Goal: Task Accomplishment & Management: Complete application form

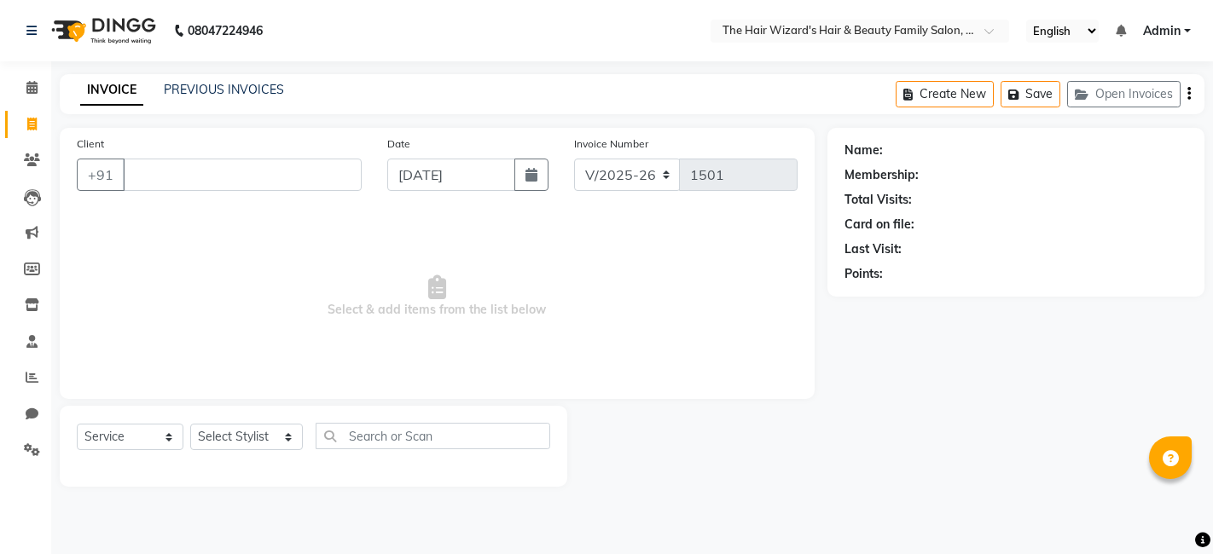
select select "8473"
select select "service"
click at [258, 186] on input "Client" at bounding box center [242, 175] width 239 height 32
click at [228, 82] on link "PREVIOUS INVOICES" at bounding box center [224, 89] width 120 height 15
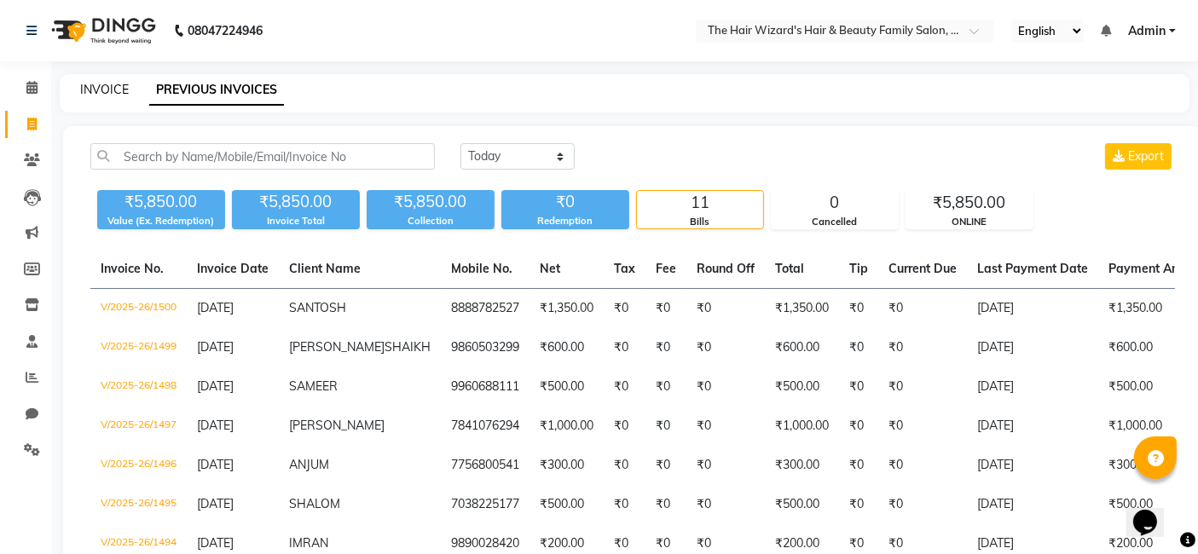
click at [94, 93] on link "INVOICE" at bounding box center [104, 89] width 49 height 15
select select "service"
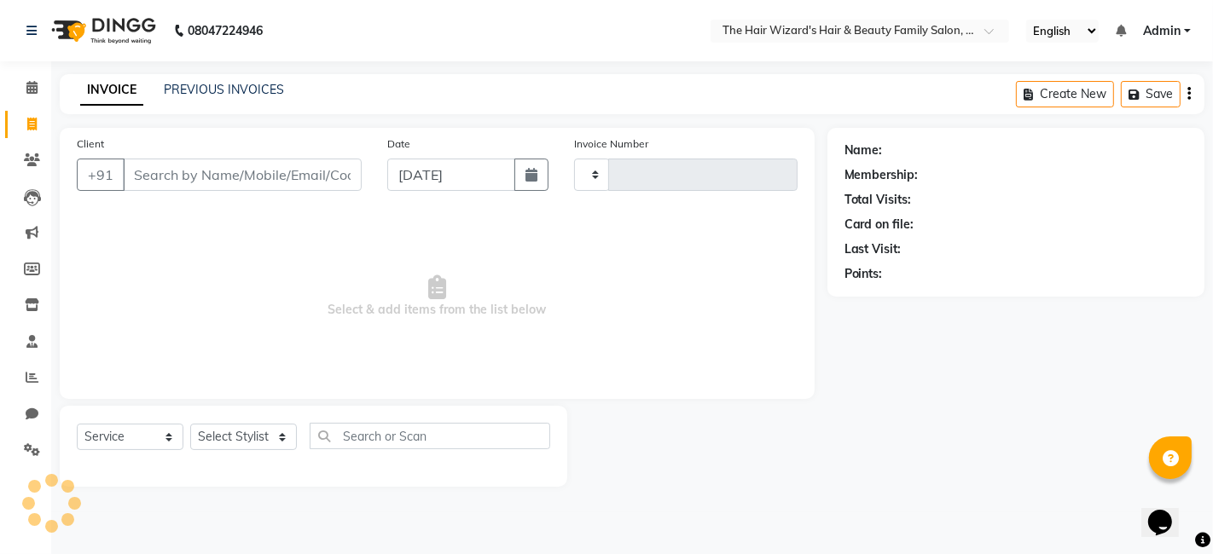
type input "1501"
select select "8473"
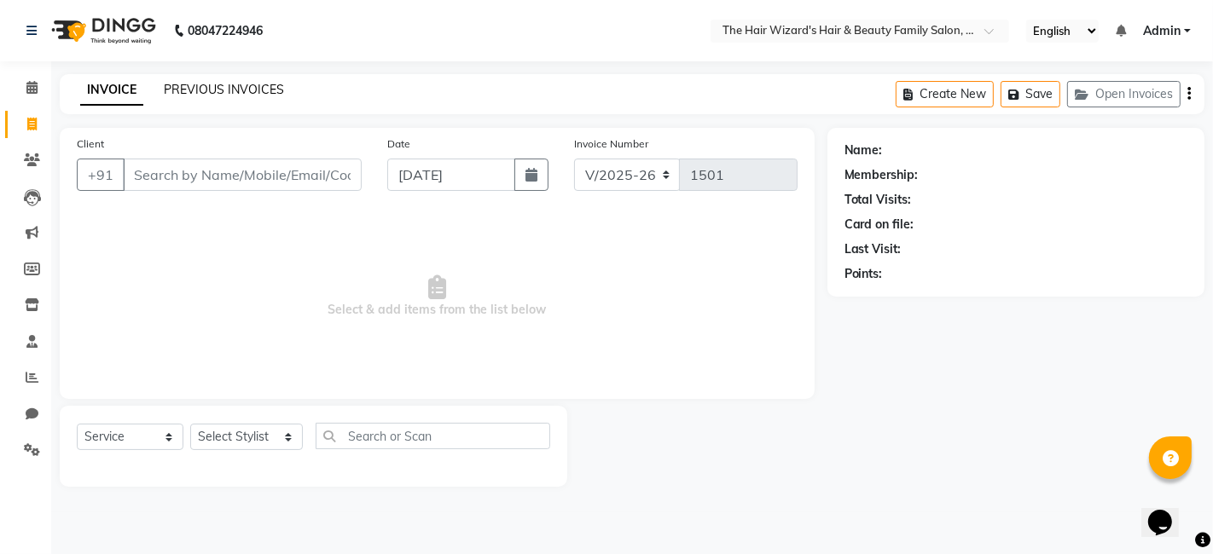
click at [228, 90] on link "PREVIOUS INVOICES" at bounding box center [224, 89] width 120 height 15
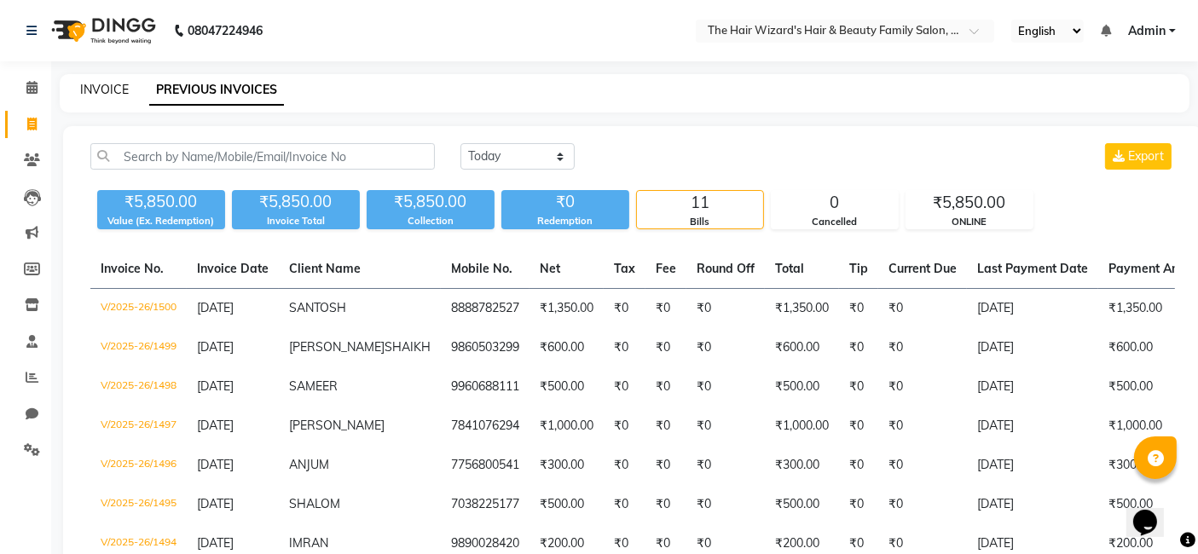
click at [102, 91] on link "INVOICE" at bounding box center [104, 89] width 49 height 15
select select "8473"
select select "service"
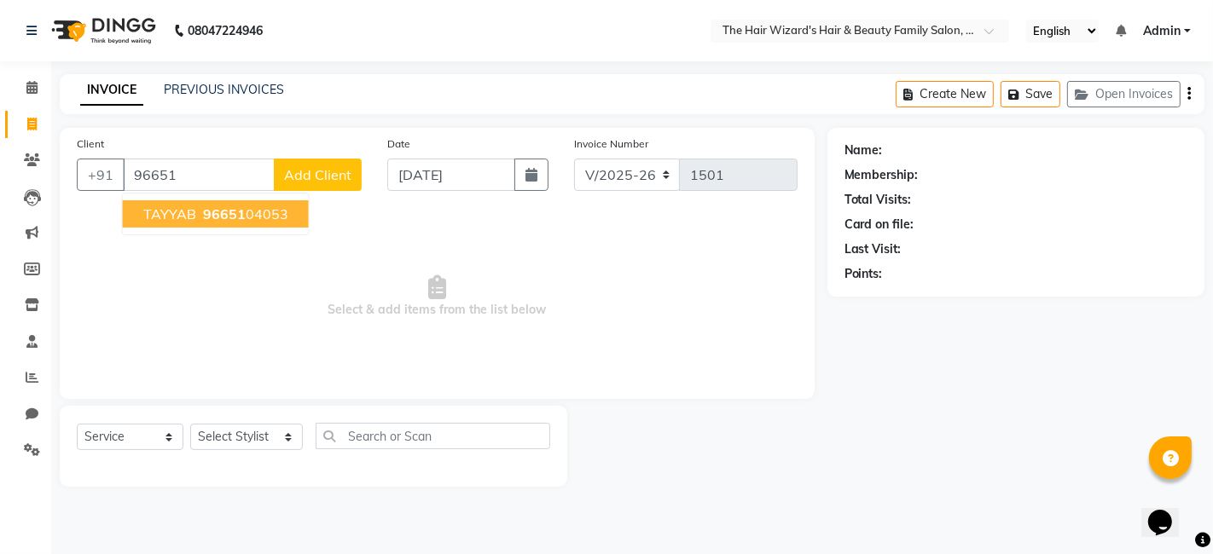
click at [218, 212] on span "96651" at bounding box center [224, 214] width 43 height 17
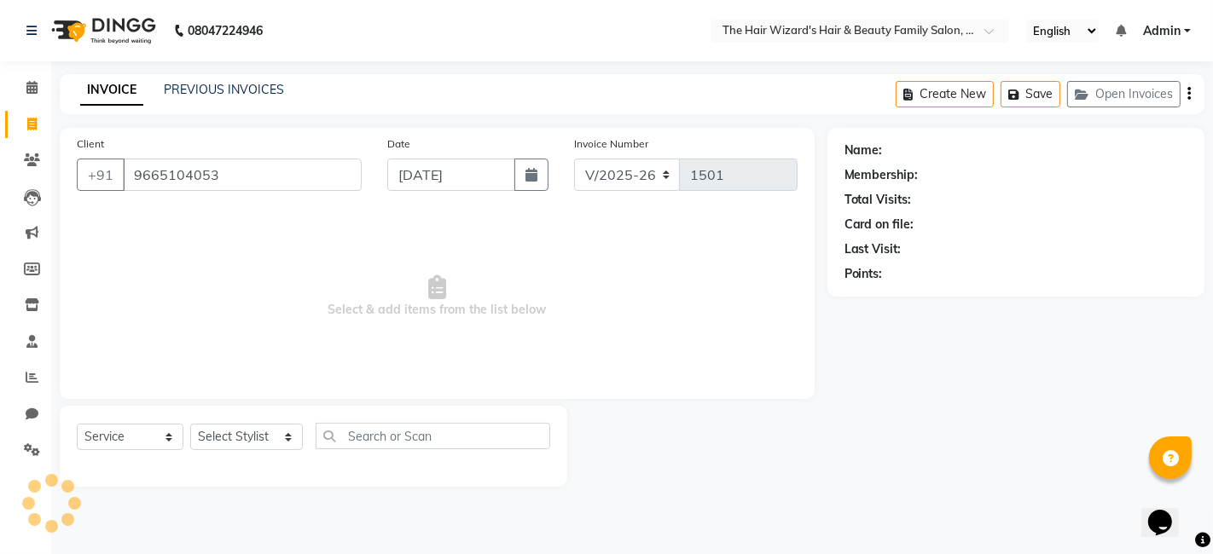
type input "9665104053"
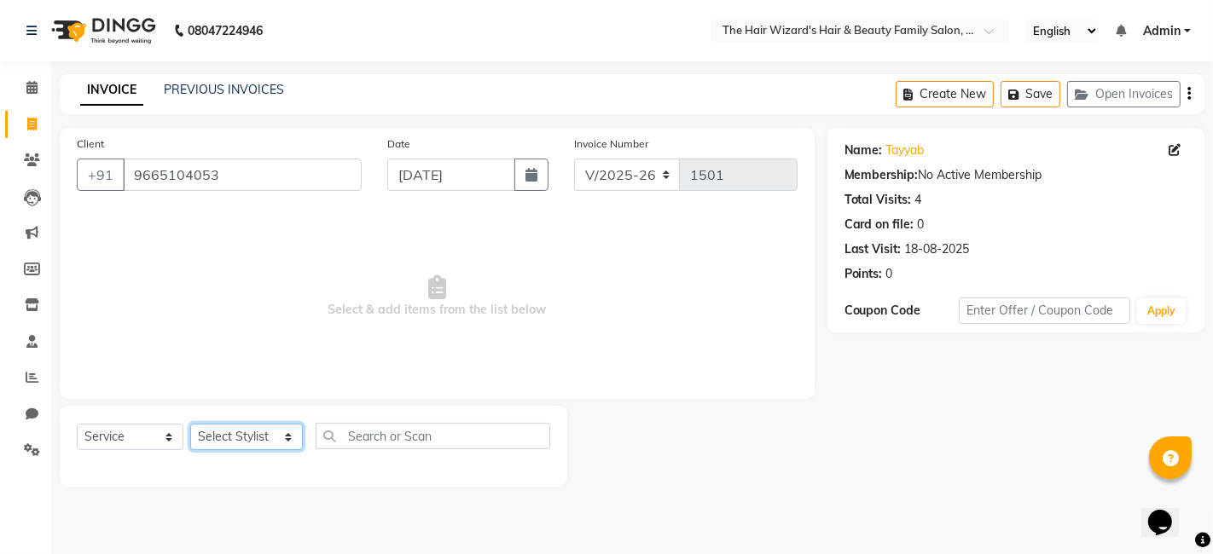
click at [283, 430] on select "Select Stylist [PERSON_NAME] [PERSON_NAME] [PERSON_NAME] [PERSON_NAME] [PERSON_…" at bounding box center [246, 437] width 113 height 26
select select "85305"
click at [190, 424] on select "Select Stylist [PERSON_NAME] [PERSON_NAME] [PERSON_NAME] [PERSON_NAME] [PERSON_…" at bounding box center [246, 437] width 113 height 26
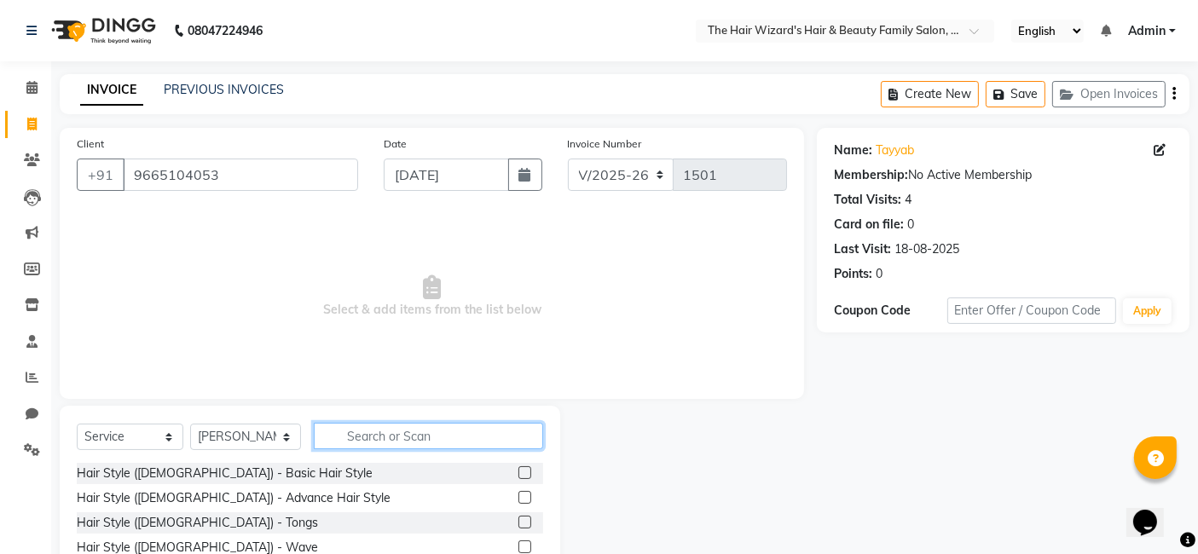
click at [373, 435] on input "text" at bounding box center [428, 436] width 229 height 26
type input "HAIR CUT"
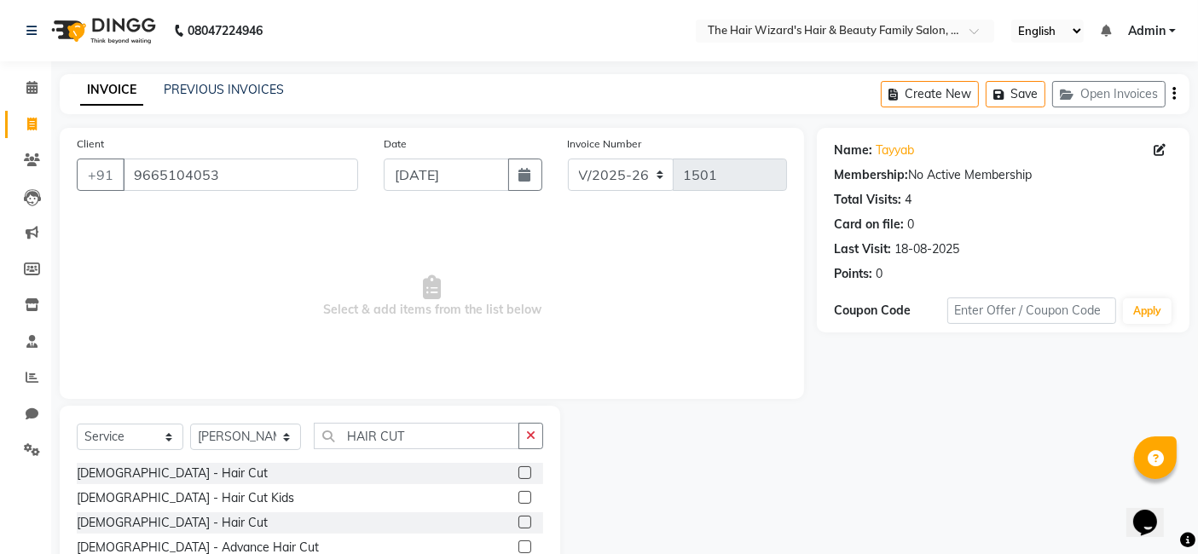
click at [525, 476] on label at bounding box center [525, 473] width 13 height 13
click at [525, 476] on input "checkbox" at bounding box center [524, 473] width 11 height 11
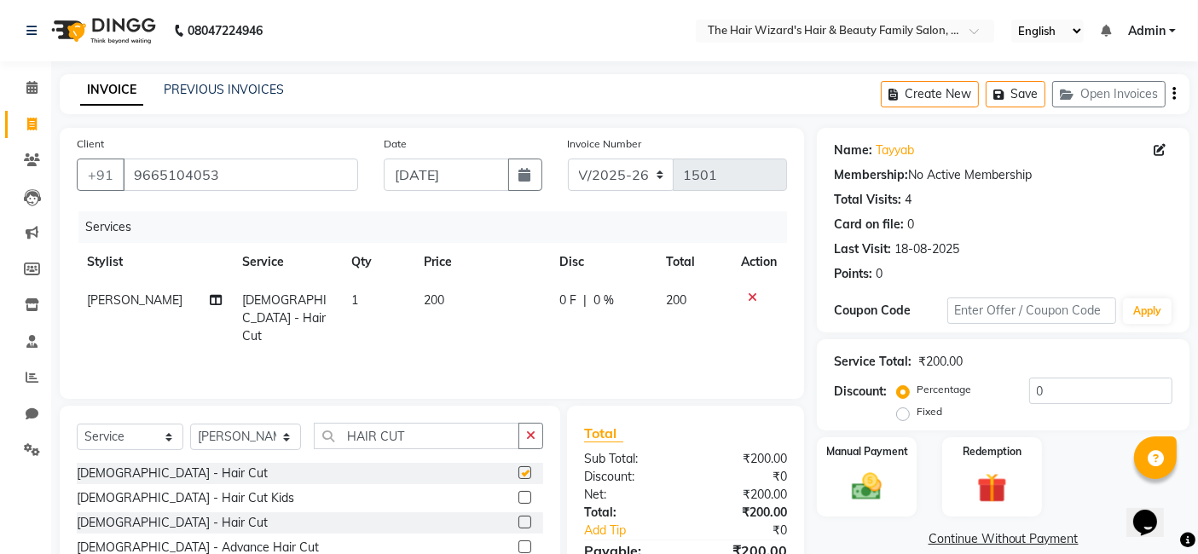
checkbox input "false"
click at [452, 438] on input "HAIR CUT" at bounding box center [417, 436] width 206 height 26
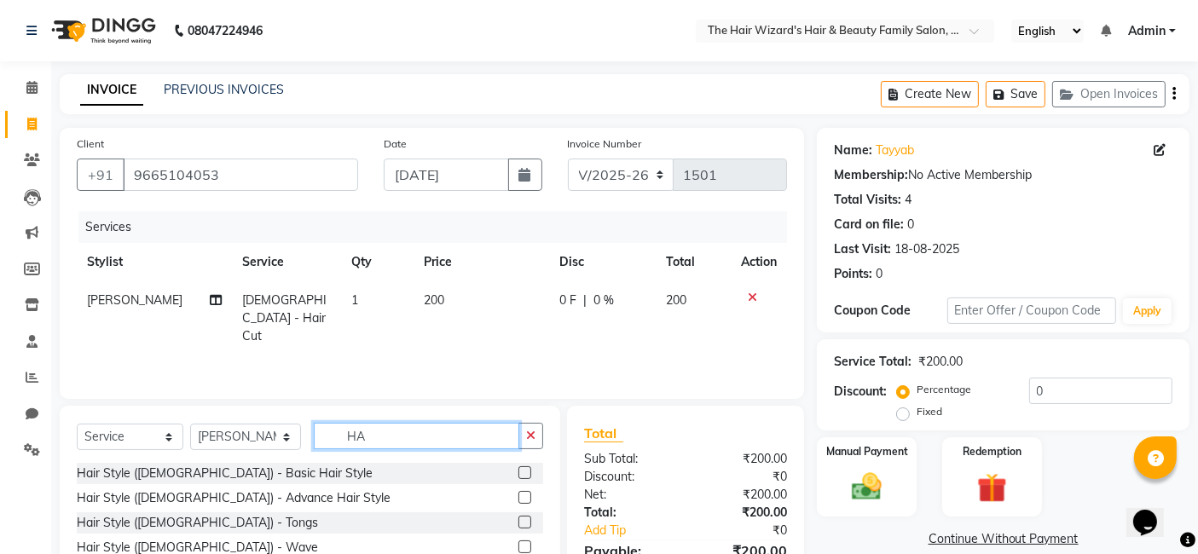
type input "H"
type input "BEARD"
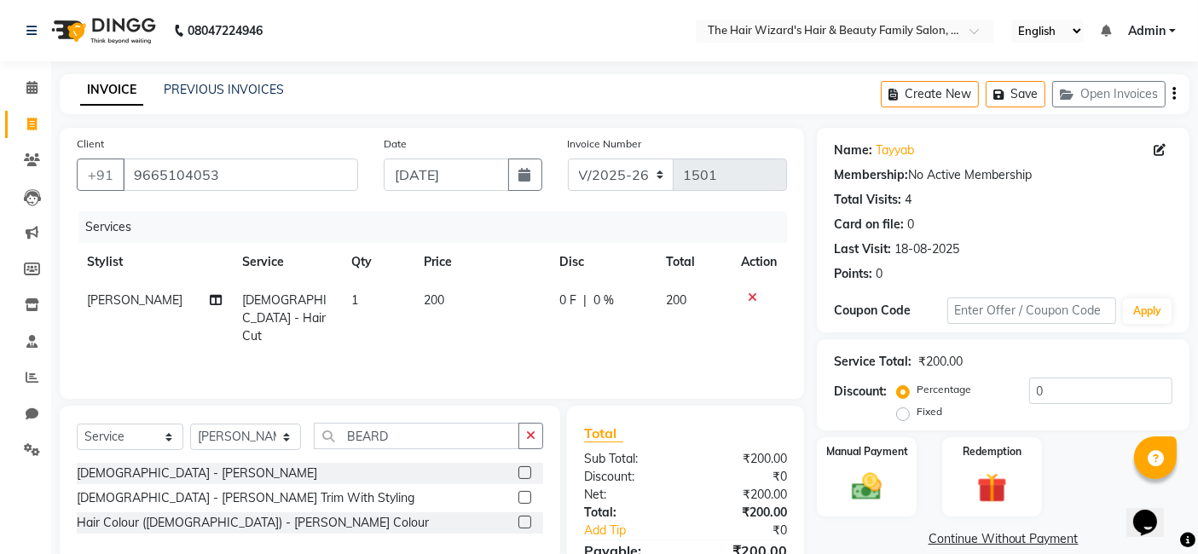
click at [521, 478] on label at bounding box center [525, 473] width 13 height 13
click at [521, 478] on input "checkbox" at bounding box center [524, 473] width 11 height 11
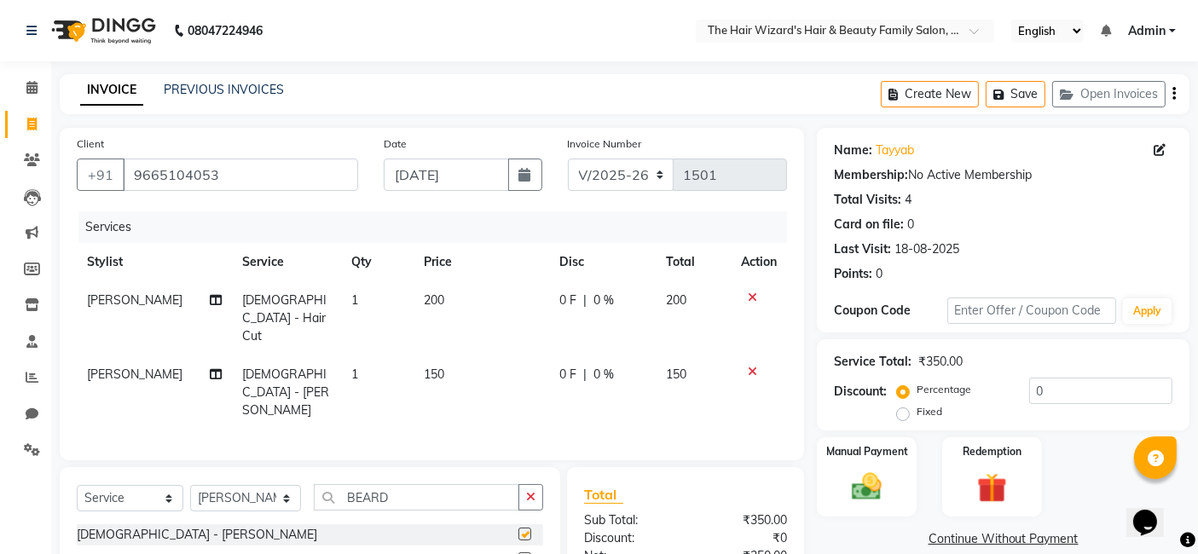
checkbox input "false"
click at [448, 484] on input "BEARD" at bounding box center [417, 497] width 206 height 26
type input "B"
type input "D -TAN"
click at [526, 553] on label at bounding box center [525, 559] width 13 height 13
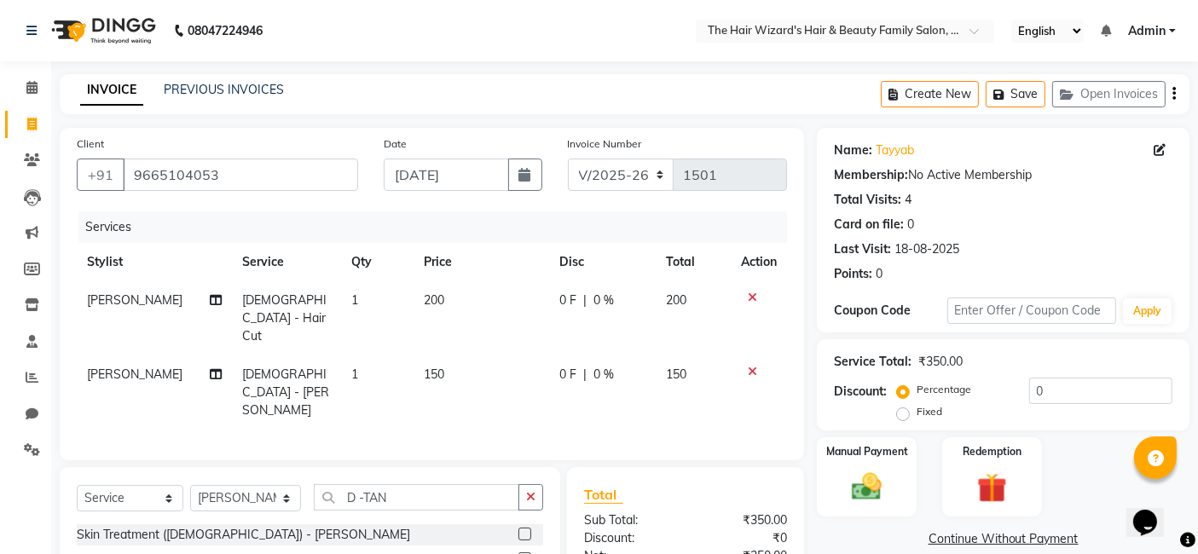
click at [526, 554] on input "checkbox" at bounding box center [524, 559] width 11 height 11
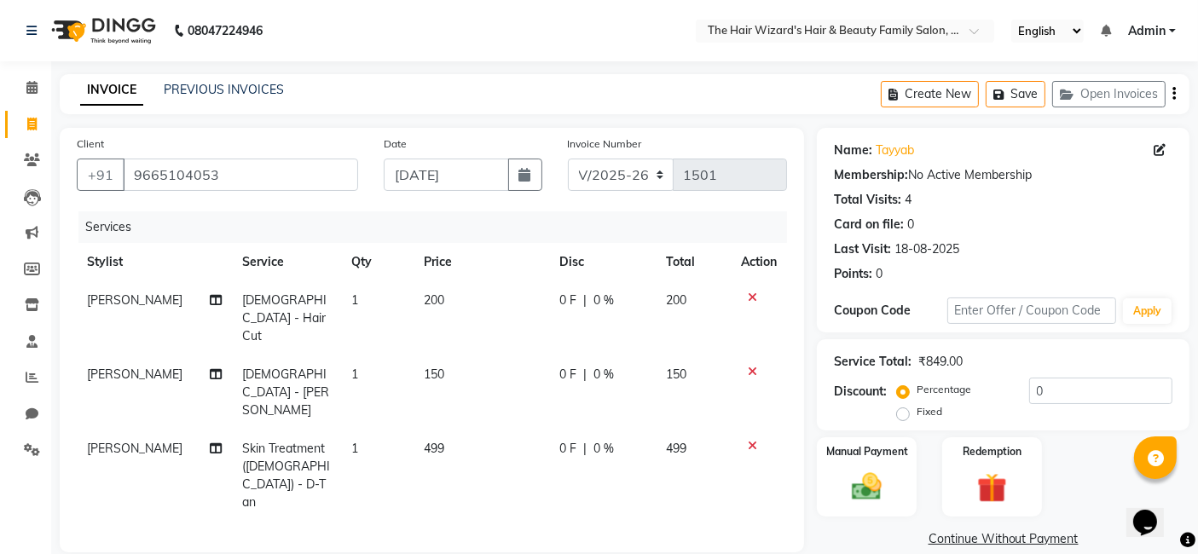
checkbox input "false"
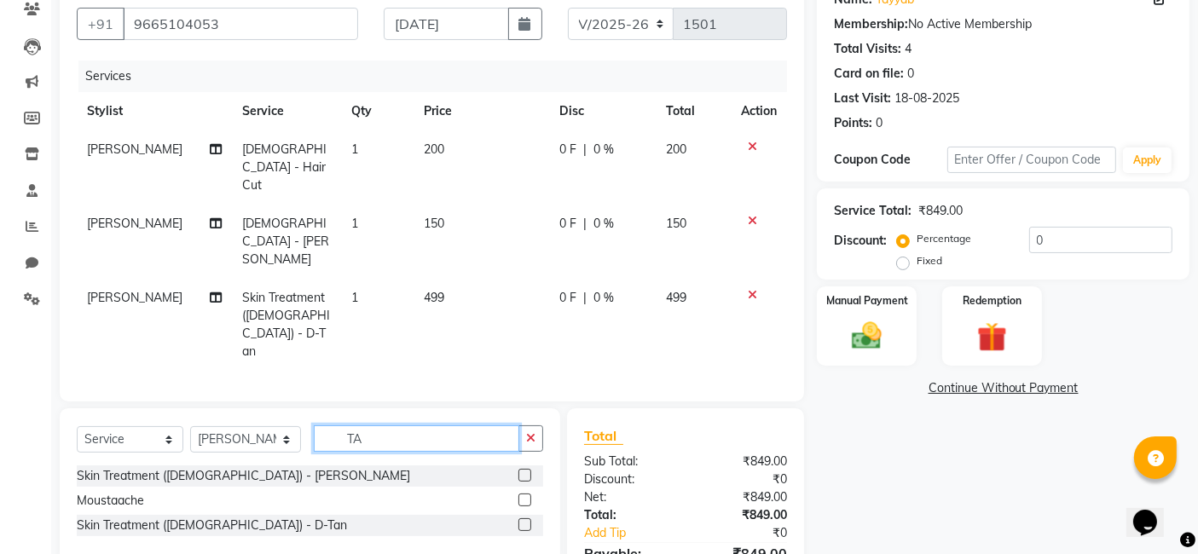
type input "T"
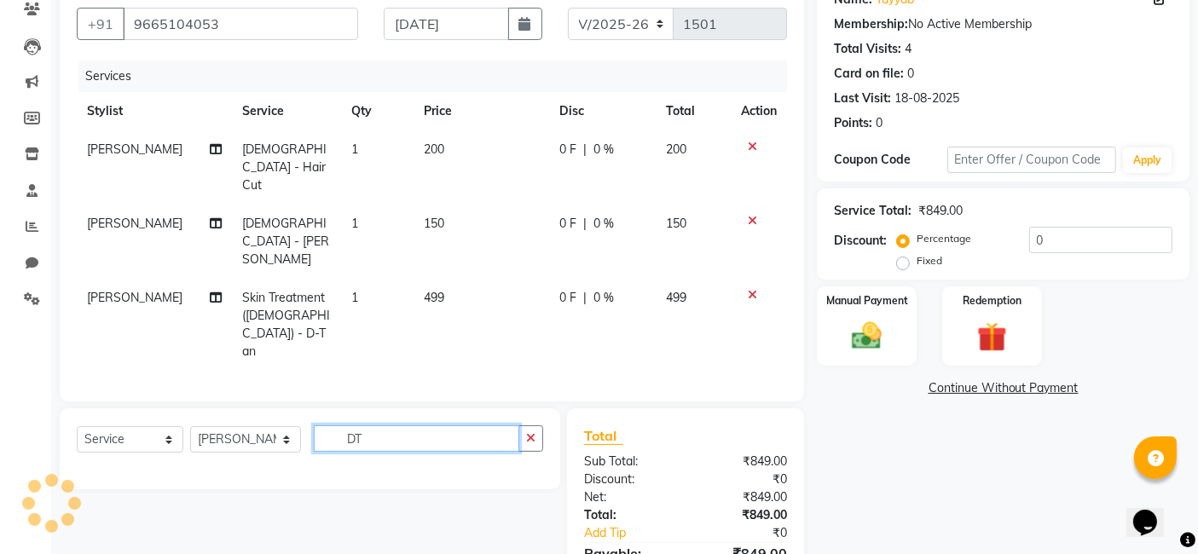
type input "D"
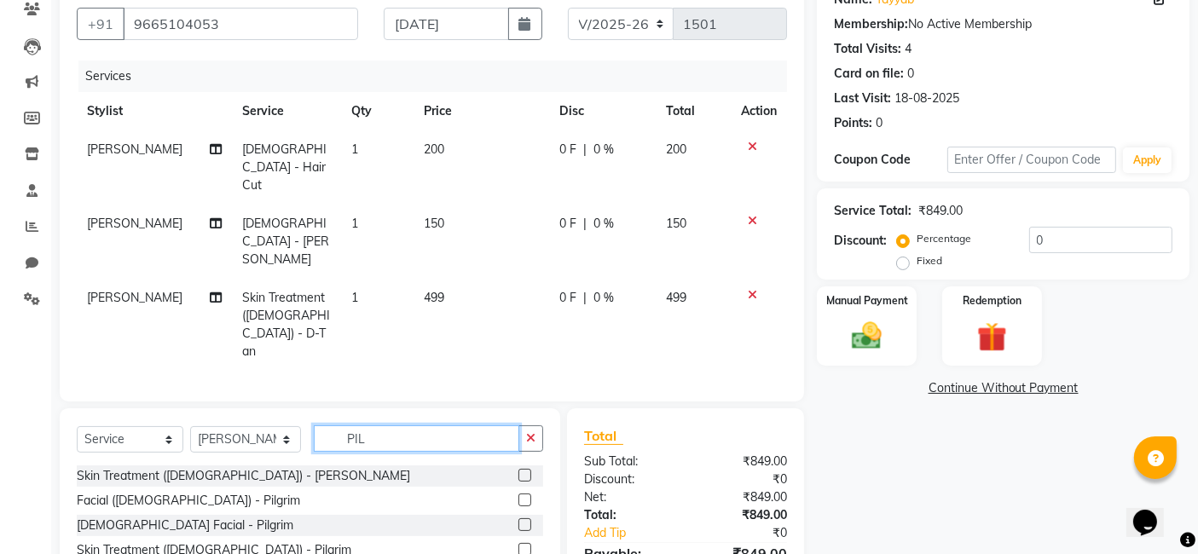
type input "PIL"
click at [525, 543] on label at bounding box center [525, 549] width 13 height 13
click at [525, 545] on input "checkbox" at bounding box center [524, 550] width 11 height 11
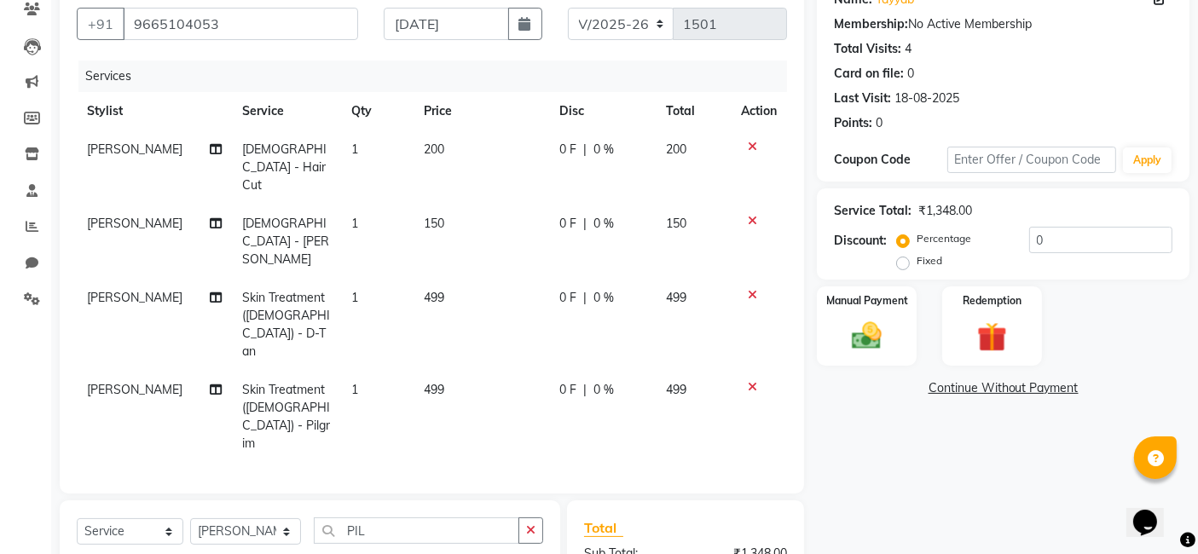
checkbox input "false"
click at [752, 381] on icon at bounding box center [752, 387] width 9 height 12
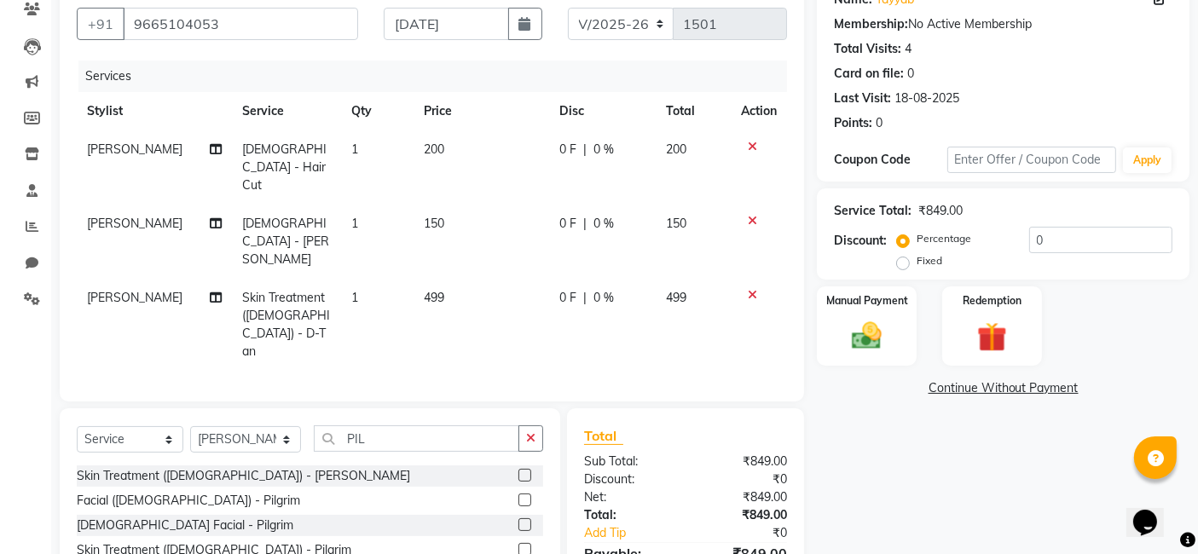
click at [443, 279] on td "499" at bounding box center [482, 325] width 136 height 92
select select "85305"
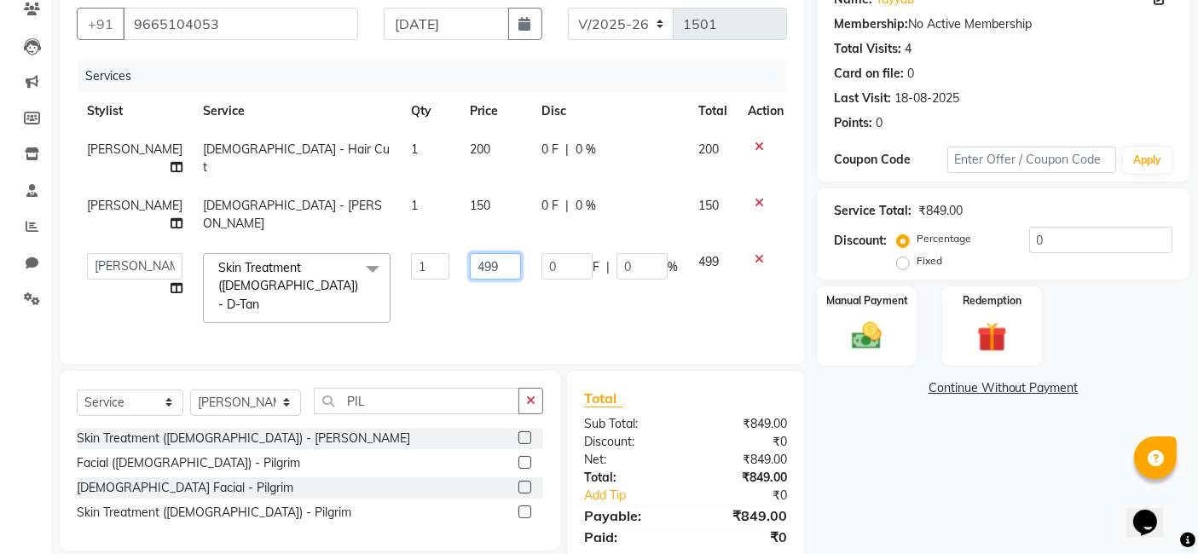
click at [479, 259] on input "499" at bounding box center [495, 266] width 51 height 26
type input "4"
type input "500"
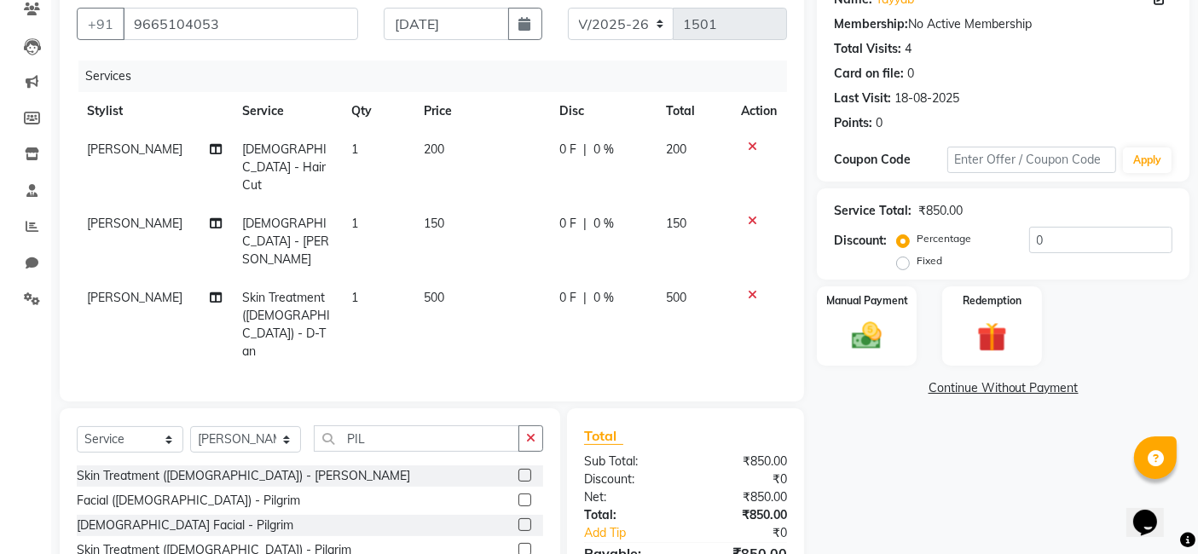
click at [565, 308] on div "Client [PHONE_NUMBER] Date [DATE] Invoice Number V/2025 V/[PHONE_NUMBER] Servic…" at bounding box center [432, 300] width 770 height 647
click at [441, 279] on td "500" at bounding box center [482, 325] width 136 height 92
select select "85305"
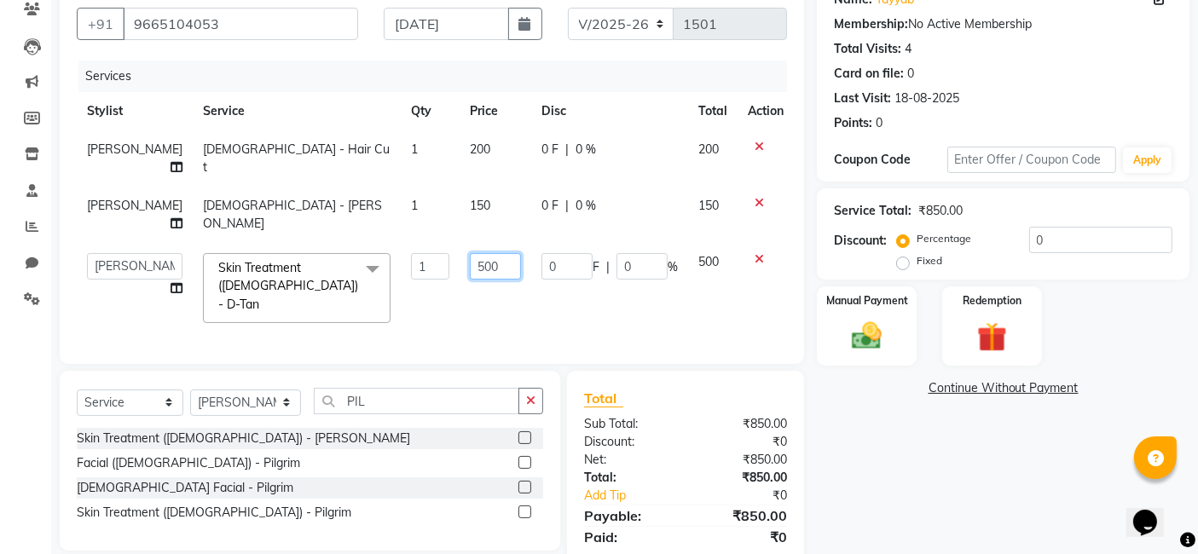
click at [473, 266] on input "500" at bounding box center [495, 266] width 51 height 26
type input "5"
type input "600"
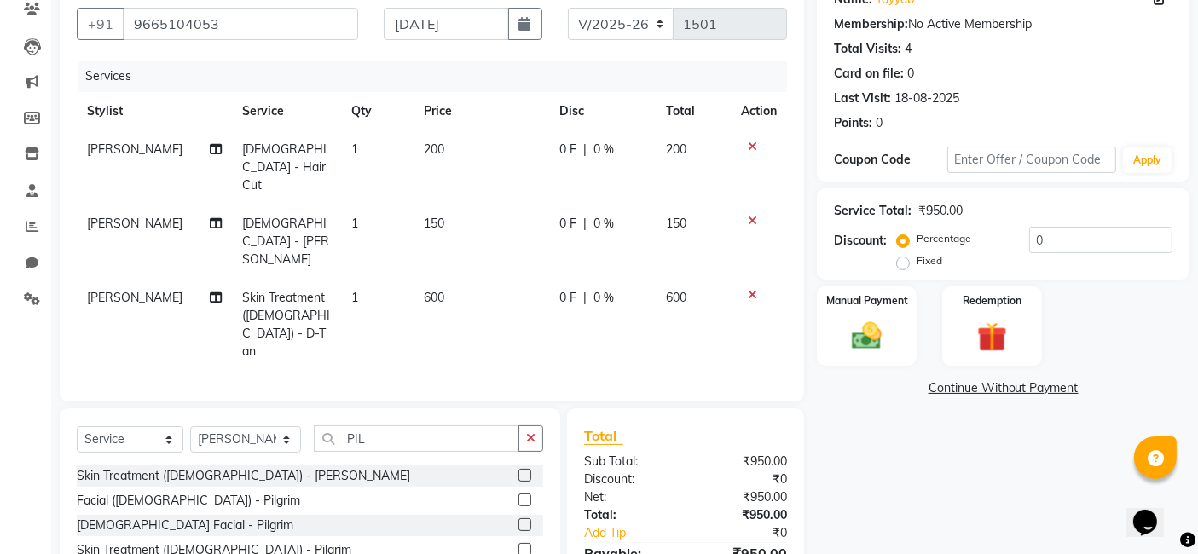
click at [496, 309] on div "Client [PHONE_NUMBER] Date [DATE] Invoice Number V/2025 V/[PHONE_NUMBER] Servic…" at bounding box center [432, 300] width 770 height 647
click at [861, 333] on img at bounding box center [867, 336] width 51 height 36
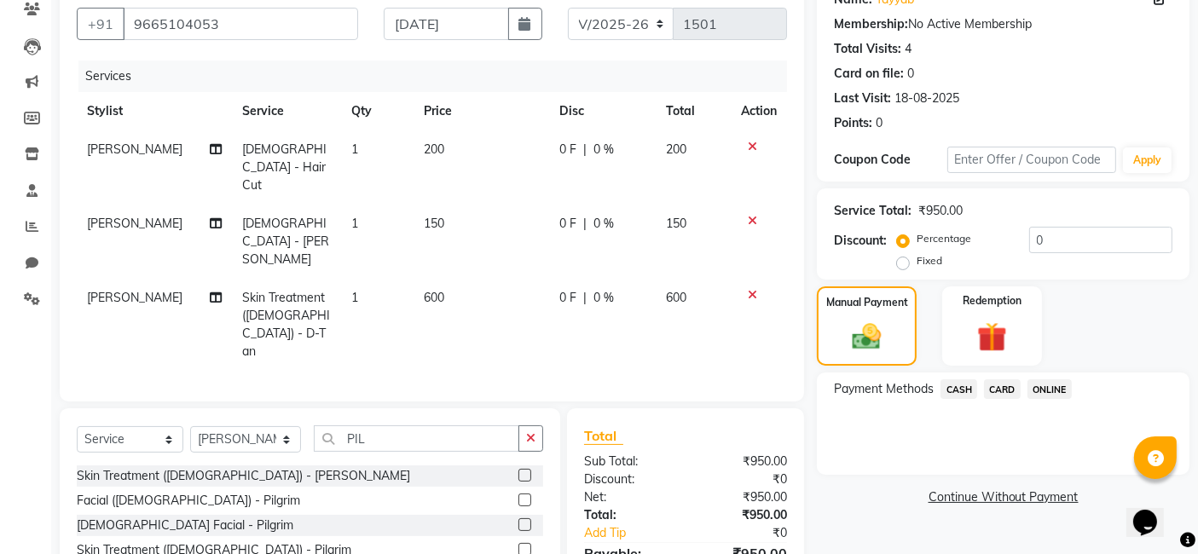
click at [1045, 385] on span "ONLINE" at bounding box center [1050, 390] width 44 height 20
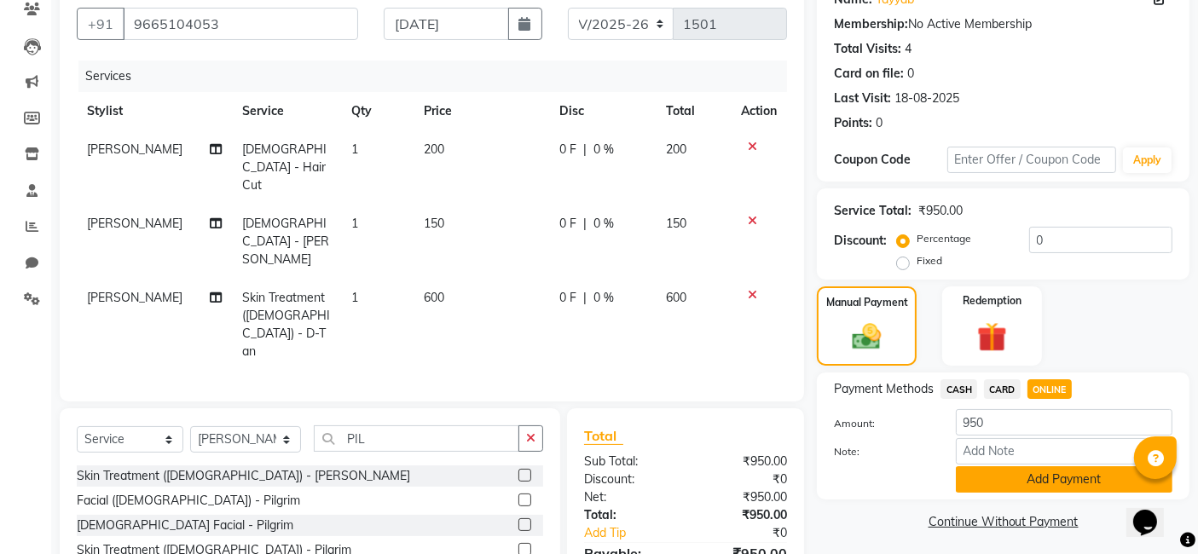
click at [1058, 472] on button "Add Payment" at bounding box center [1064, 480] width 217 height 26
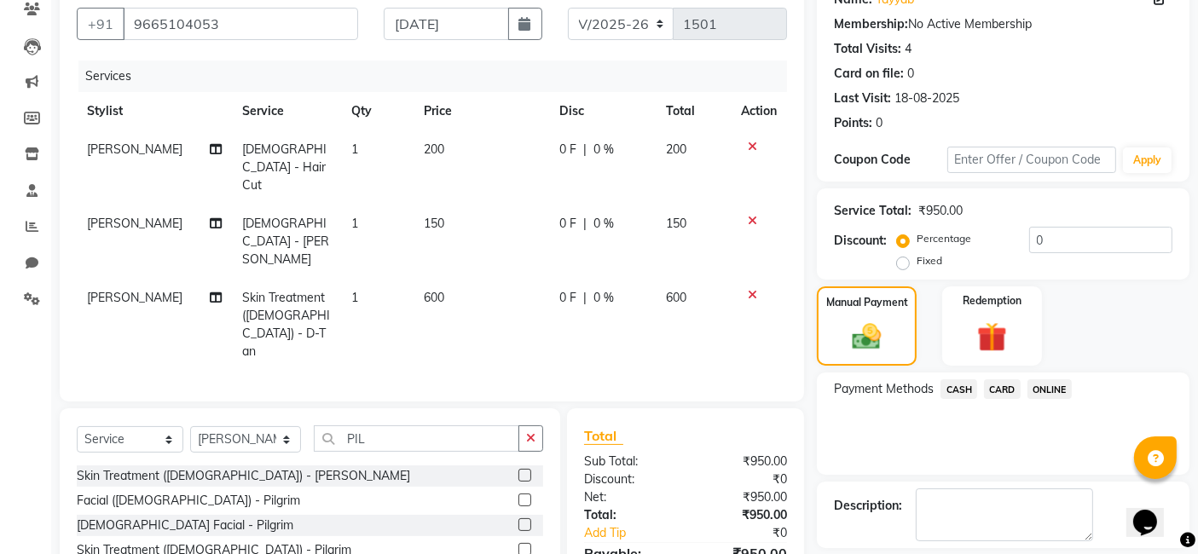
scroll to position [227, 0]
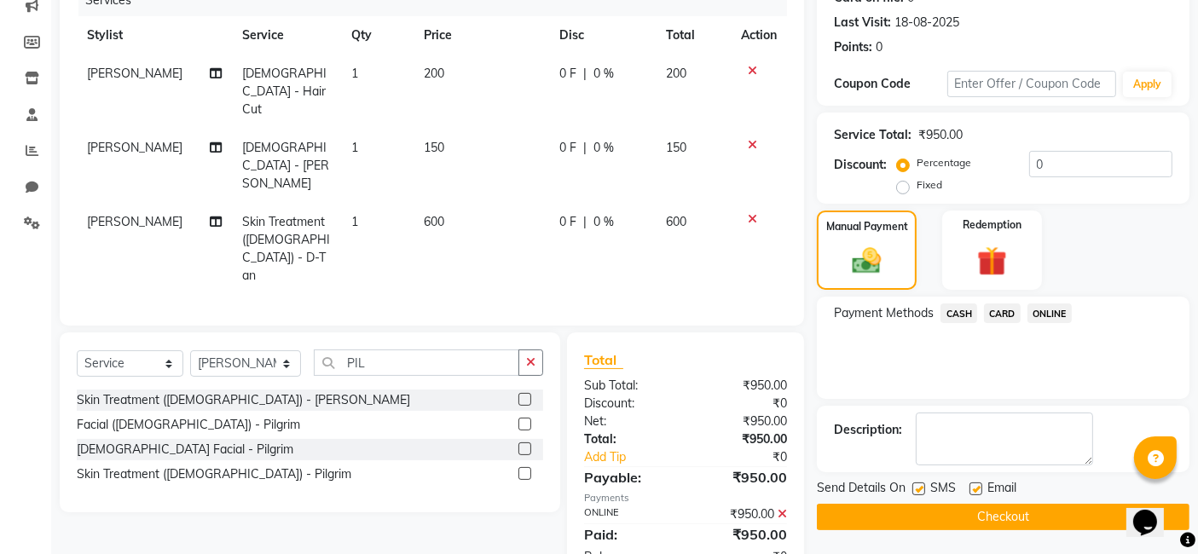
click at [1076, 517] on button "Checkout" at bounding box center [1003, 517] width 373 height 26
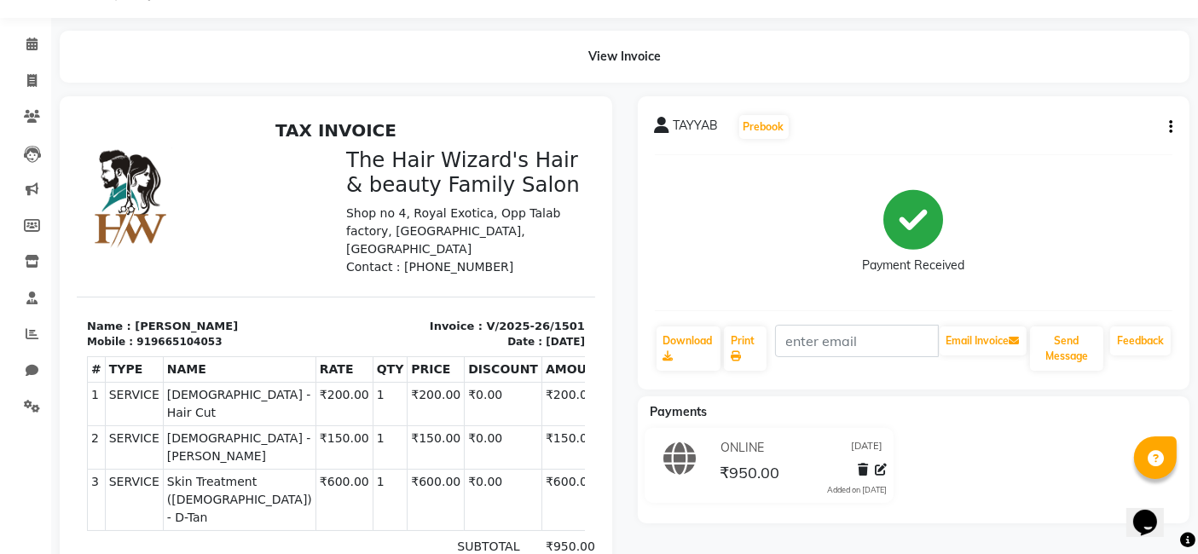
scroll to position [43, 0]
click at [28, 81] on icon at bounding box center [31, 81] width 9 height 13
select select "service"
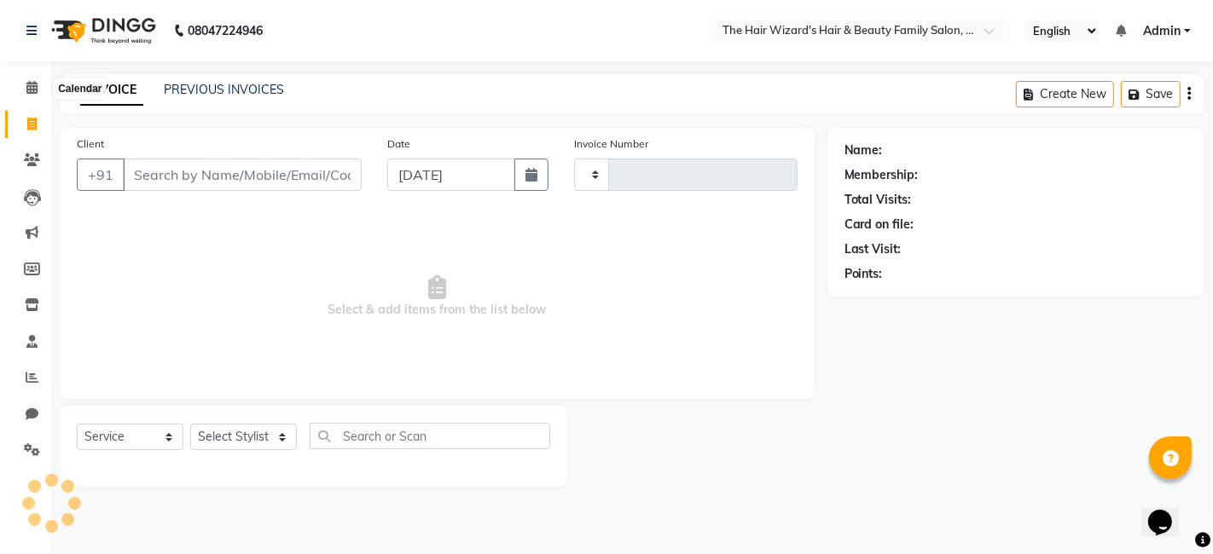
type input "1502"
select select "8473"
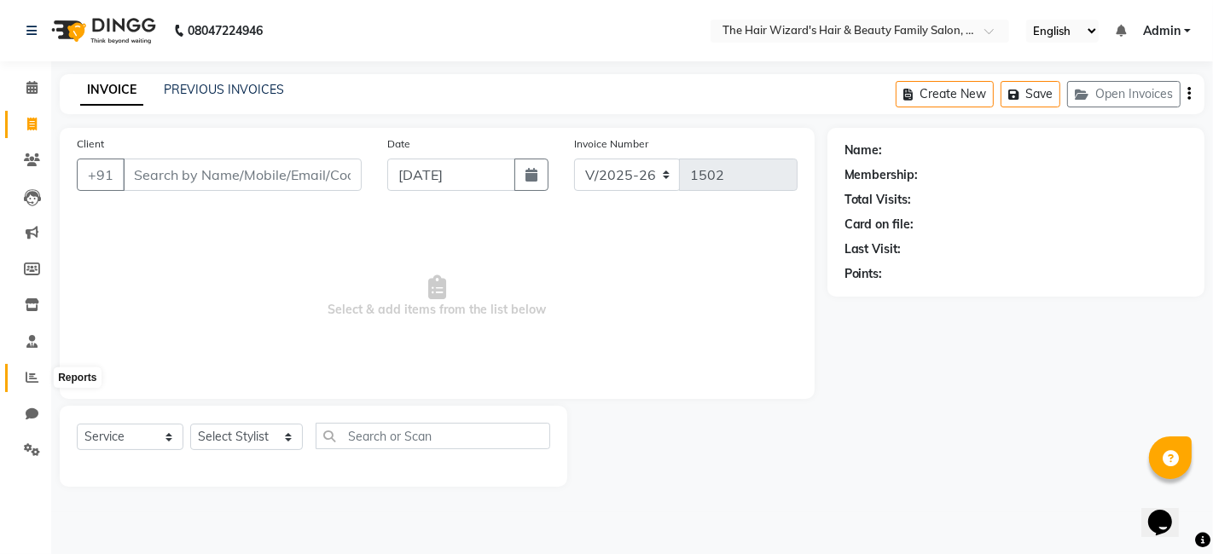
click at [29, 381] on icon at bounding box center [32, 377] width 13 height 13
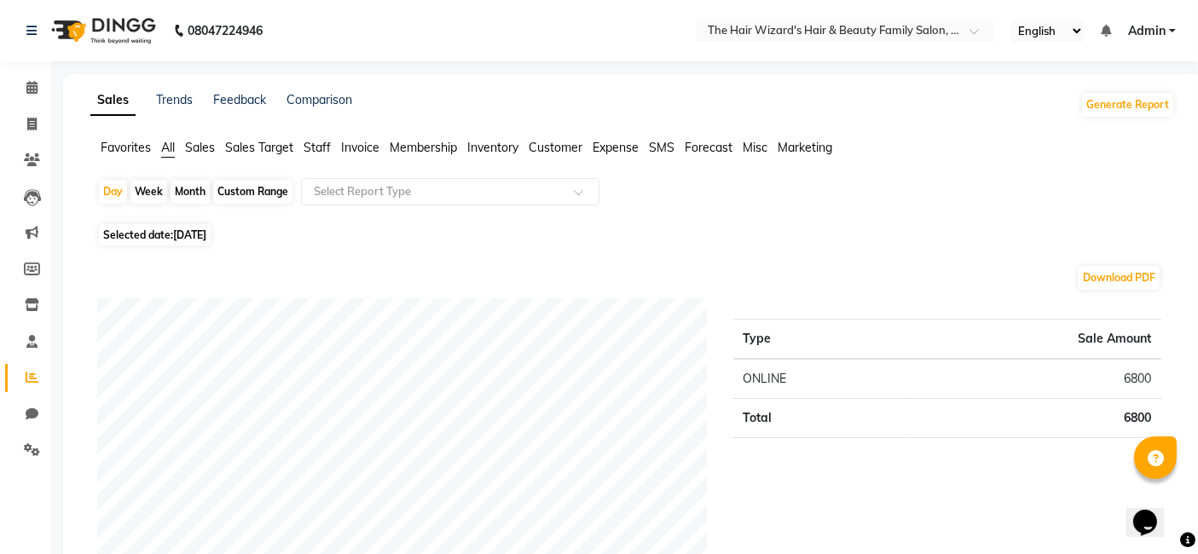
click at [203, 235] on span "[DATE]" at bounding box center [189, 235] width 33 height 13
select select "9"
select select "2025"
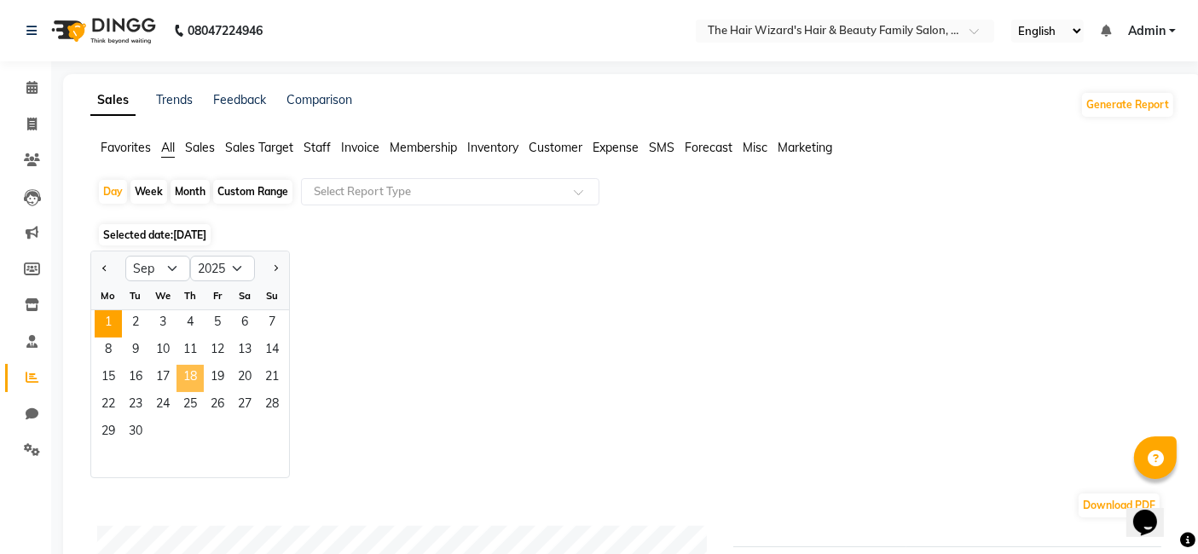
click at [195, 378] on span "18" at bounding box center [190, 378] width 27 height 27
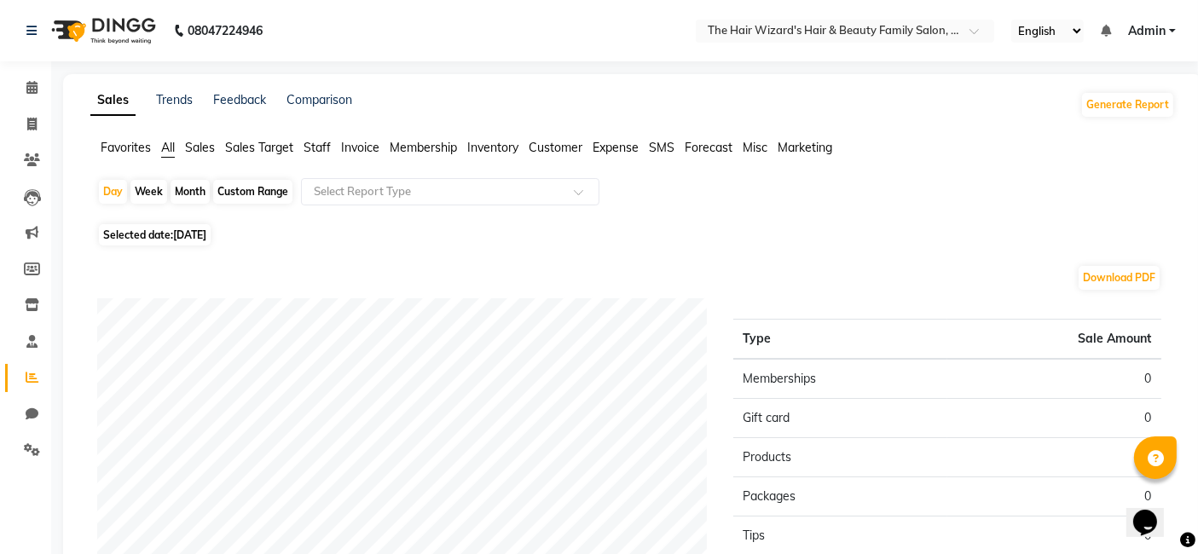
click at [205, 235] on span "[DATE]" at bounding box center [189, 235] width 33 height 13
select select "9"
select select "2025"
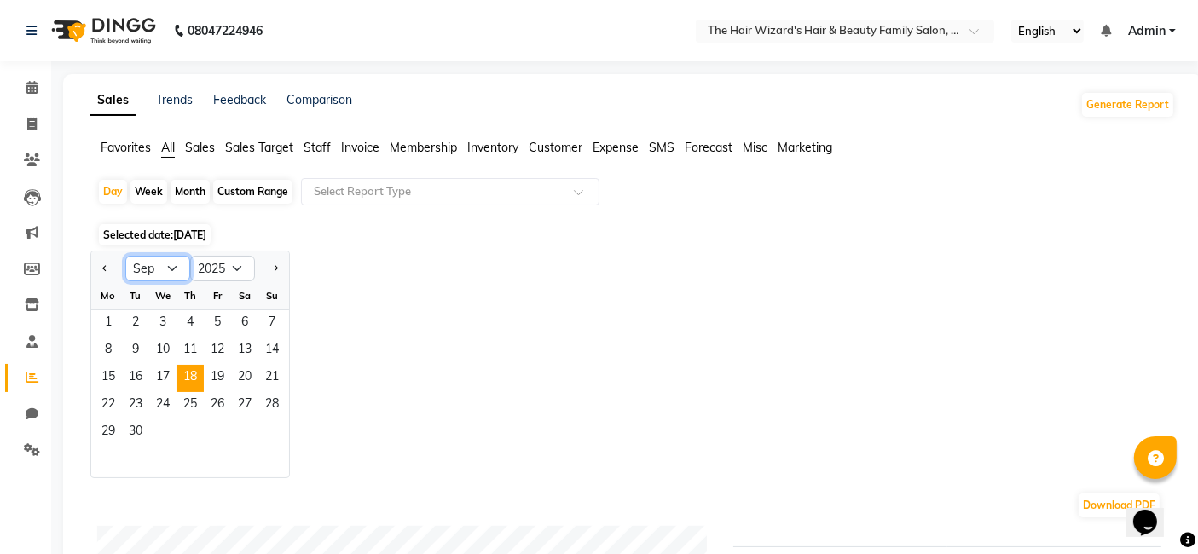
click at [166, 270] on select "Jan Feb Mar Apr May Jun [DATE] Aug Sep Oct Nov Dec" at bounding box center [157, 269] width 65 height 26
select select "8"
click at [125, 256] on select "Jan Feb Mar Apr May Jun [DATE] Aug Sep Oct Nov Dec" at bounding box center [157, 269] width 65 height 26
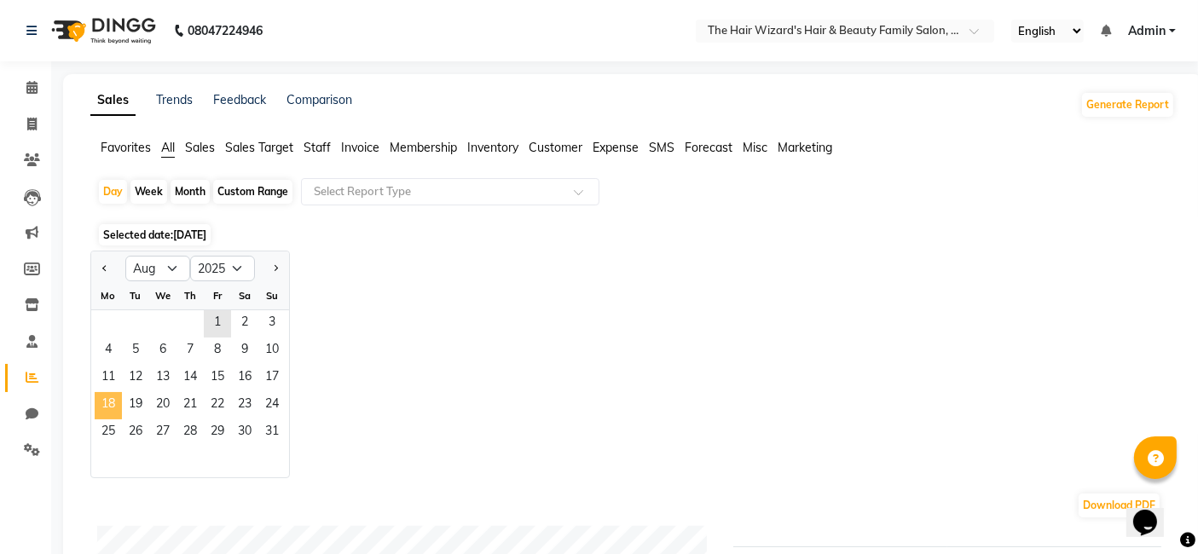
click at [100, 401] on span "18" at bounding box center [108, 405] width 27 height 27
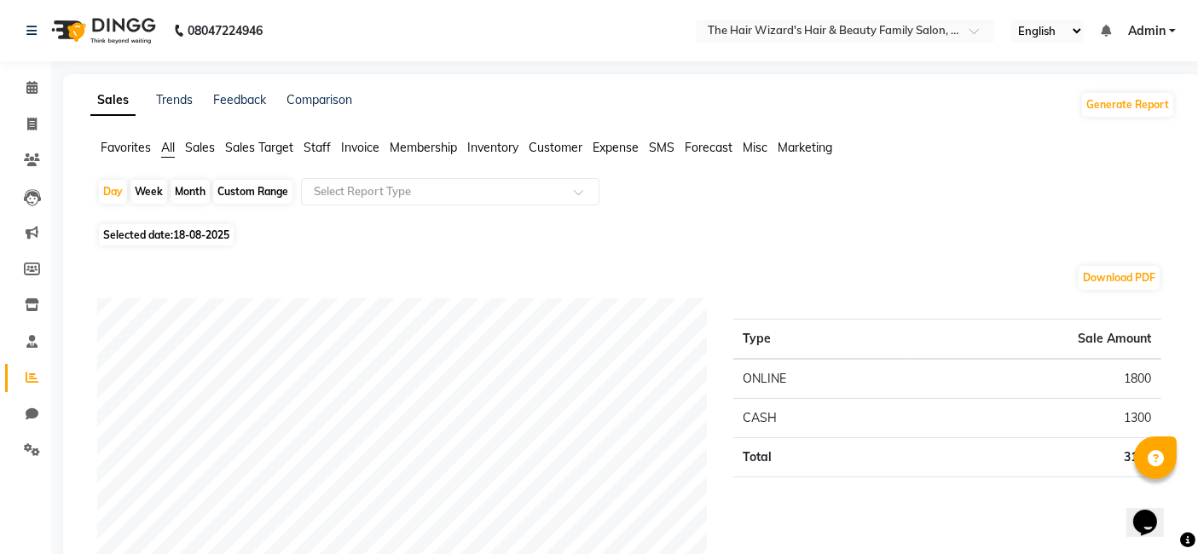
click at [206, 237] on span "18-08-2025" at bounding box center [201, 235] width 56 height 13
select select "8"
select select "2025"
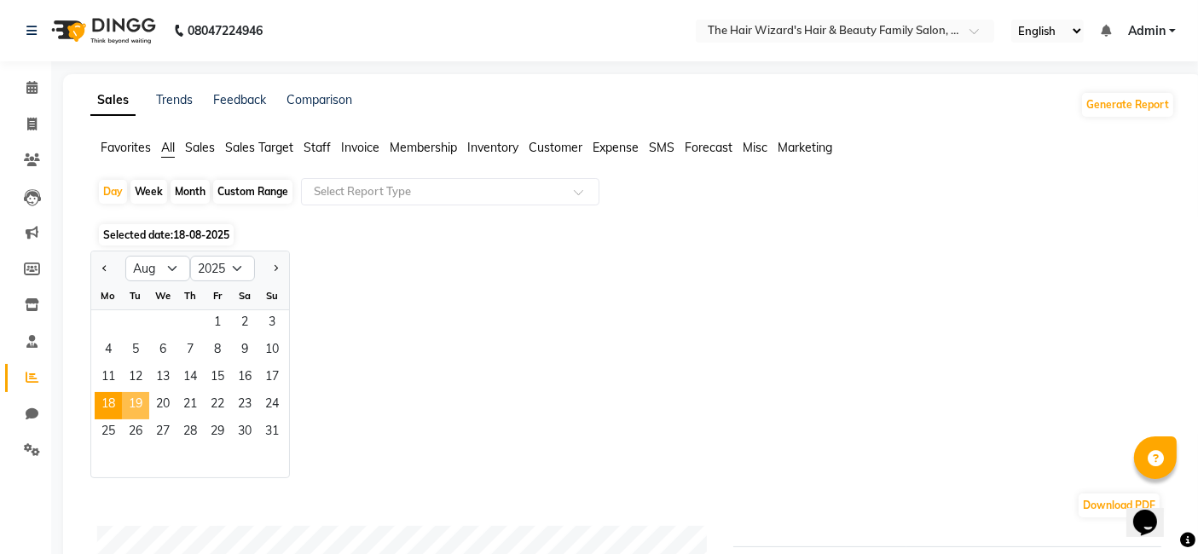
click at [140, 399] on span "19" at bounding box center [135, 405] width 27 height 27
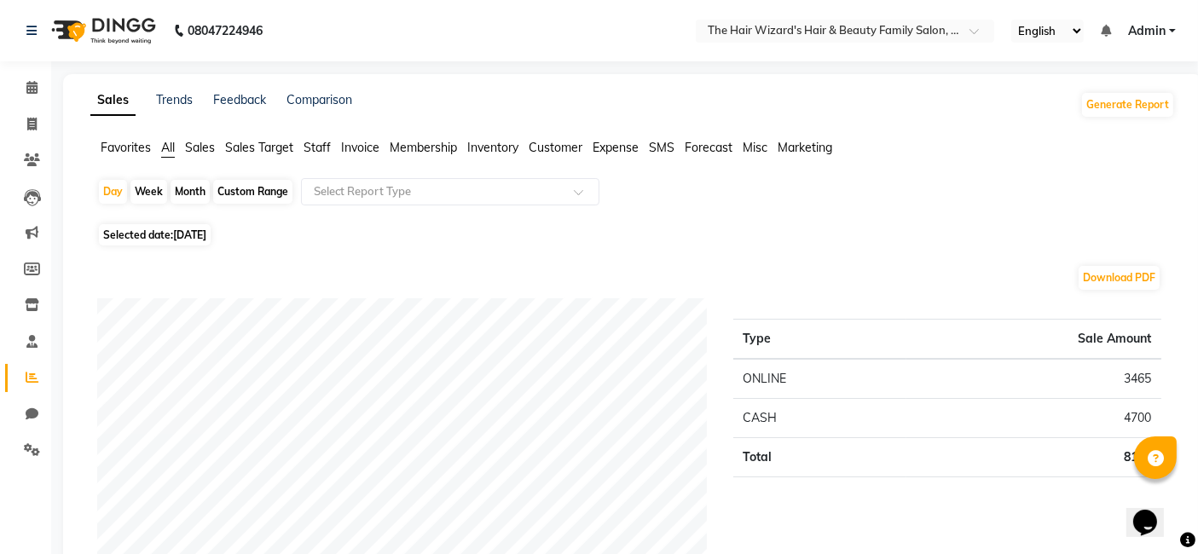
click at [199, 236] on span "[DATE]" at bounding box center [189, 235] width 33 height 13
select select "8"
select select "2025"
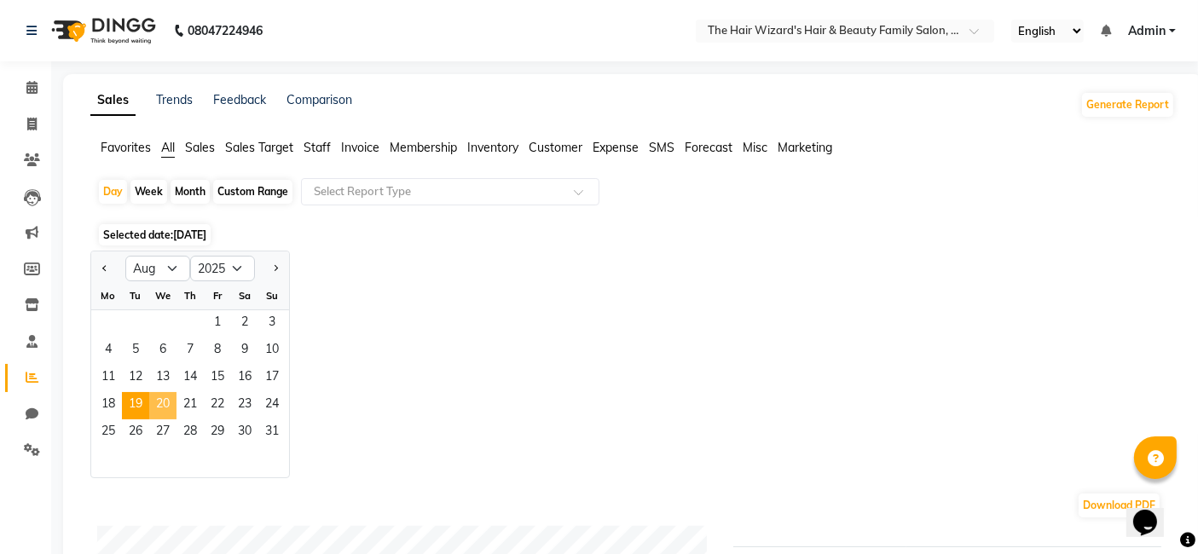
click at [165, 403] on span "20" at bounding box center [162, 405] width 27 height 27
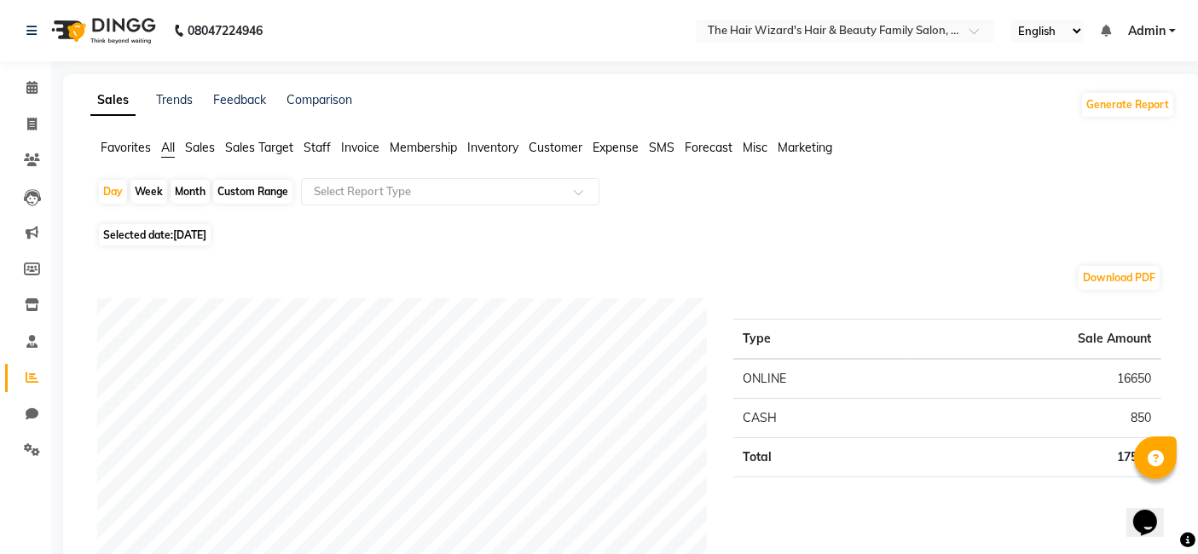
click at [197, 235] on span "[DATE]" at bounding box center [189, 235] width 33 height 13
select select "8"
select select "2025"
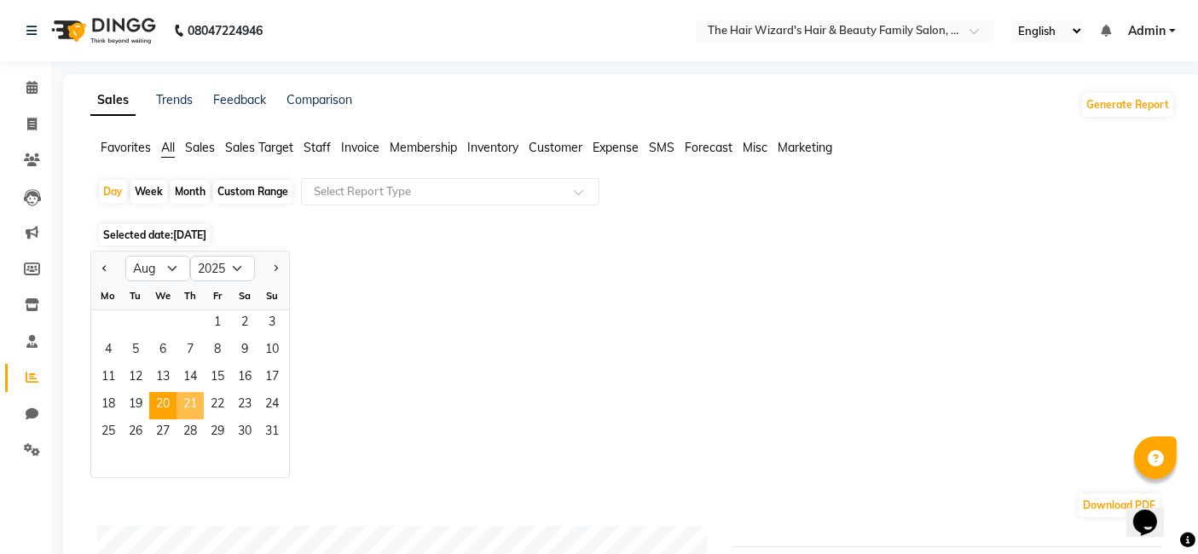
click at [192, 401] on span "21" at bounding box center [190, 405] width 27 height 27
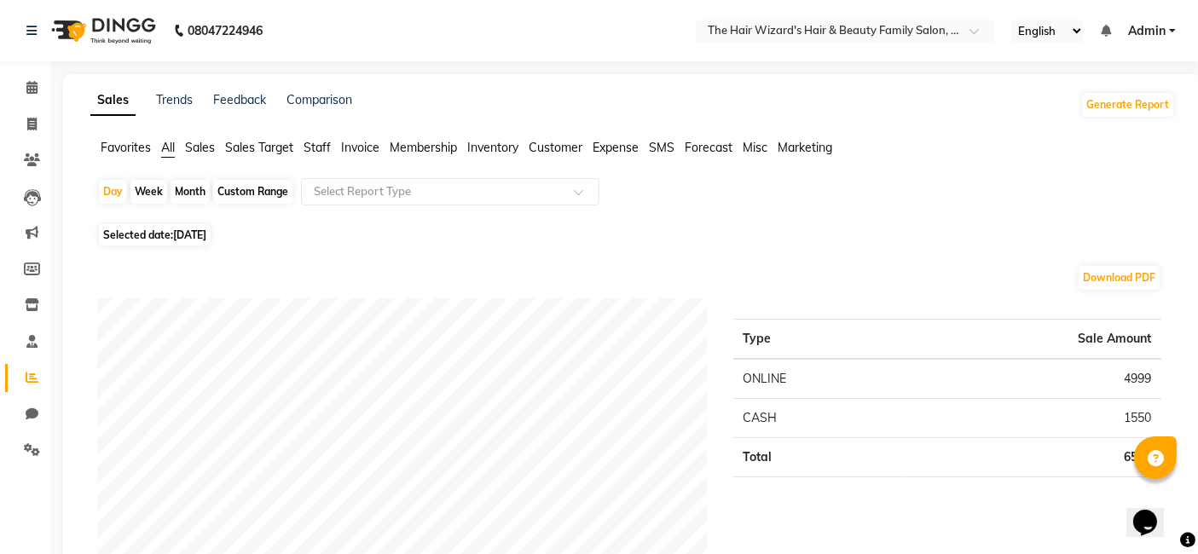
click at [201, 234] on span "[DATE]" at bounding box center [189, 235] width 33 height 13
select select "8"
select select "2025"
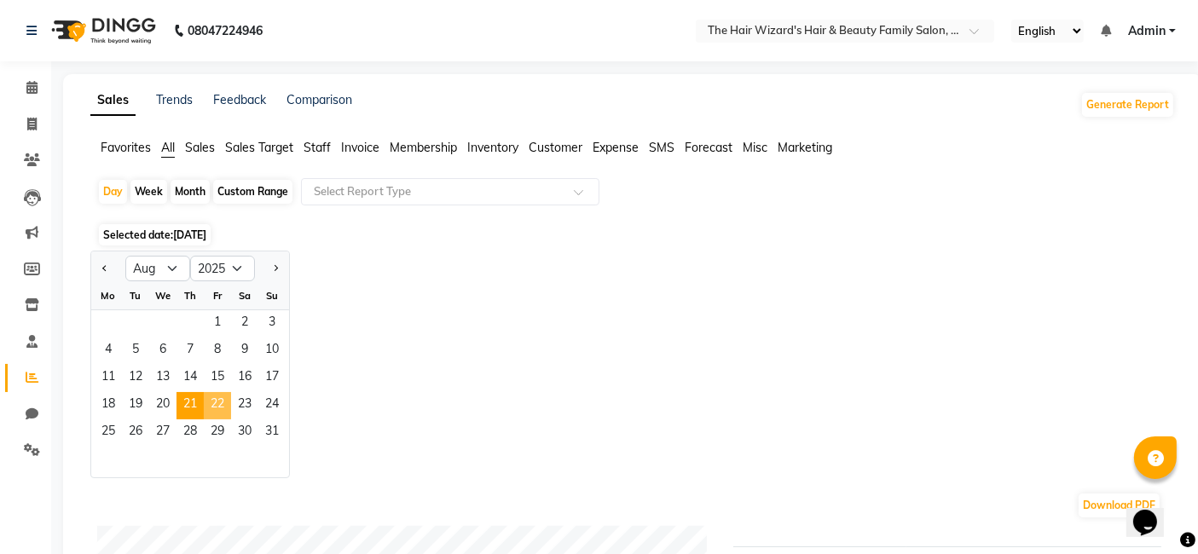
click at [222, 404] on span "22" at bounding box center [217, 405] width 27 height 27
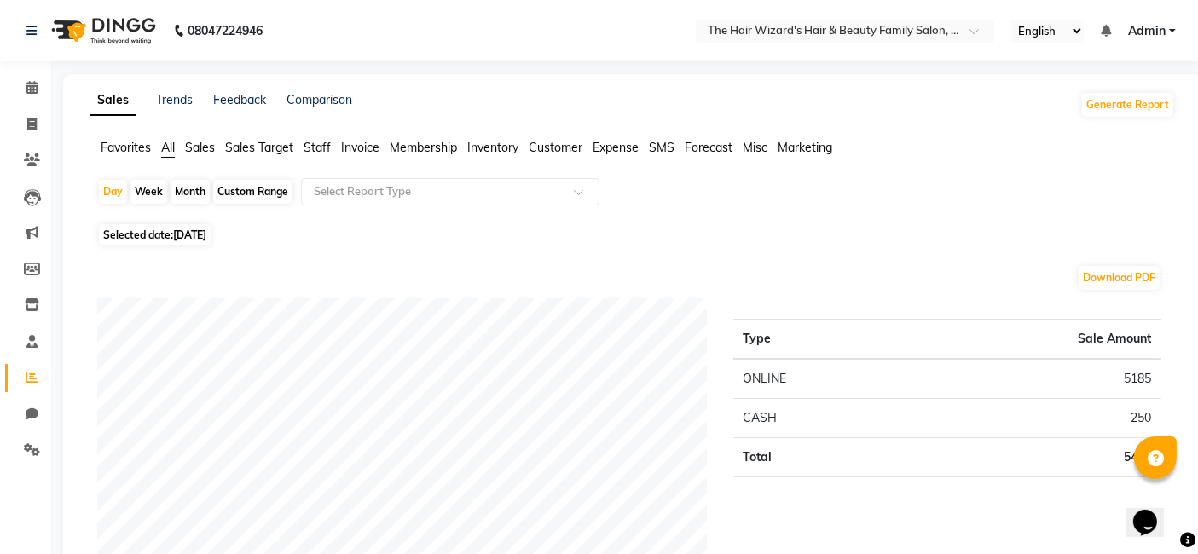
click at [194, 227] on span "Selected date: [DATE]" at bounding box center [155, 234] width 112 height 21
select select "8"
select select "2025"
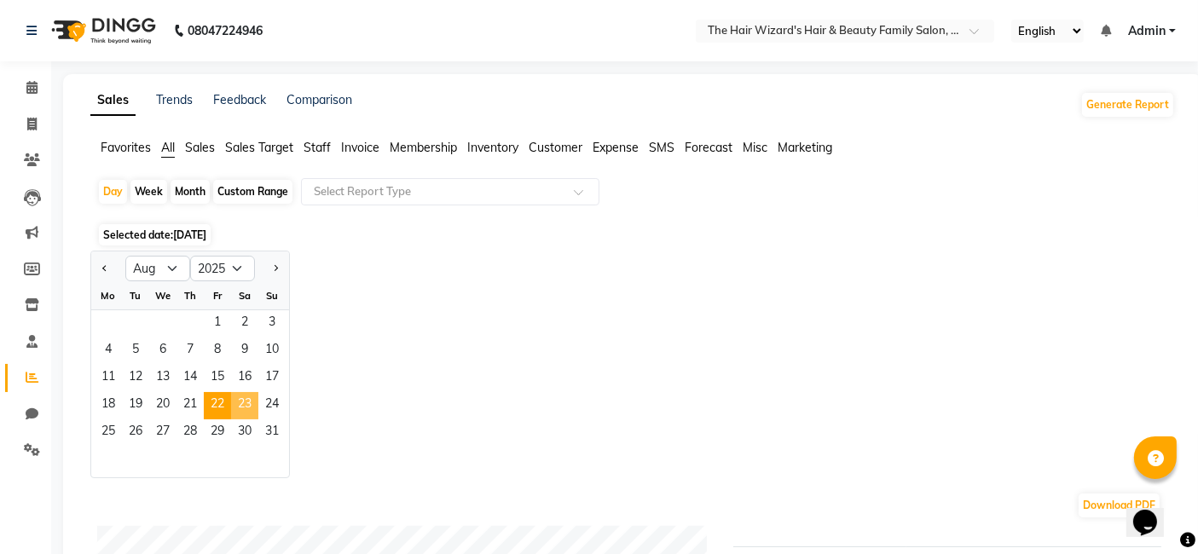
click at [249, 401] on span "23" at bounding box center [244, 405] width 27 height 27
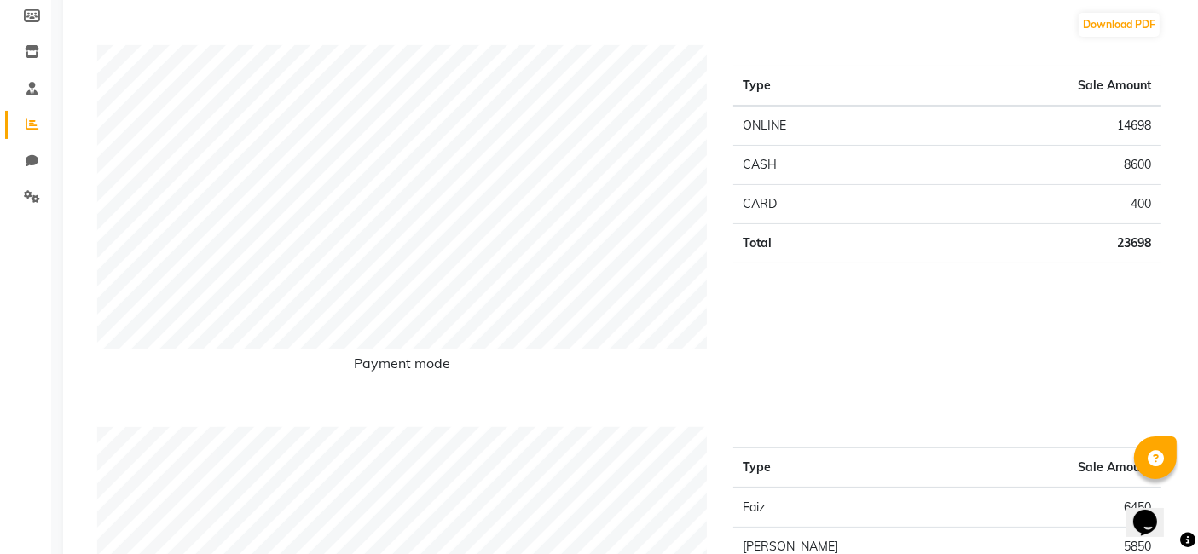
scroll to position [189, 0]
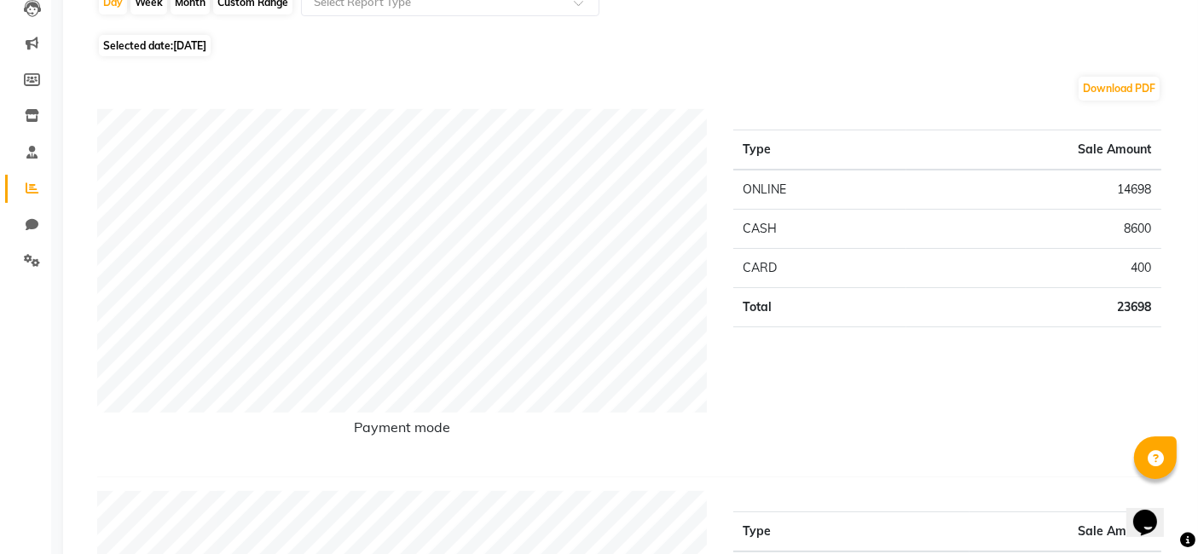
click at [206, 40] on span "[DATE]" at bounding box center [189, 45] width 33 height 13
select select "8"
select select "2025"
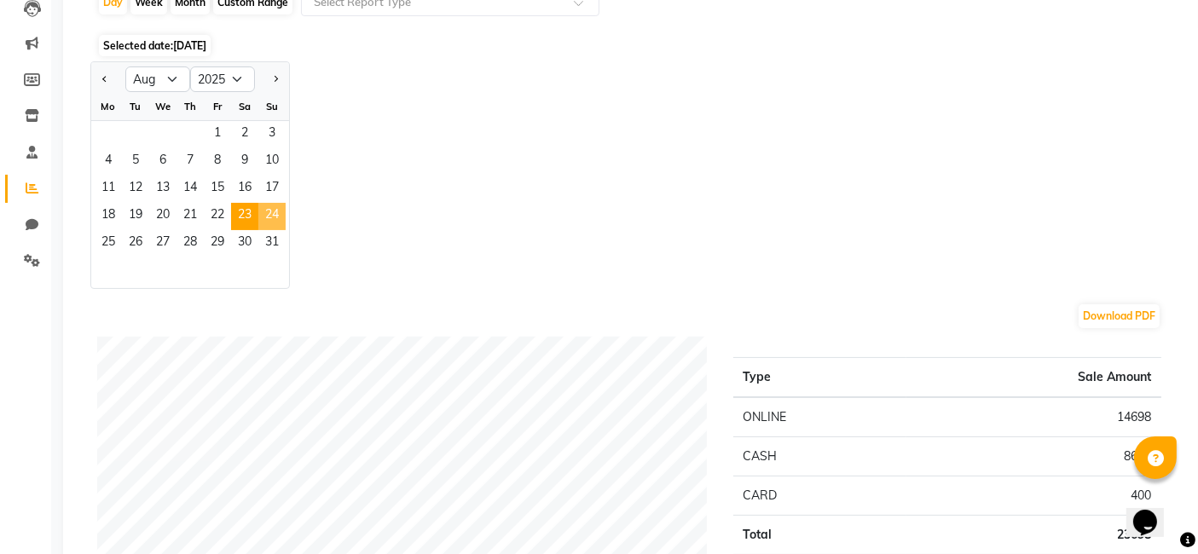
click at [270, 206] on span "24" at bounding box center [271, 216] width 27 height 27
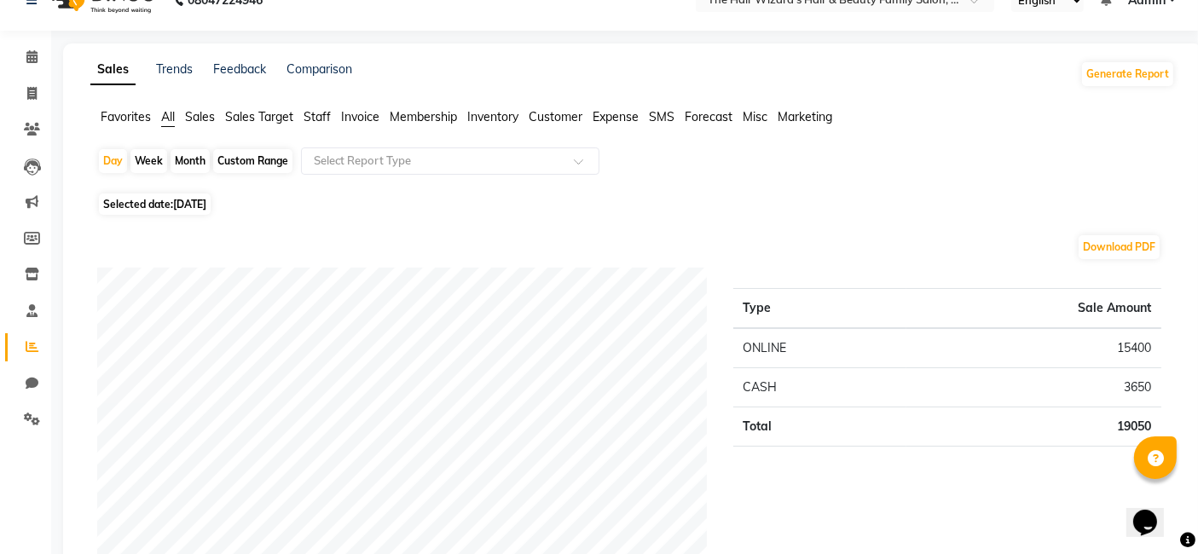
scroll to position [0, 0]
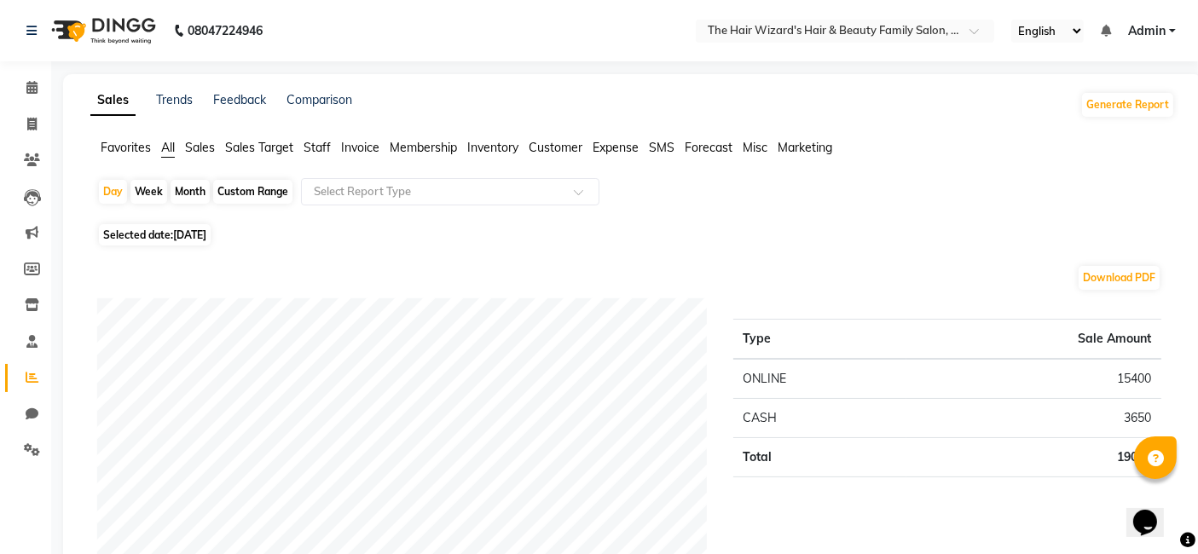
click at [187, 232] on span "[DATE]" at bounding box center [189, 235] width 33 height 13
select select "8"
select select "2025"
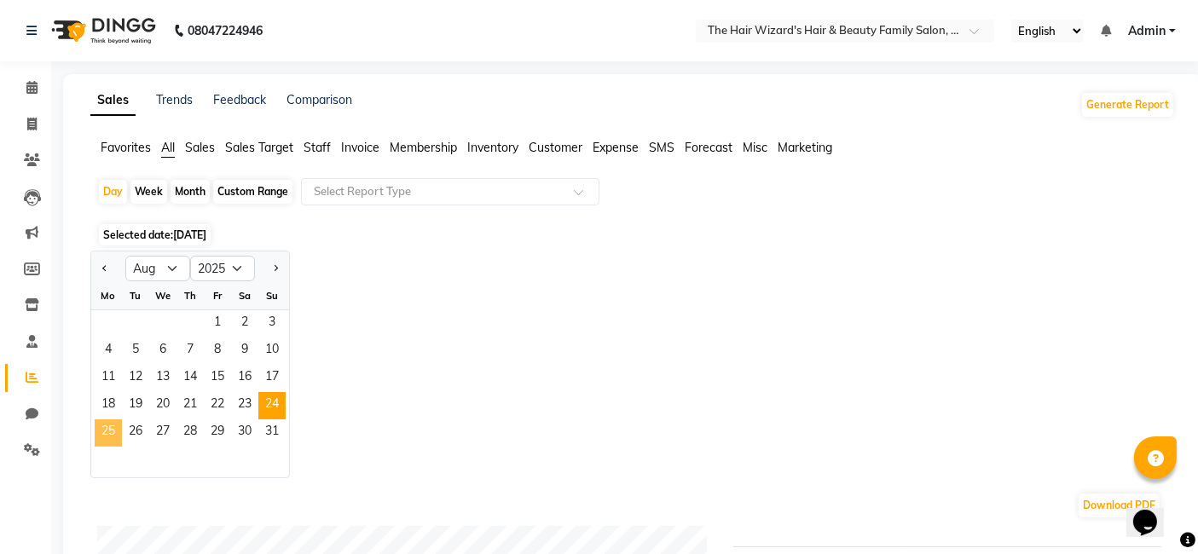
click at [108, 427] on span "25" at bounding box center [108, 433] width 27 height 27
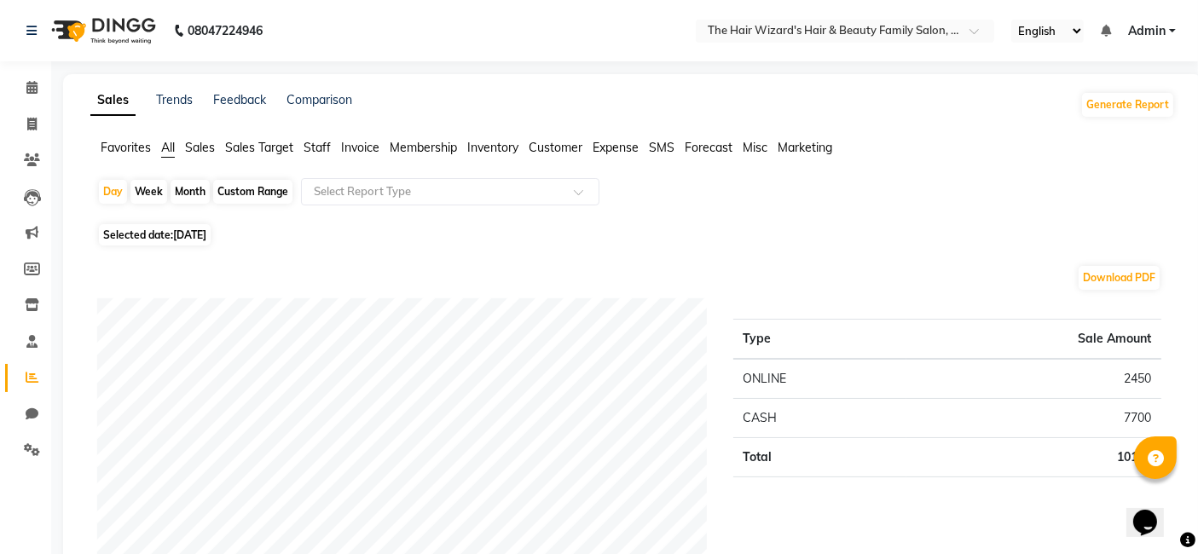
click at [204, 236] on span "[DATE]" at bounding box center [189, 235] width 33 height 13
select select "8"
select select "2025"
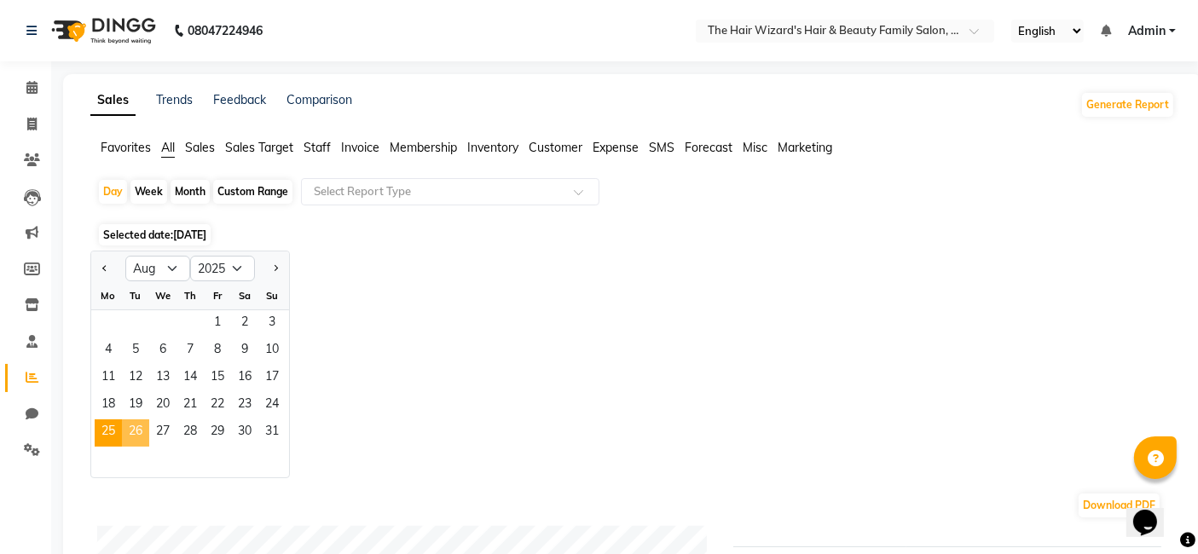
click at [136, 435] on span "26" at bounding box center [135, 433] width 27 height 27
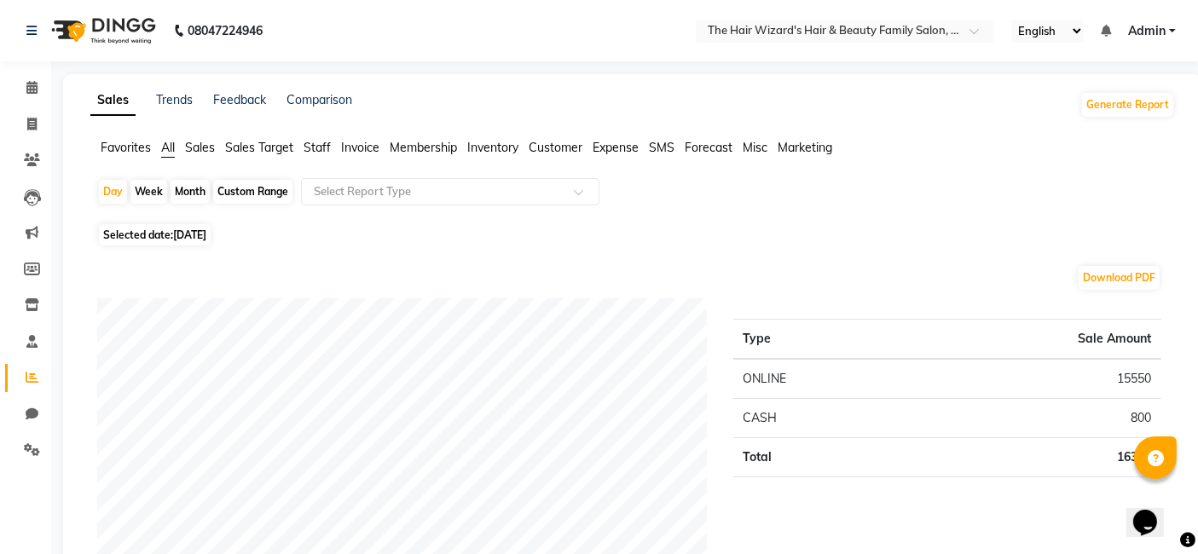
click at [198, 230] on span "[DATE]" at bounding box center [189, 235] width 33 height 13
select select "8"
select select "2025"
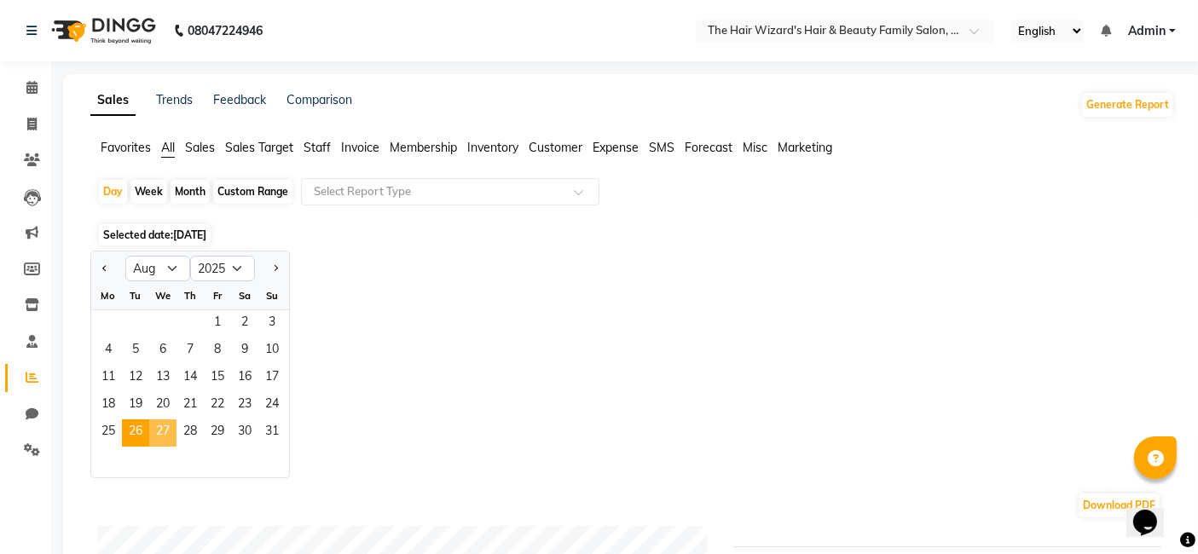
click at [162, 432] on span "27" at bounding box center [162, 433] width 27 height 27
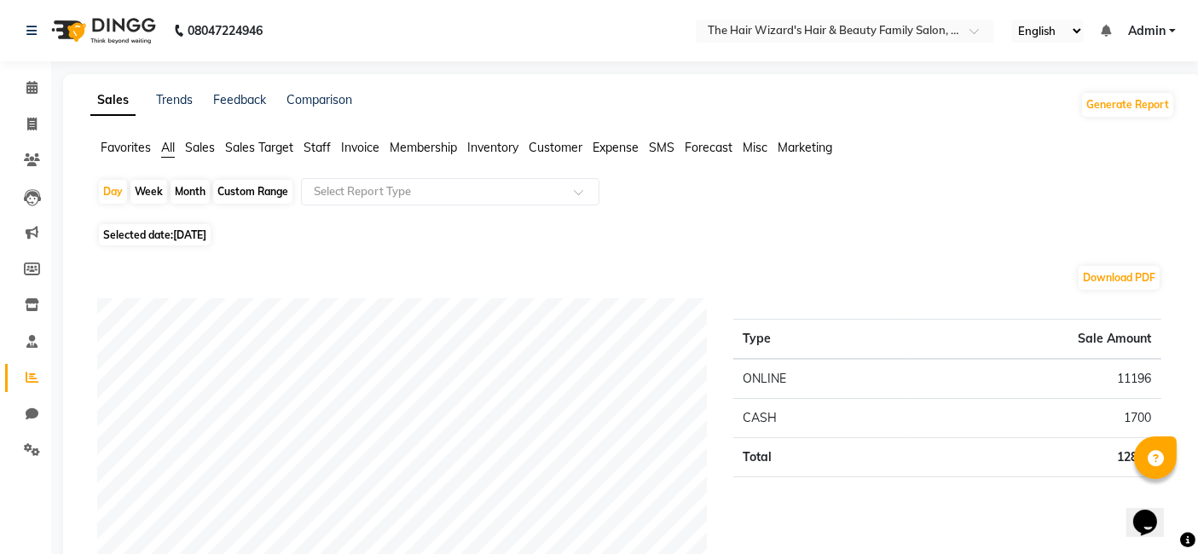
click at [201, 240] on span "[DATE]" at bounding box center [189, 235] width 33 height 13
select select "8"
select select "2025"
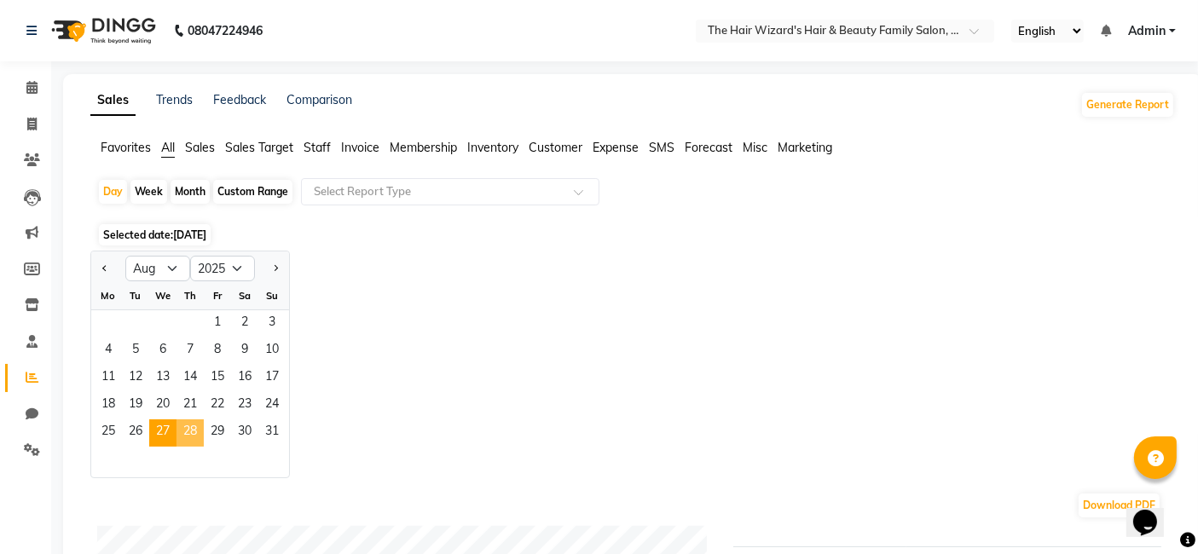
click at [190, 431] on span "28" at bounding box center [190, 433] width 27 height 27
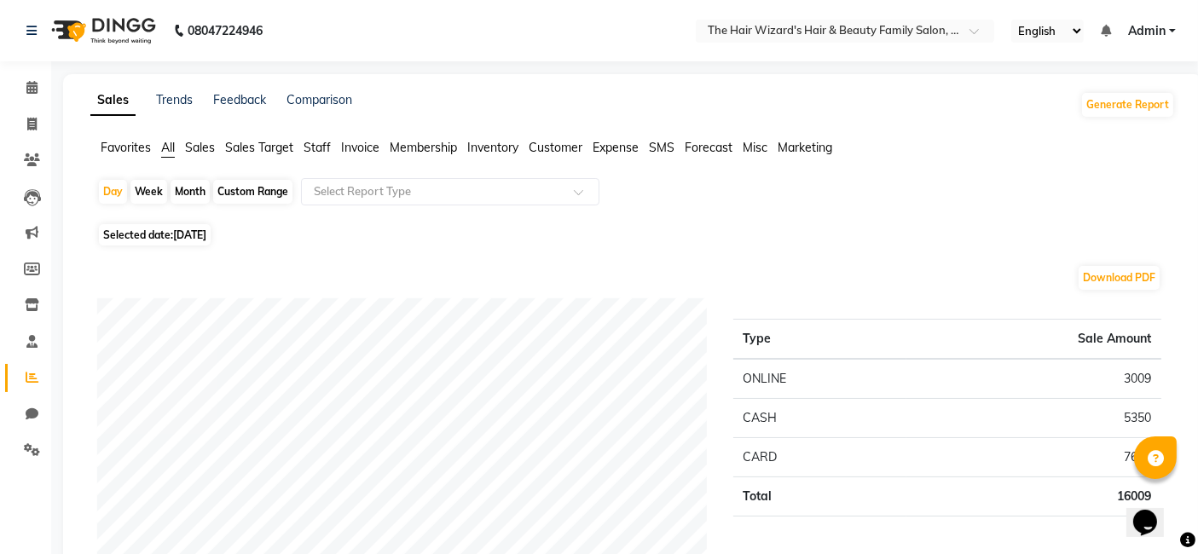
click at [206, 235] on span "[DATE]" at bounding box center [189, 235] width 33 height 13
select select "8"
select select "2025"
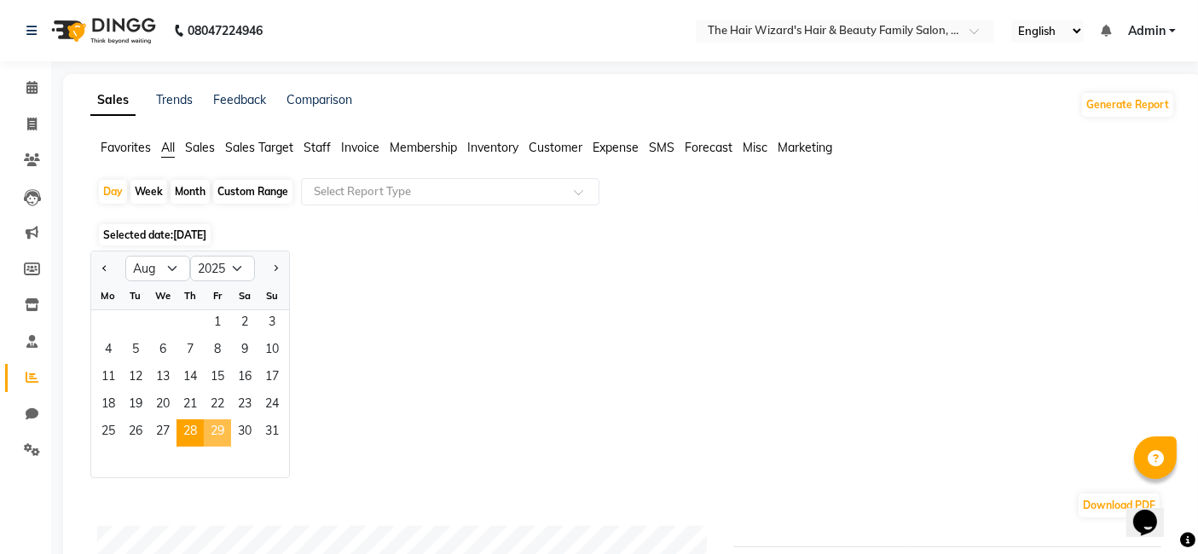
click at [223, 431] on span "29" at bounding box center [217, 433] width 27 height 27
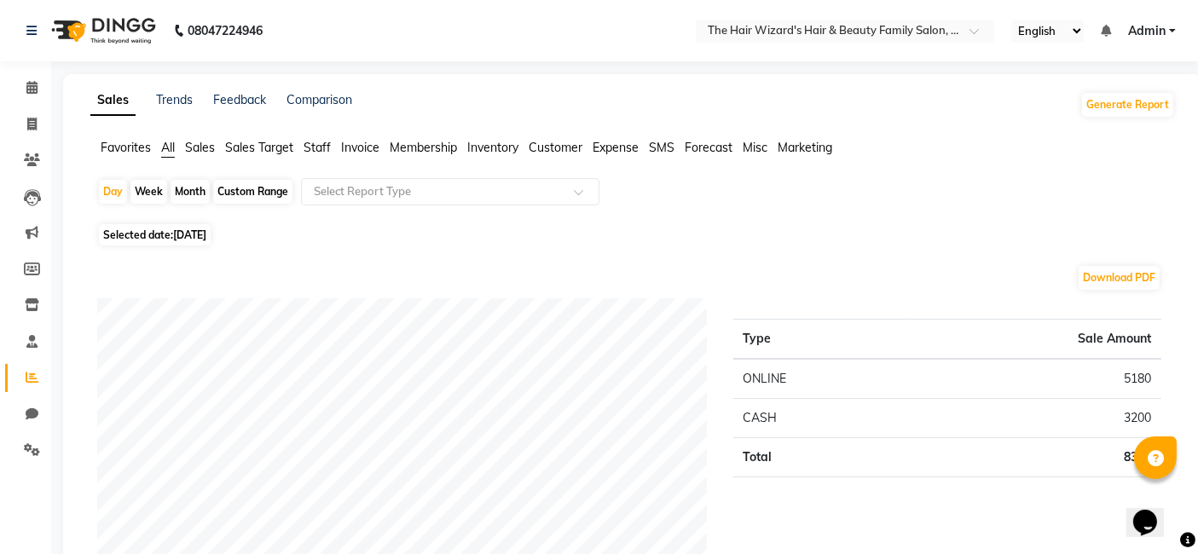
click at [206, 232] on span "[DATE]" at bounding box center [189, 235] width 33 height 13
select select "8"
select select "2025"
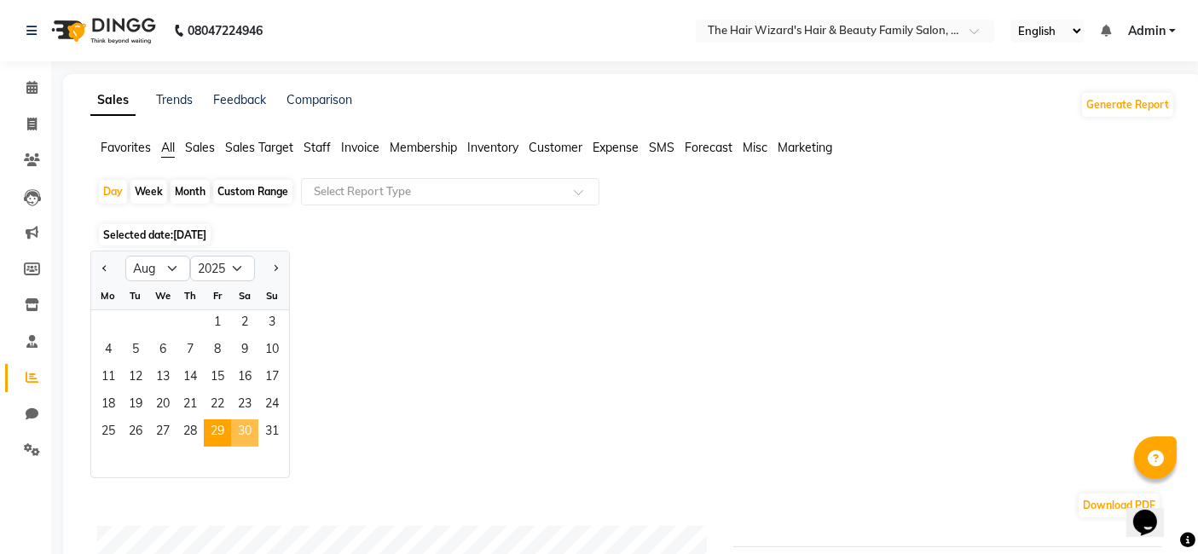
click at [246, 432] on span "30" at bounding box center [244, 433] width 27 height 27
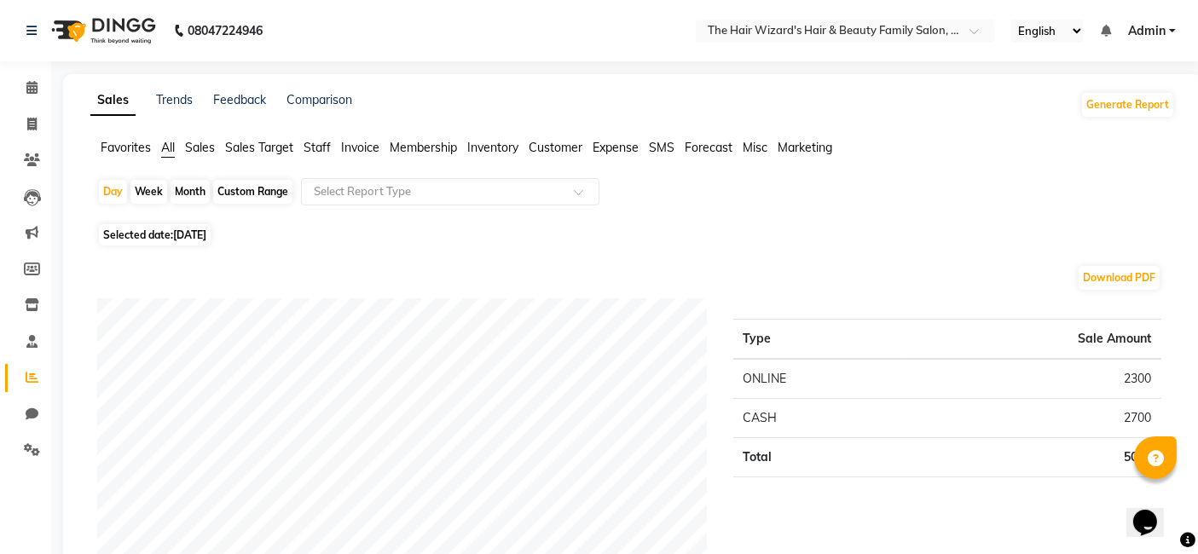
click at [206, 235] on span "[DATE]" at bounding box center [189, 235] width 33 height 13
select select "8"
select select "2025"
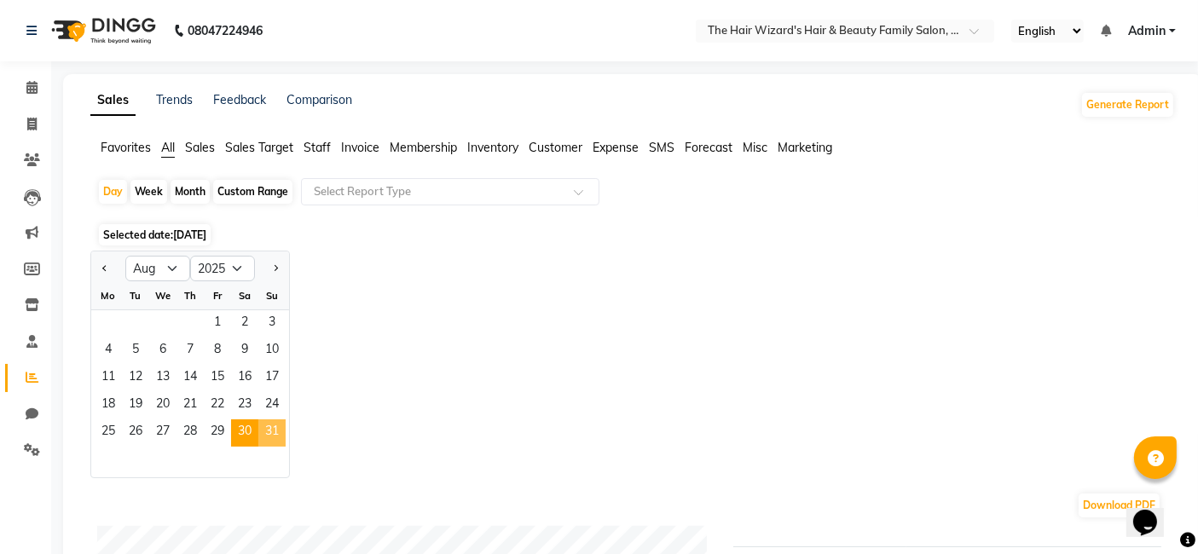
click at [270, 427] on span "31" at bounding box center [271, 433] width 27 height 27
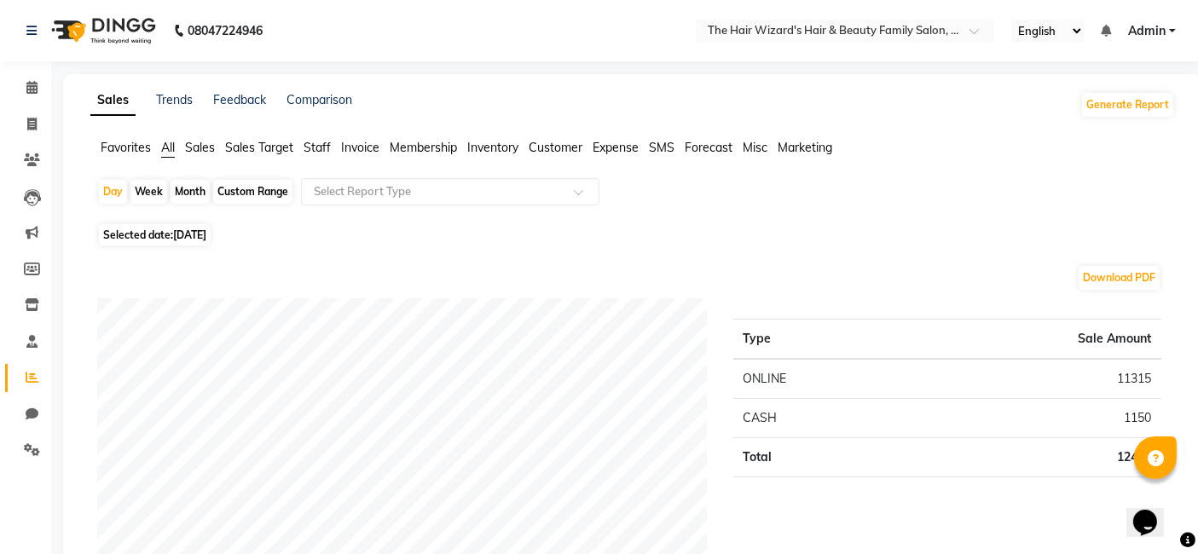
click at [243, 186] on div "Custom Range" at bounding box center [252, 192] width 79 height 24
select select "8"
select select "2025"
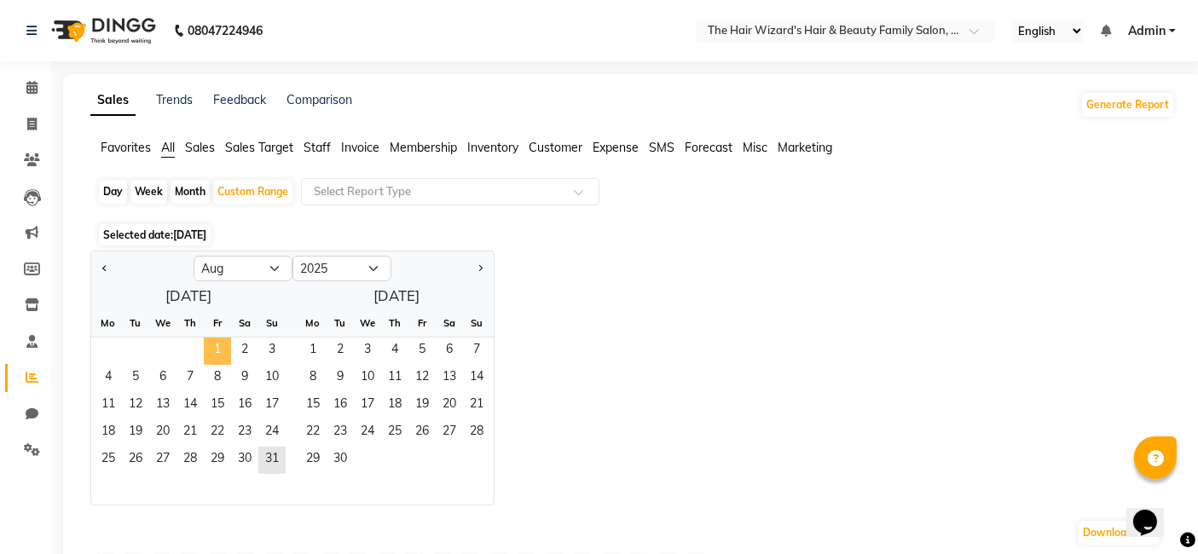
click at [211, 340] on span "1" at bounding box center [217, 351] width 27 height 27
click at [270, 452] on span "31" at bounding box center [271, 460] width 27 height 27
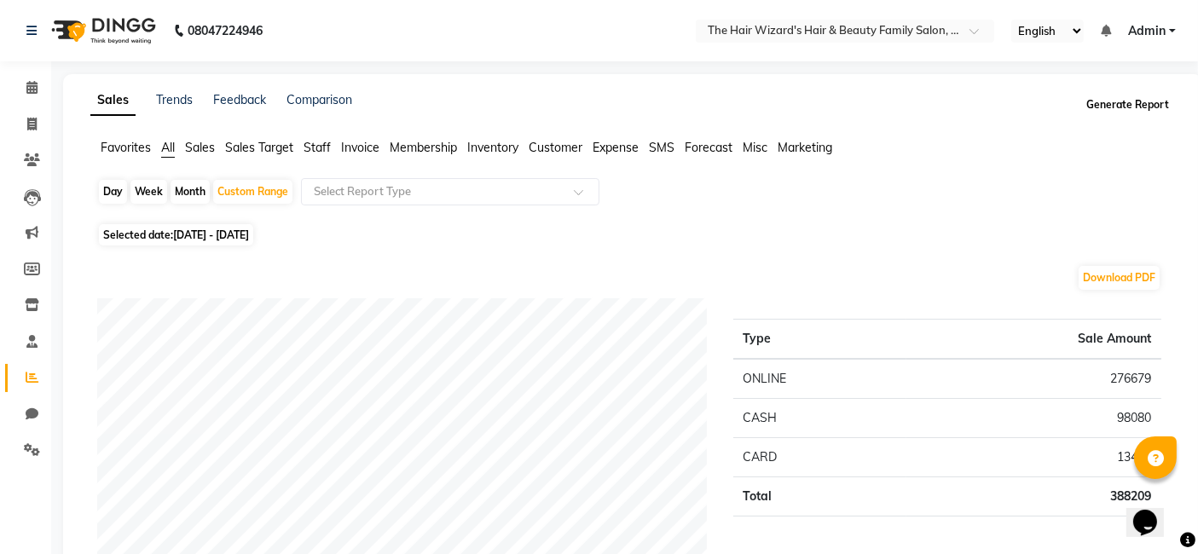
click at [1138, 105] on button "Generate Report" at bounding box center [1127, 105] width 91 height 24
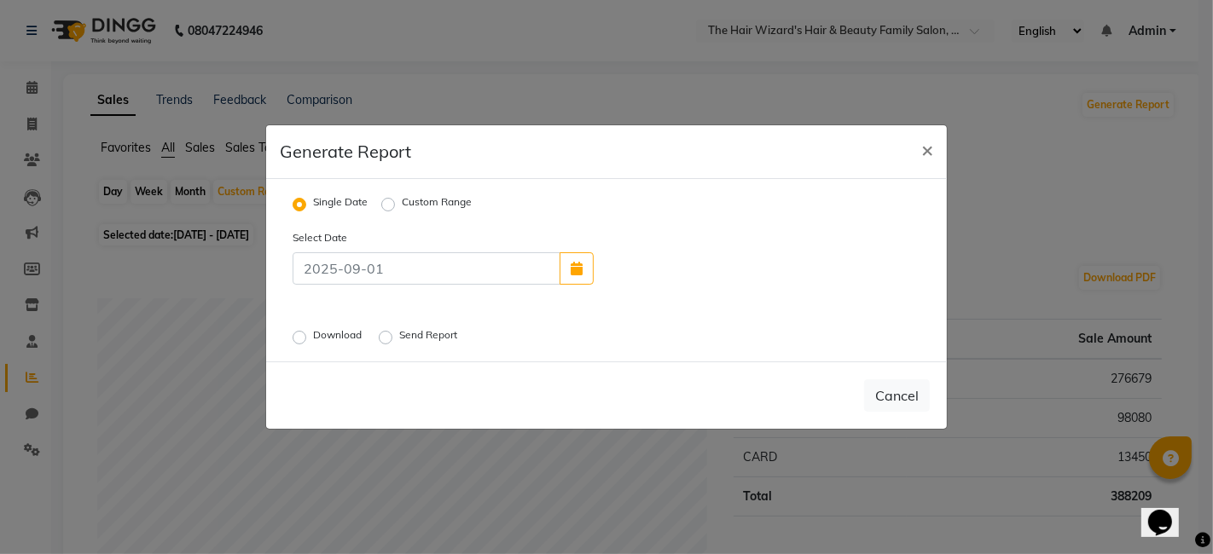
click at [1119, 220] on ngb-modal-window "Generate Report × Single Date Custom Range Select Date Download Send Report Can…" at bounding box center [606, 277] width 1213 height 554
click at [933, 154] on span "×" at bounding box center [927, 149] width 12 height 26
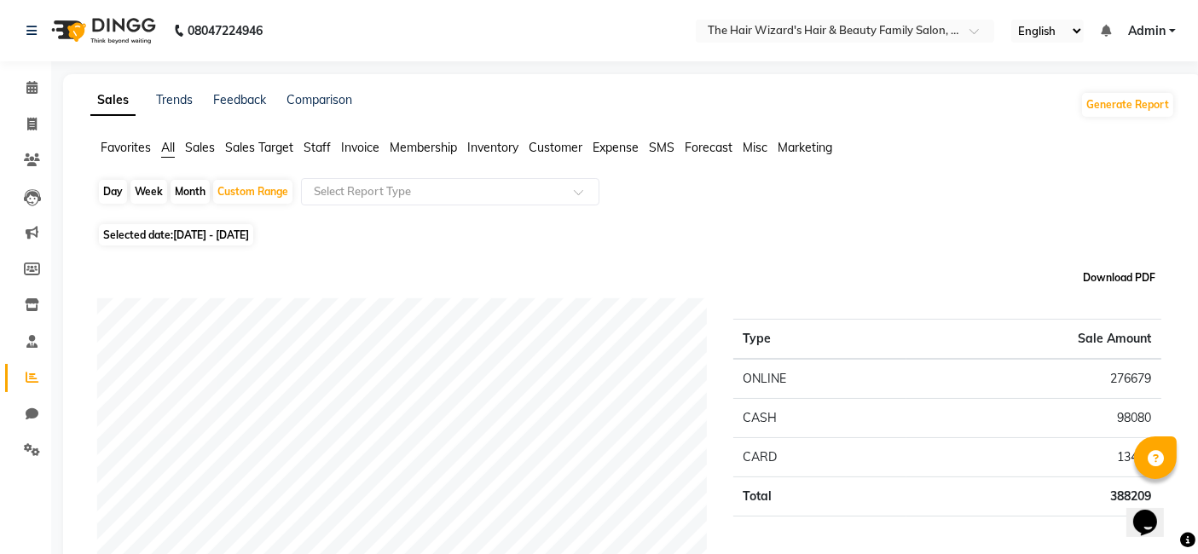
click at [1124, 276] on button "Download PDF" at bounding box center [1119, 278] width 81 height 24
click at [29, 128] on icon at bounding box center [31, 124] width 9 height 13
select select "service"
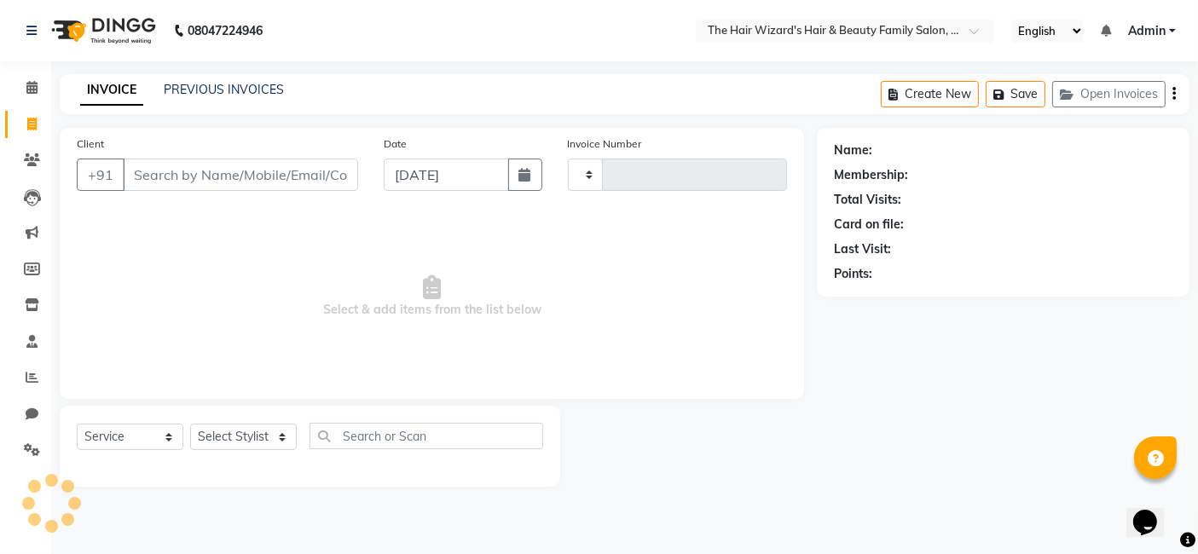
type input "1502"
select select "8473"
click at [178, 88] on link "PREVIOUS INVOICES" at bounding box center [224, 89] width 120 height 15
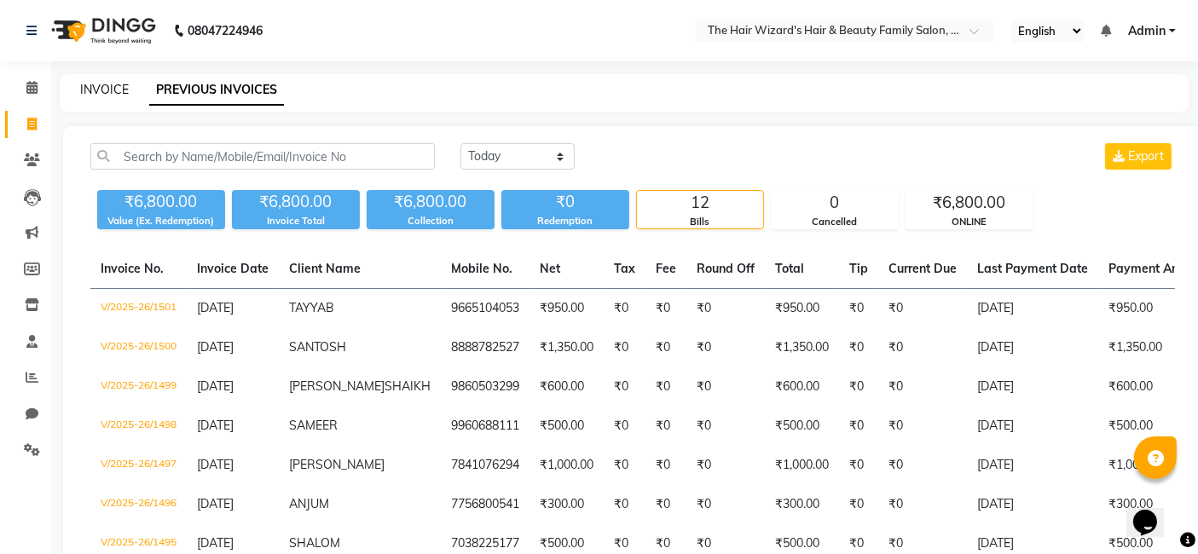
click at [96, 91] on link "INVOICE" at bounding box center [104, 89] width 49 height 15
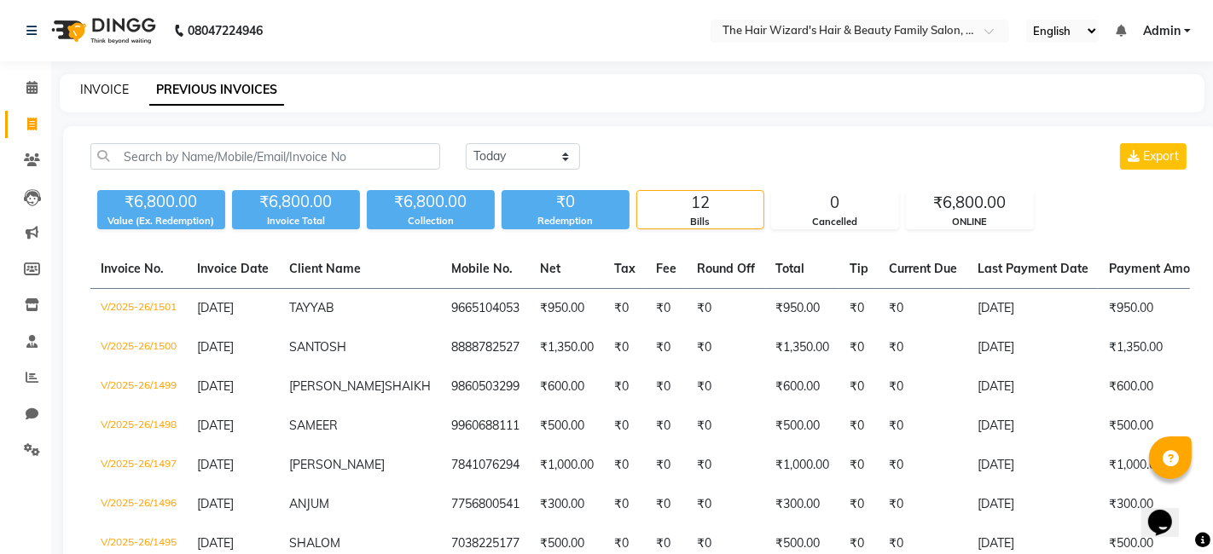
select select "8473"
select select "service"
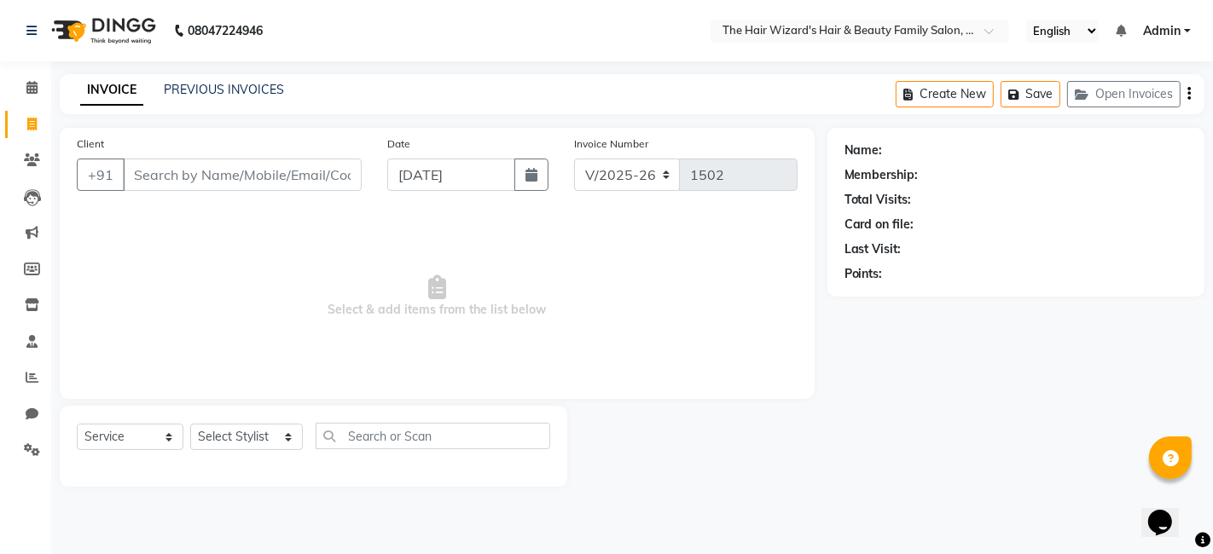
click at [180, 181] on input "Client" at bounding box center [242, 175] width 239 height 32
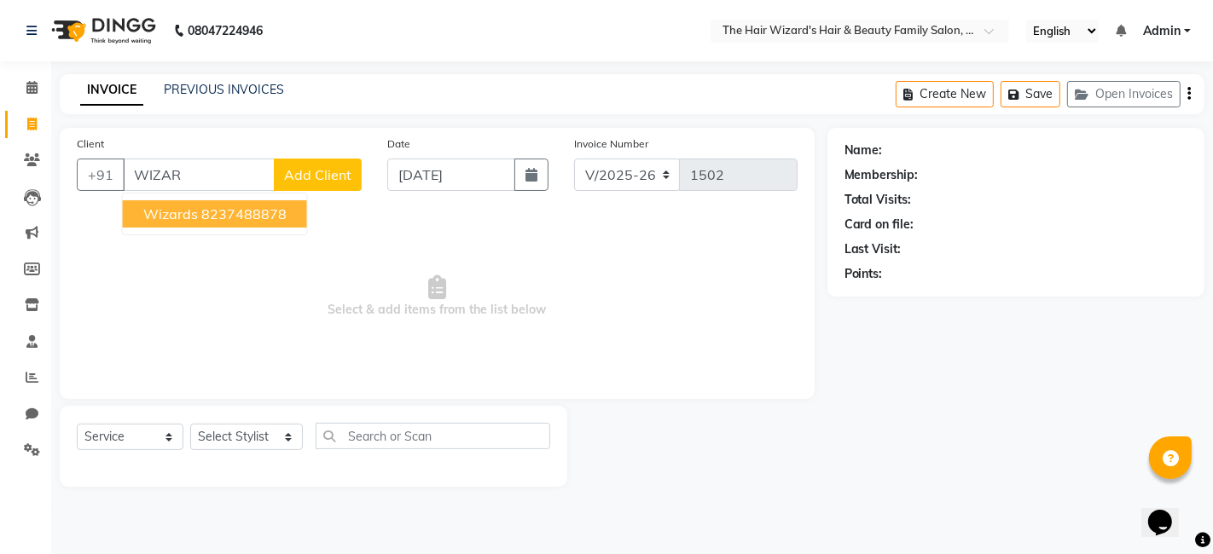
click at [228, 213] on ngb-highlight "8237488878" at bounding box center [243, 214] width 85 height 17
type input "8237488878"
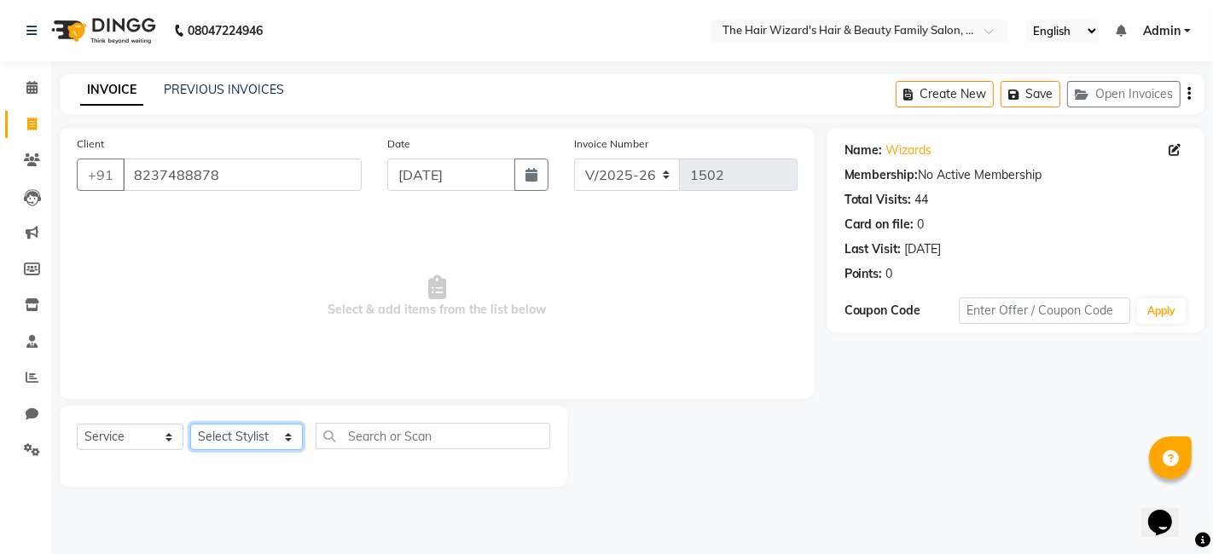
click at [284, 438] on select "Select Stylist [PERSON_NAME] [PERSON_NAME] [PERSON_NAME] [PERSON_NAME] [PERSON_…" at bounding box center [246, 437] width 113 height 26
select select "85305"
click at [190, 424] on select "Select Stylist [PERSON_NAME] [PERSON_NAME] [PERSON_NAME] [PERSON_NAME] [PERSON_…" at bounding box center [246, 437] width 113 height 26
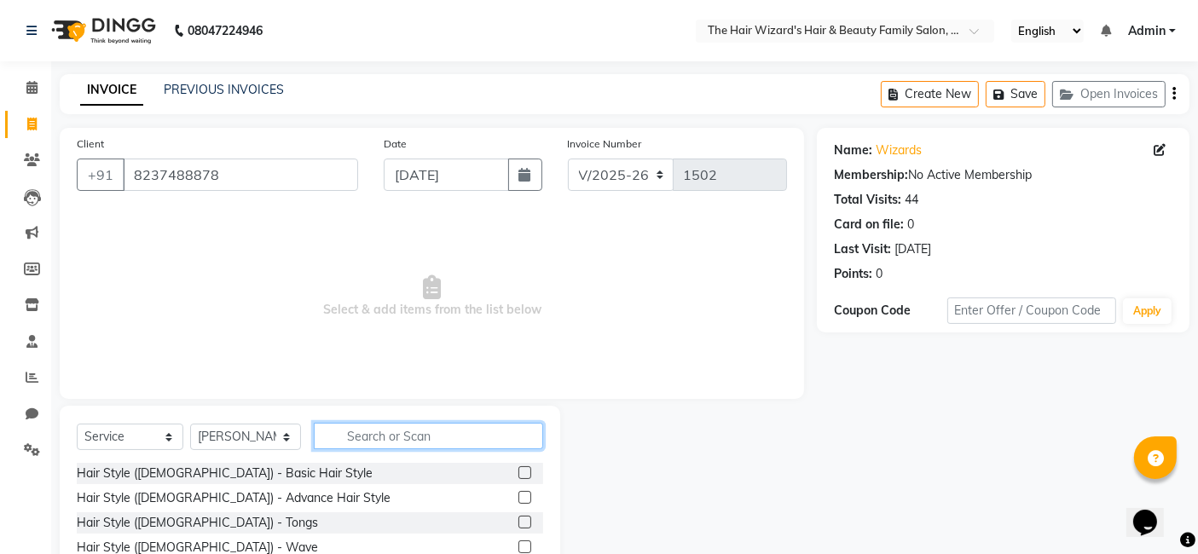
click at [382, 435] on input "text" at bounding box center [428, 436] width 229 height 26
type input "H"
type input "HAIR CUT"
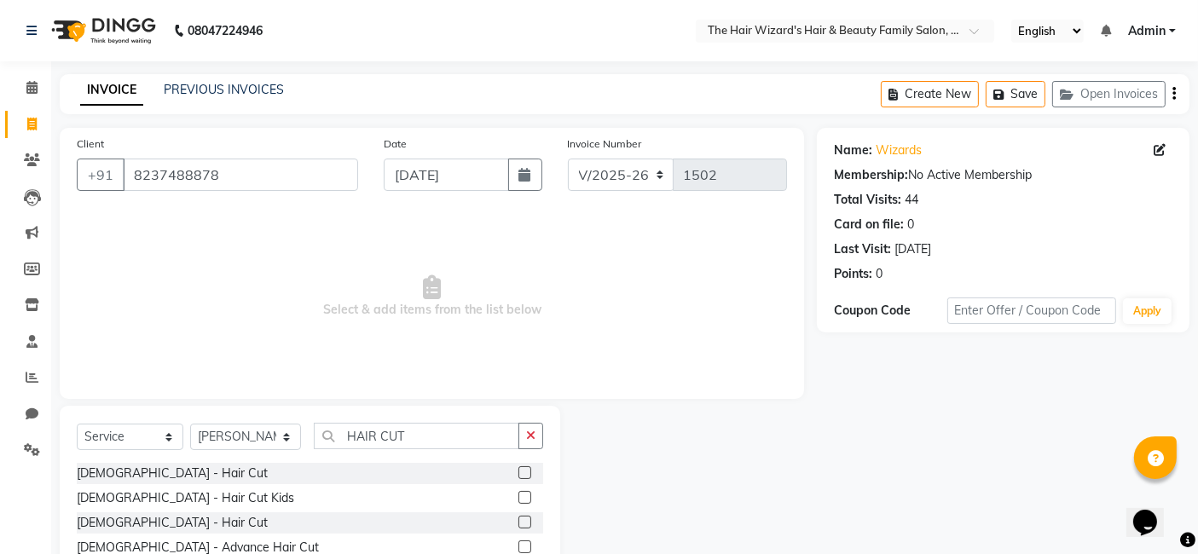
click at [522, 471] on label at bounding box center [525, 473] width 13 height 13
click at [522, 471] on input "checkbox" at bounding box center [524, 473] width 11 height 11
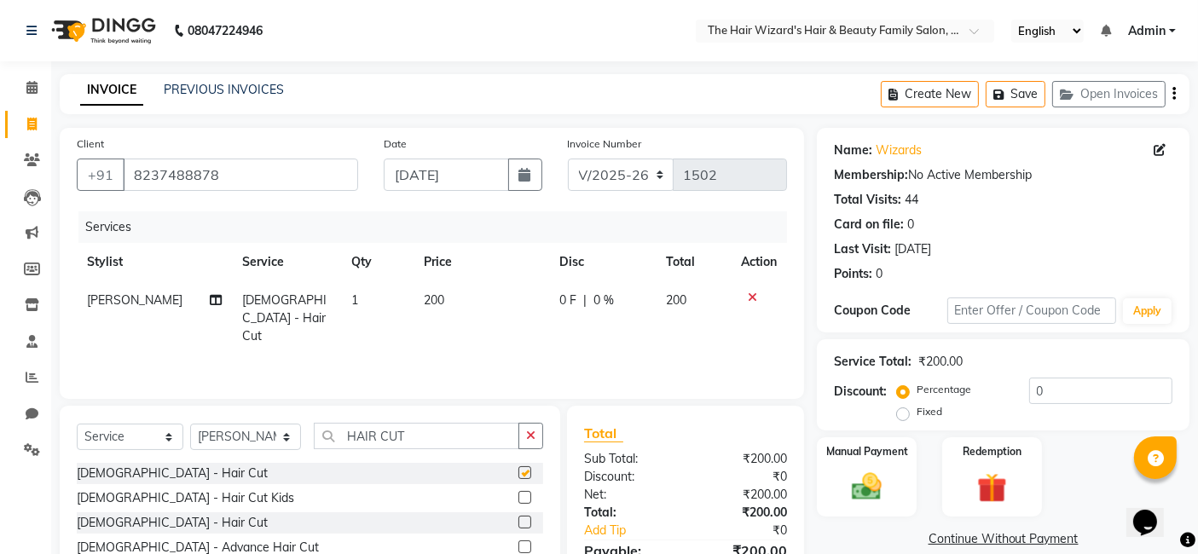
checkbox input "false"
click at [450, 439] on input "HAIR CUT" at bounding box center [417, 436] width 206 height 26
type input "H"
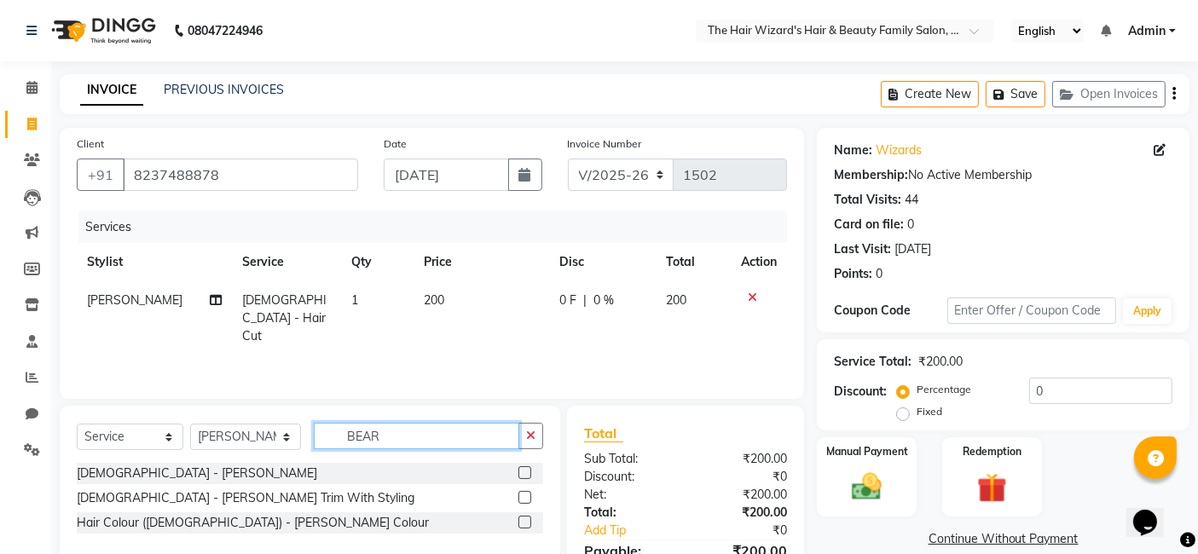
type input "BEAR"
click at [529, 473] on label at bounding box center [525, 473] width 13 height 13
click at [529, 473] on input "checkbox" at bounding box center [524, 473] width 11 height 11
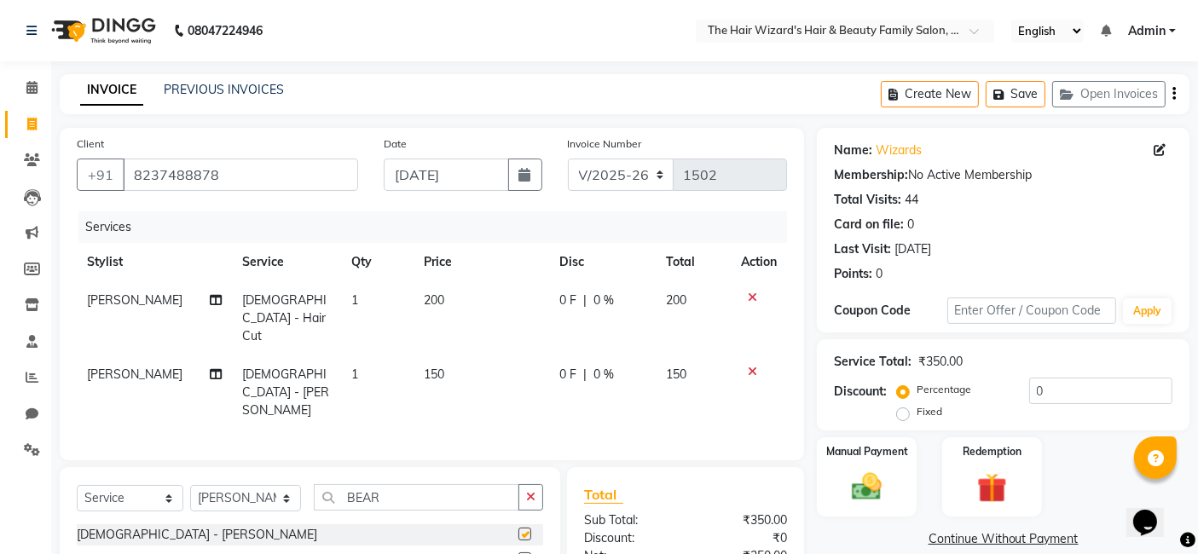
checkbox input "false"
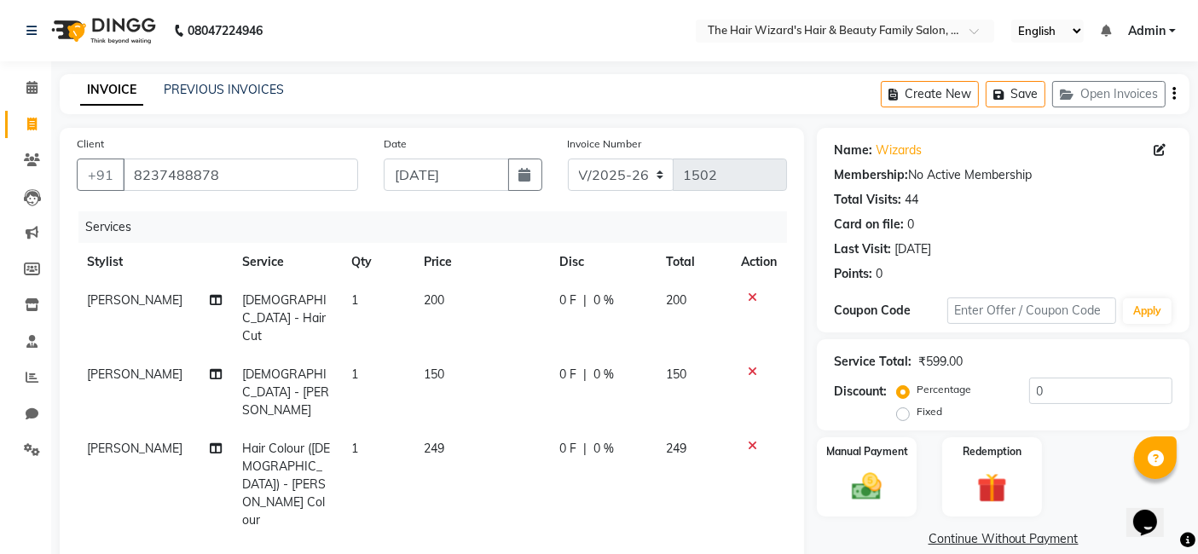
checkbox input "false"
click at [441, 430] on td "249" at bounding box center [482, 485] width 136 height 110
select select "85305"
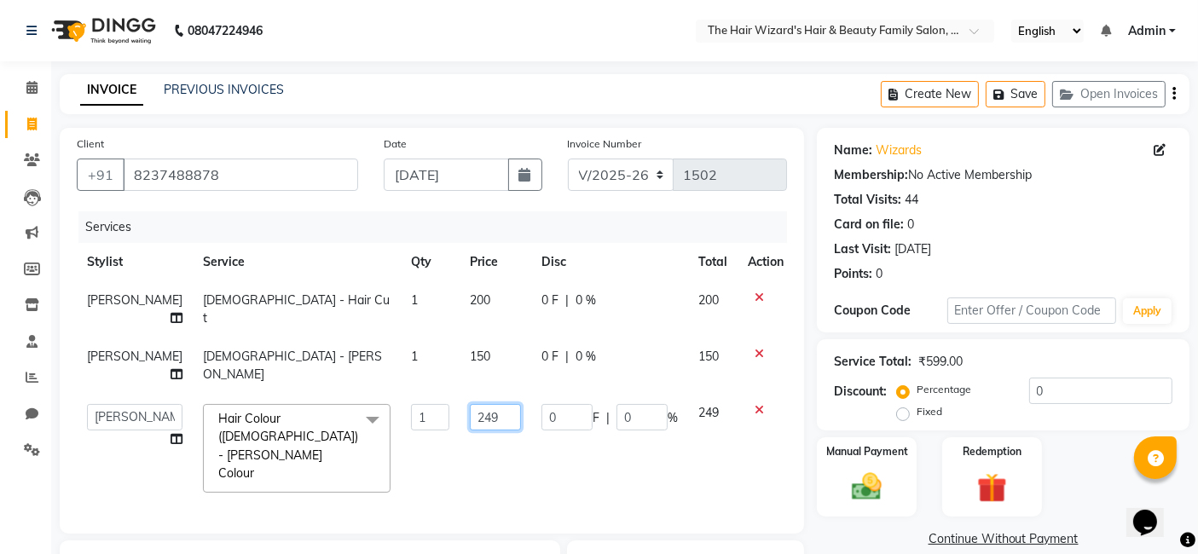
click at [479, 409] on input "249" at bounding box center [495, 417] width 51 height 26
type input "2"
type input "250"
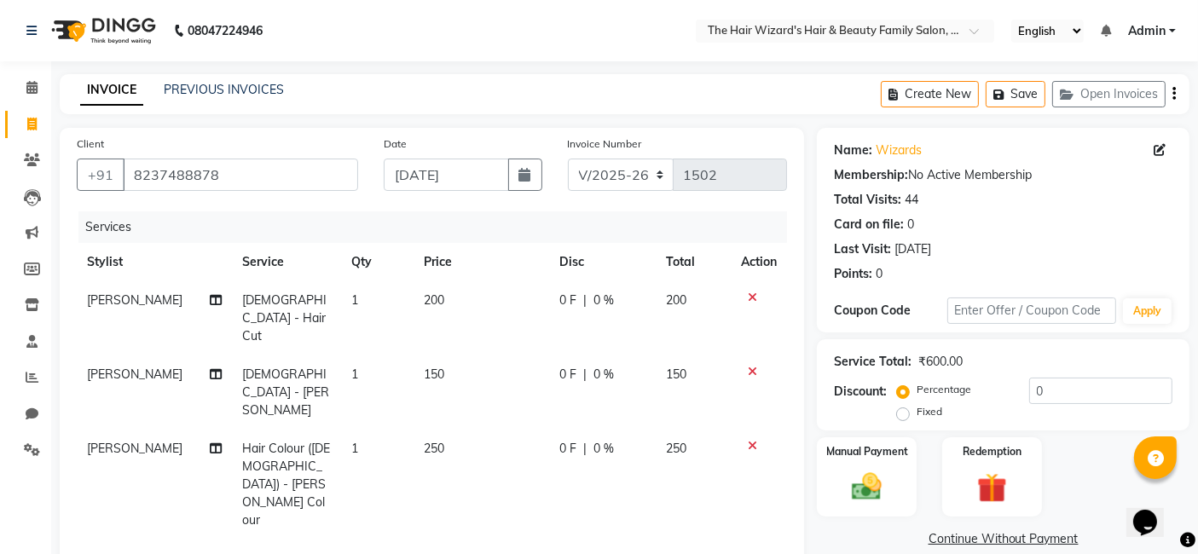
click at [511, 440] on div "Services Stylist Service Qty Price Disc Total Action [PERSON_NAME] [DEMOGRAPHIC…" at bounding box center [432, 383] width 711 height 342
click at [894, 490] on div "Manual Payment" at bounding box center [866, 478] width 103 height 84
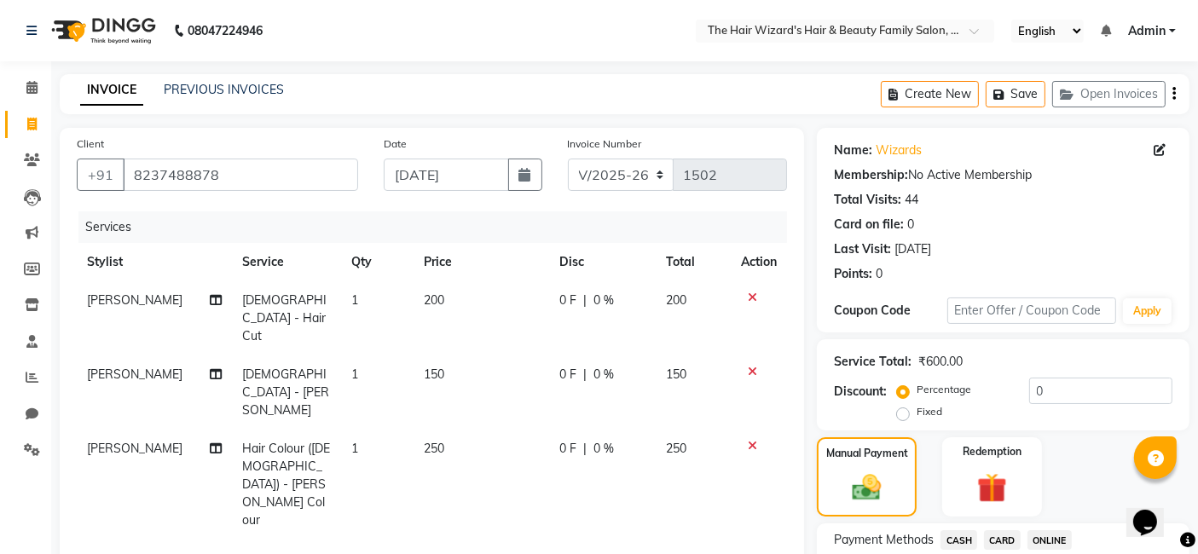
click at [1047, 539] on span "ONLINE" at bounding box center [1050, 541] width 44 height 20
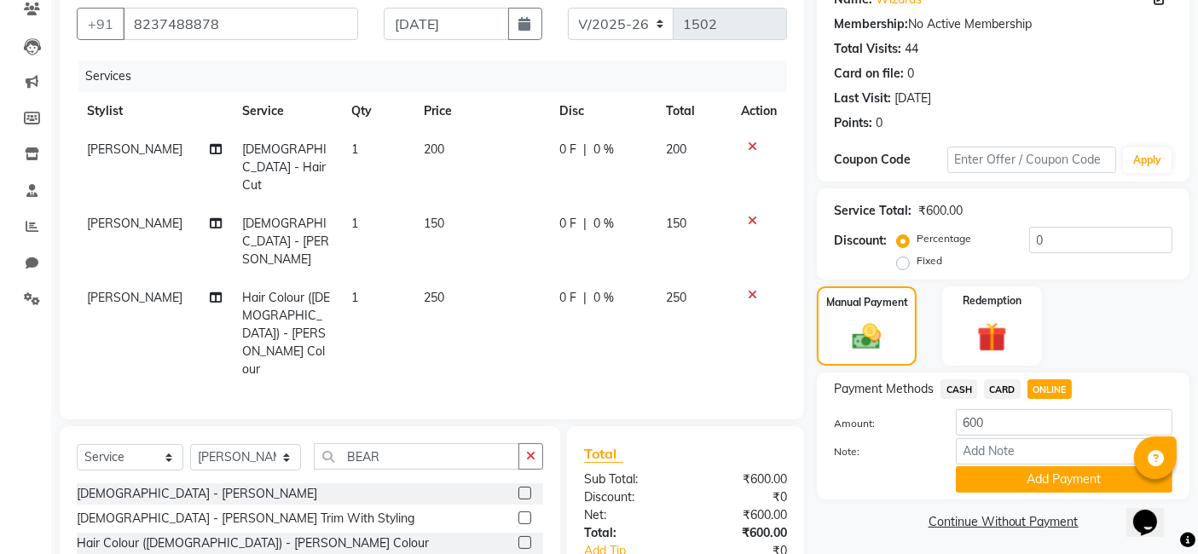
scroll to position [169, 0]
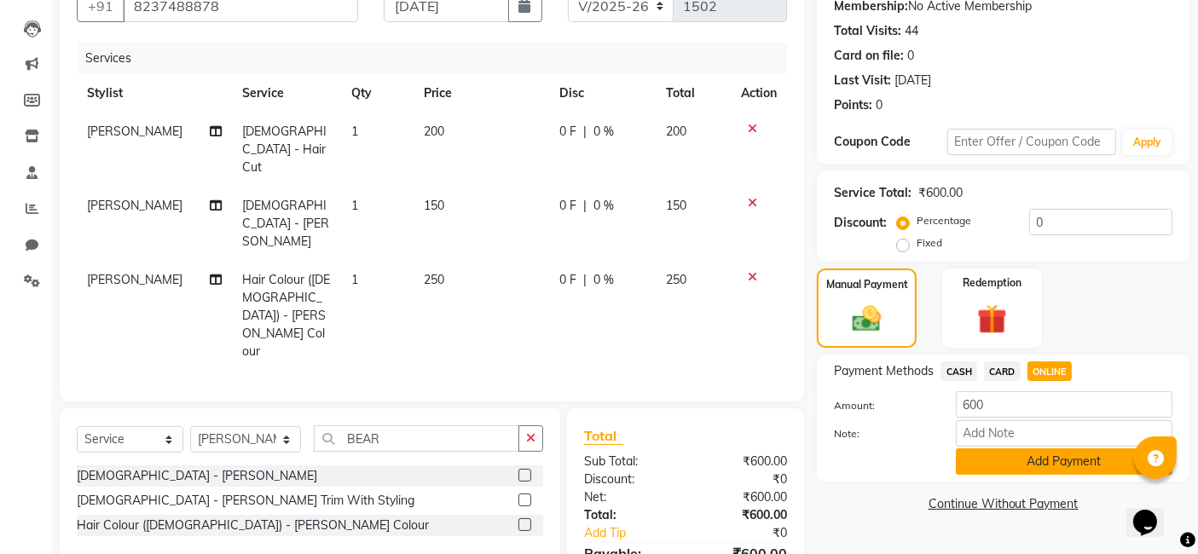
click at [1059, 461] on button "Add Payment" at bounding box center [1064, 462] width 217 height 26
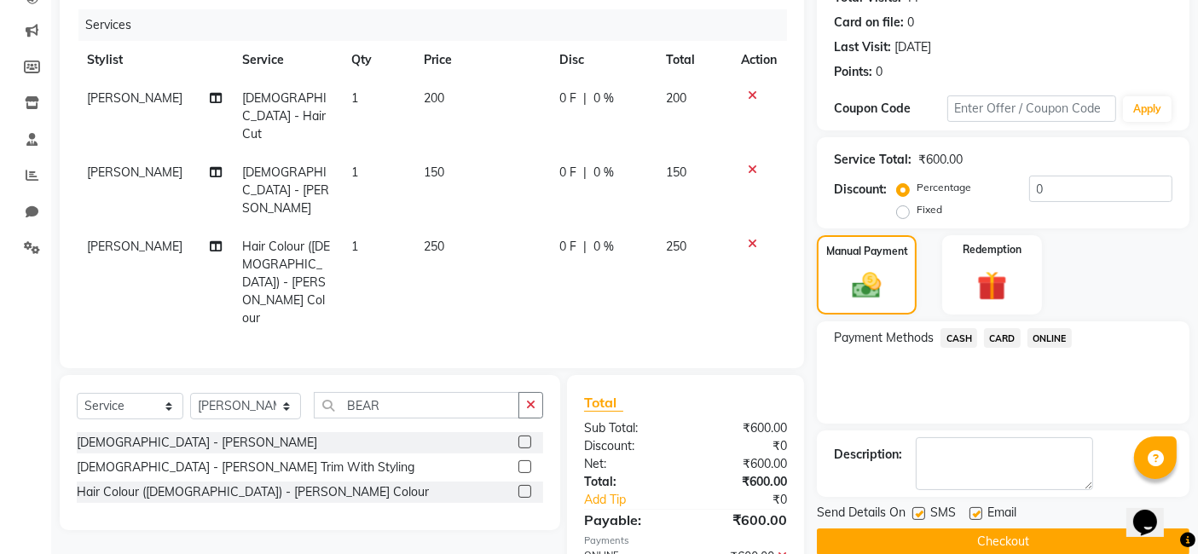
scroll to position [227, 0]
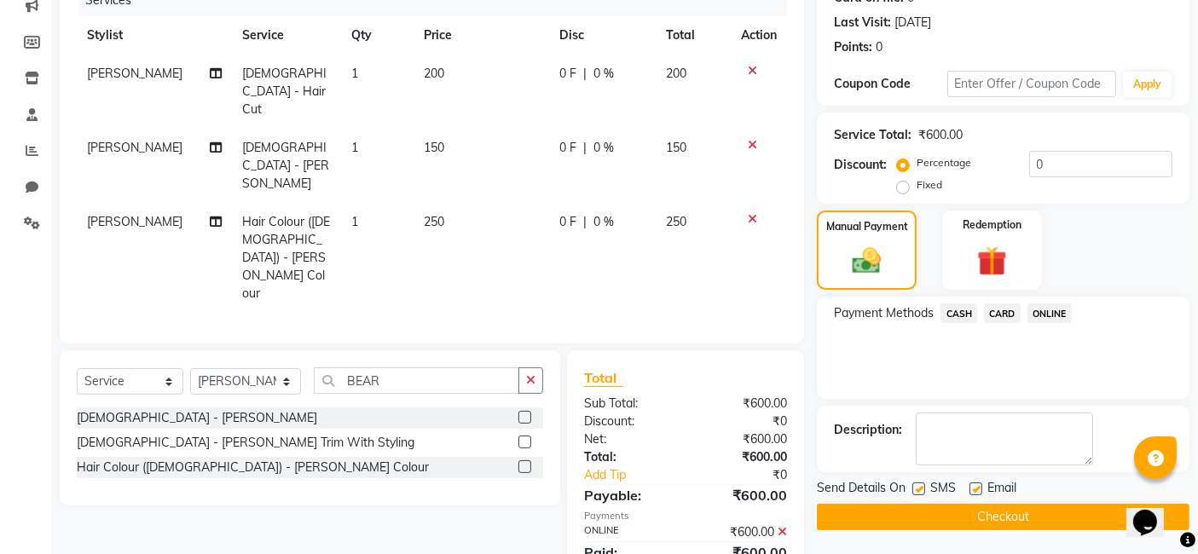
click at [1049, 513] on button "Checkout" at bounding box center [1003, 517] width 373 height 26
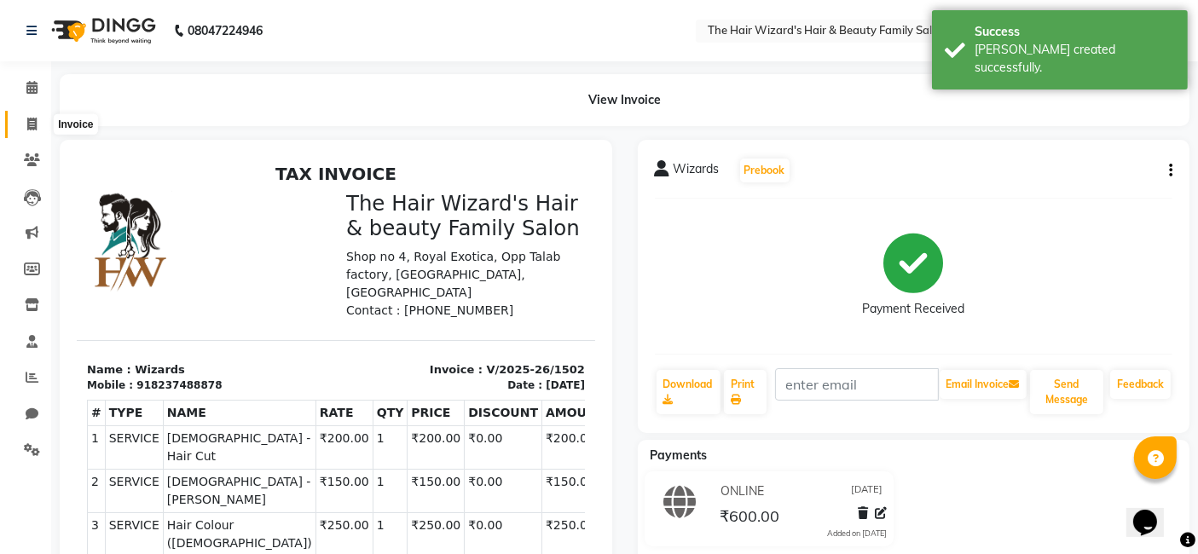
click at [35, 124] on icon at bounding box center [31, 124] width 9 height 13
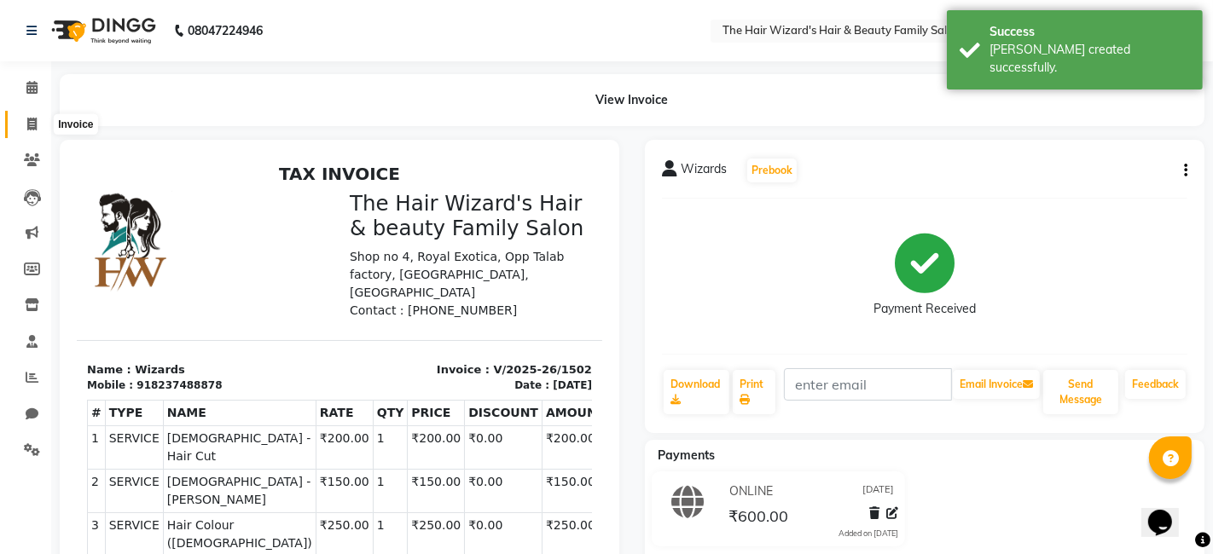
select select "8473"
select select "service"
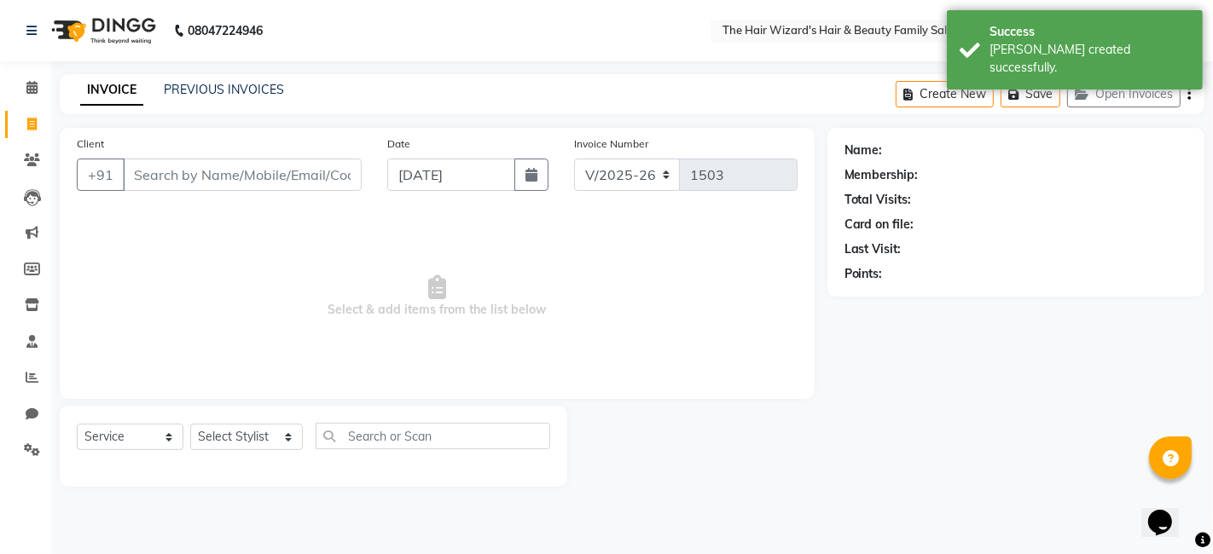
click at [164, 174] on input "Client" at bounding box center [242, 175] width 239 height 32
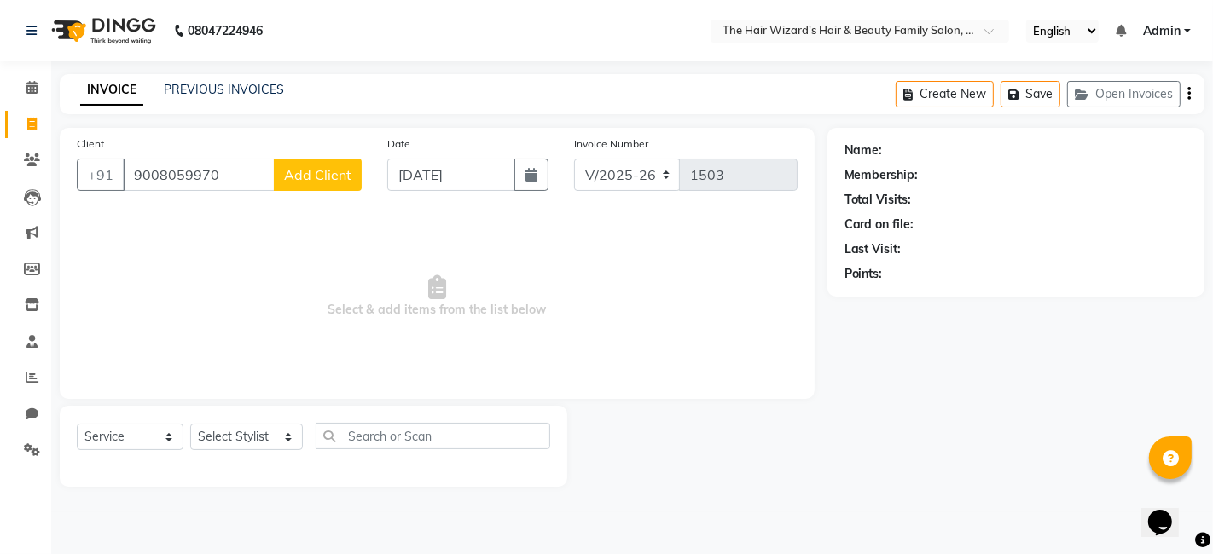
type input "9008059970"
click at [322, 170] on span "Add Client" at bounding box center [317, 174] width 67 height 17
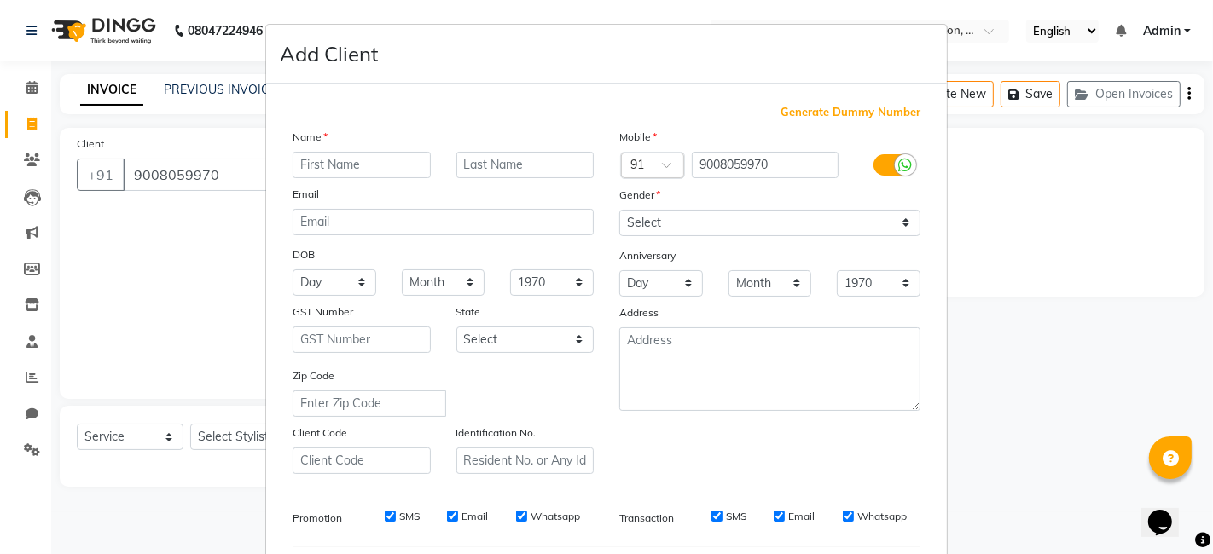
click at [327, 167] on input "text" at bounding box center [362, 165] width 138 height 26
type input "[PERSON_NAME]"
click at [876, 217] on select "Select [DEMOGRAPHIC_DATA] [DEMOGRAPHIC_DATA] Other Prefer Not To Say" at bounding box center [769, 223] width 301 height 26
select select "[DEMOGRAPHIC_DATA]"
click at [619, 210] on select "Select [DEMOGRAPHIC_DATA] [DEMOGRAPHIC_DATA] Other Prefer Not To Say" at bounding box center [769, 223] width 301 height 26
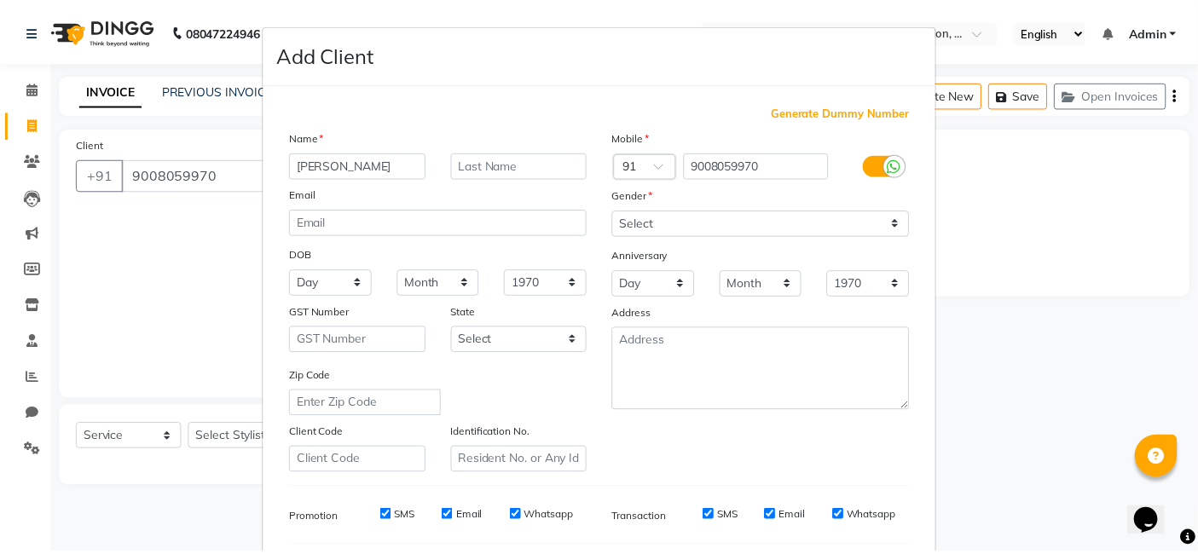
scroll to position [231, 0]
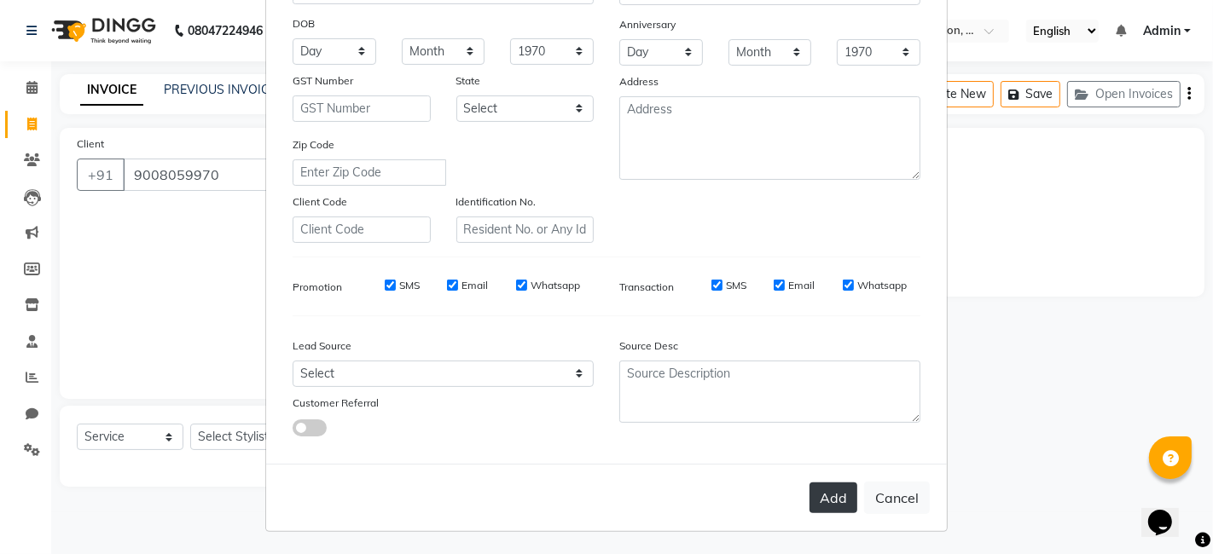
click at [833, 496] on button "Add" at bounding box center [833, 498] width 48 height 31
select select
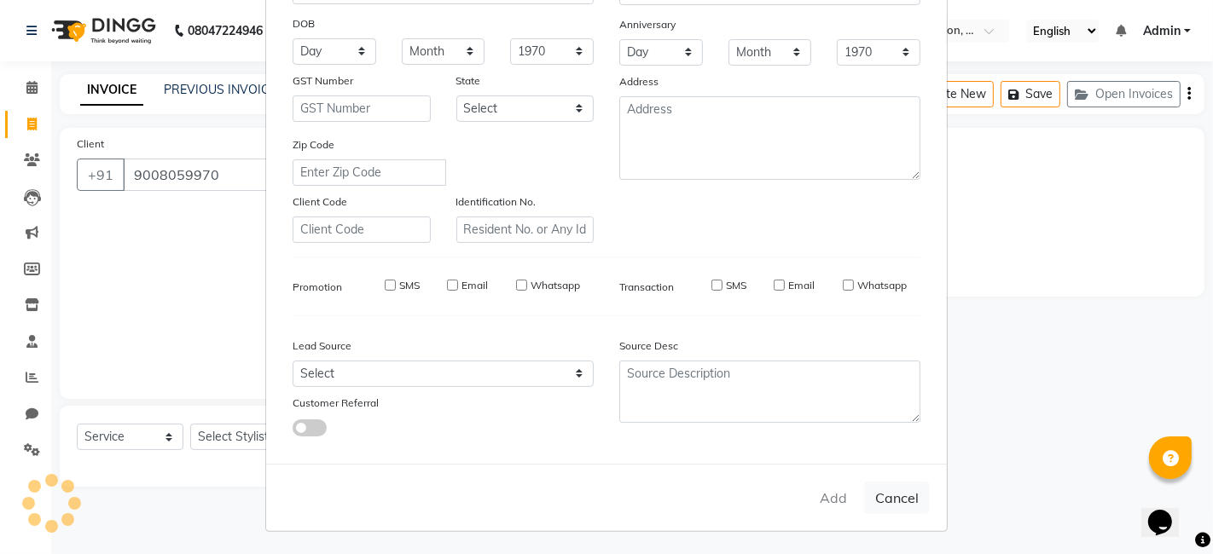
select select
checkbox input "false"
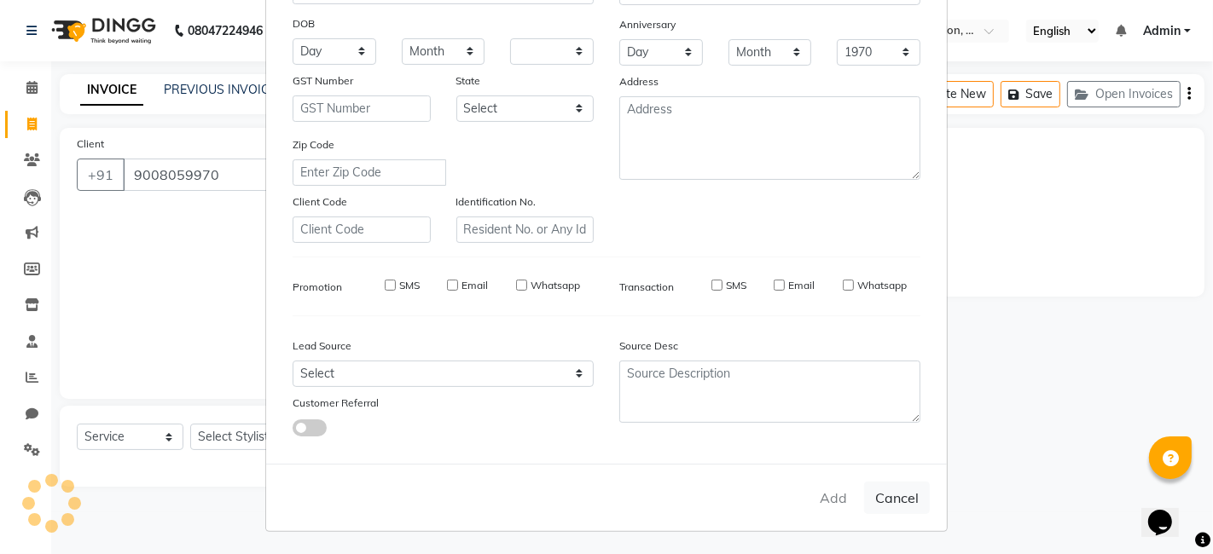
checkbox input "false"
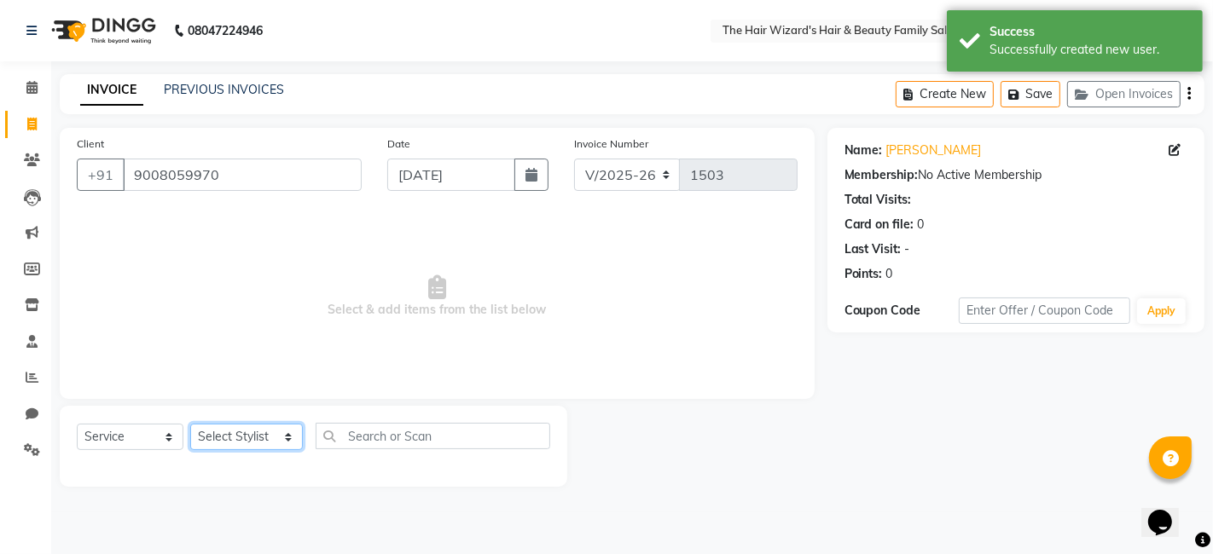
click at [287, 432] on select "Select Stylist [PERSON_NAME] [PERSON_NAME] [PERSON_NAME] [PERSON_NAME] [PERSON_…" at bounding box center [246, 437] width 113 height 26
select select "85305"
click at [190, 424] on select "Select Stylist [PERSON_NAME] [PERSON_NAME] [PERSON_NAME] [PERSON_NAME] [PERSON_…" at bounding box center [246, 437] width 113 height 26
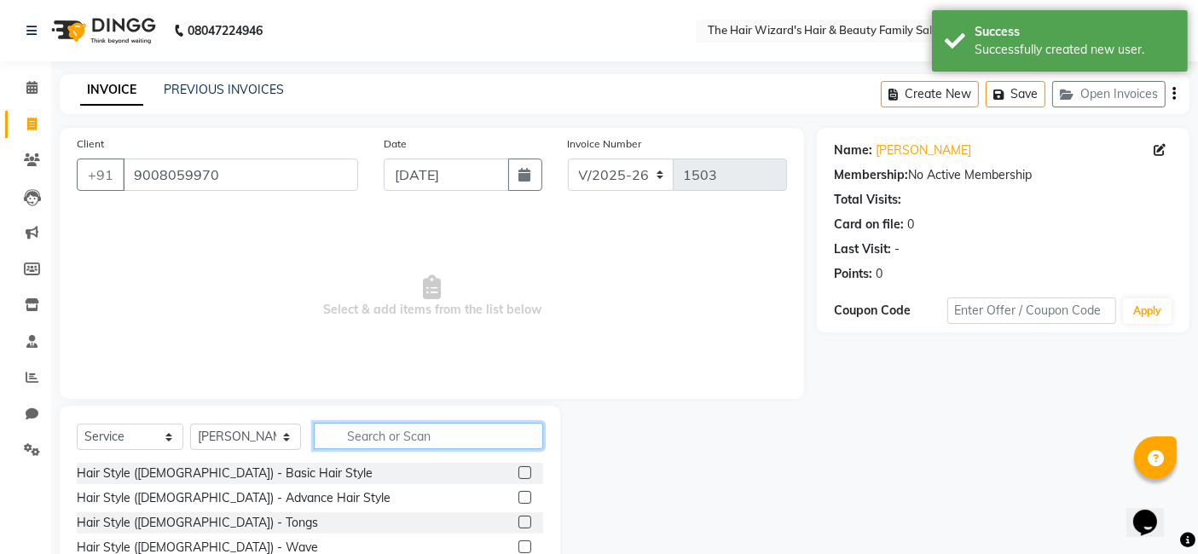
click at [369, 435] on input "text" at bounding box center [428, 436] width 229 height 26
type input "HAIR CUT"
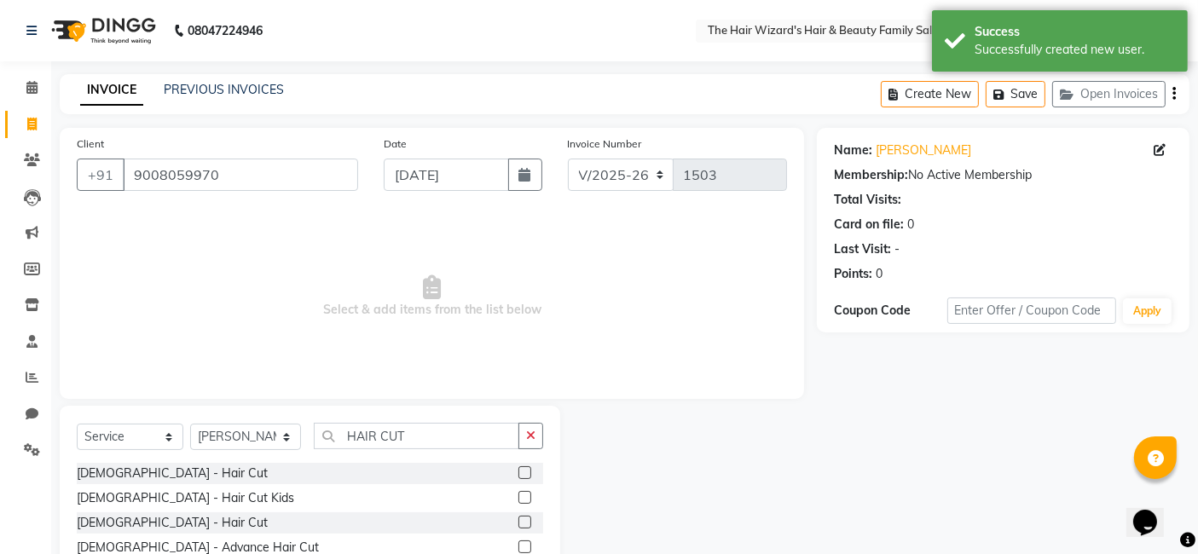
click at [521, 496] on label at bounding box center [525, 497] width 13 height 13
click at [521, 496] on input "checkbox" at bounding box center [524, 498] width 11 height 11
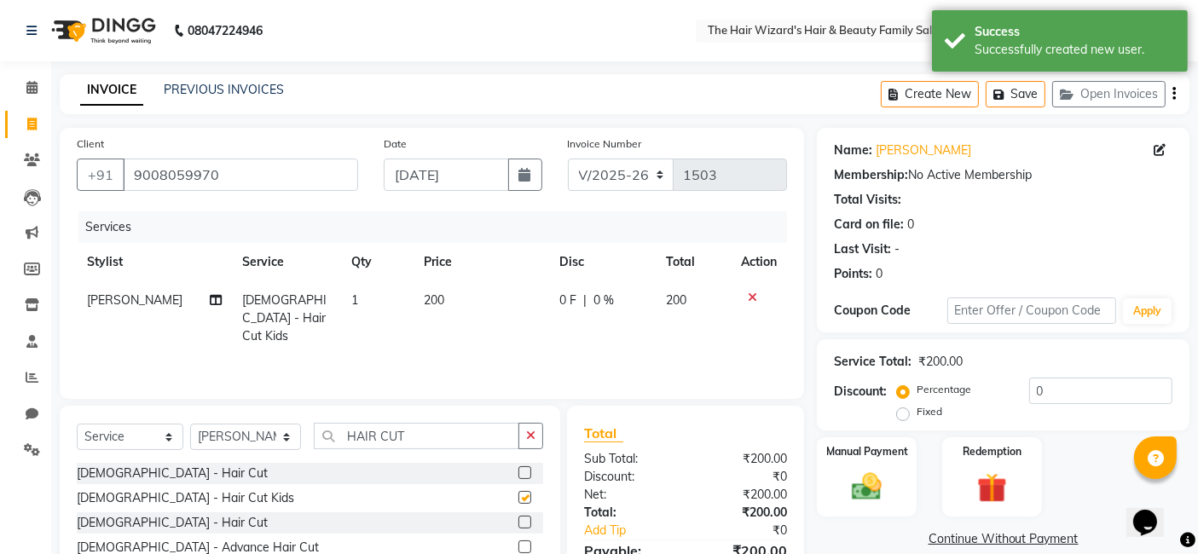
checkbox input "false"
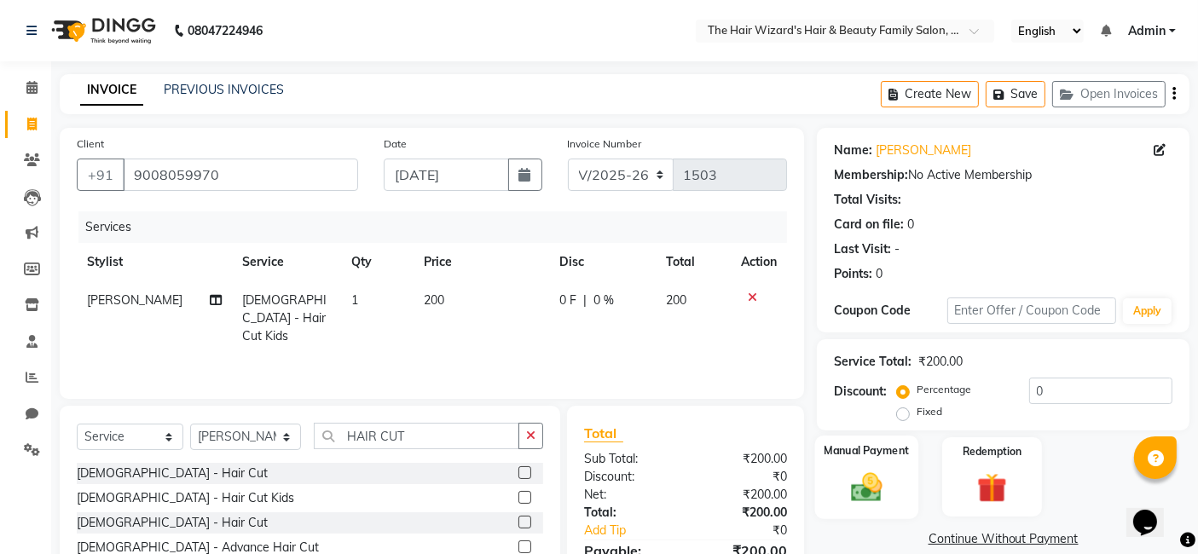
click at [869, 498] on img at bounding box center [867, 487] width 51 height 36
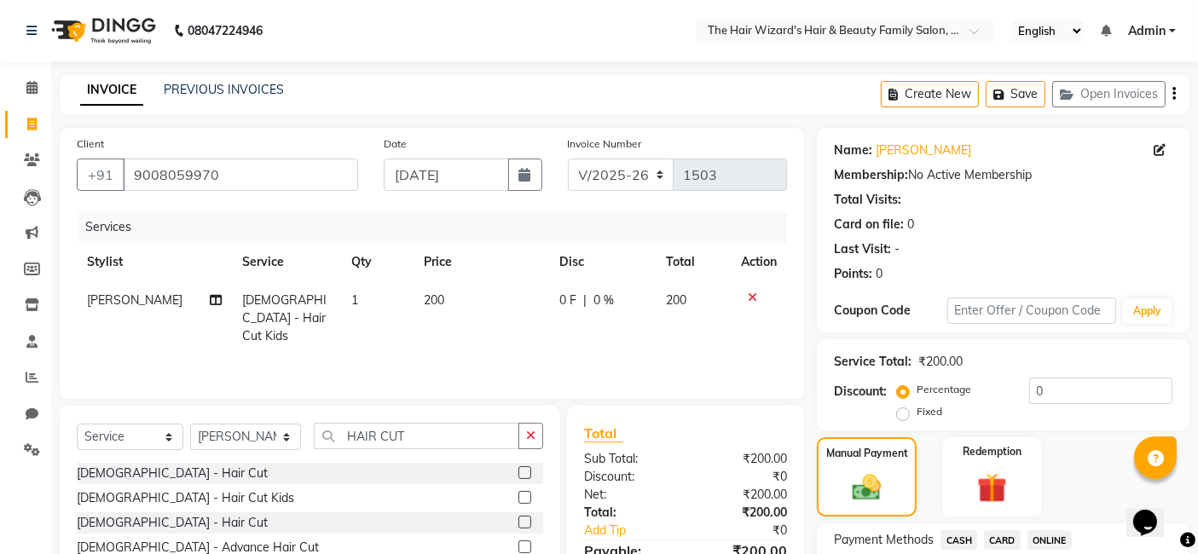
click at [1062, 537] on span "ONLINE" at bounding box center [1050, 541] width 44 height 20
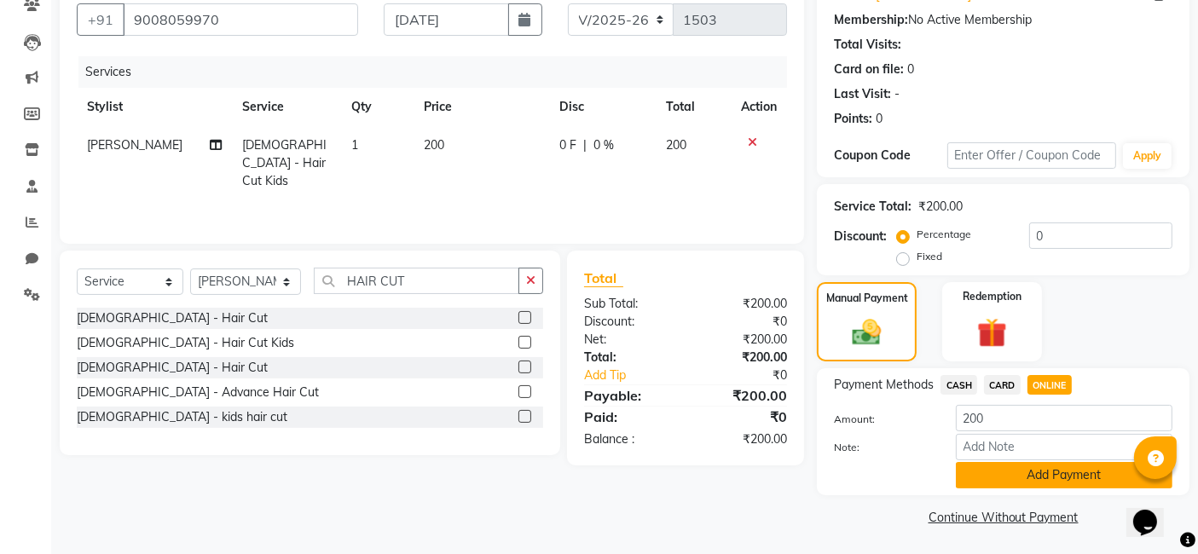
click at [1034, 464] on button "Add Payment" at bounding box center [1064, 475] width 217 height 26
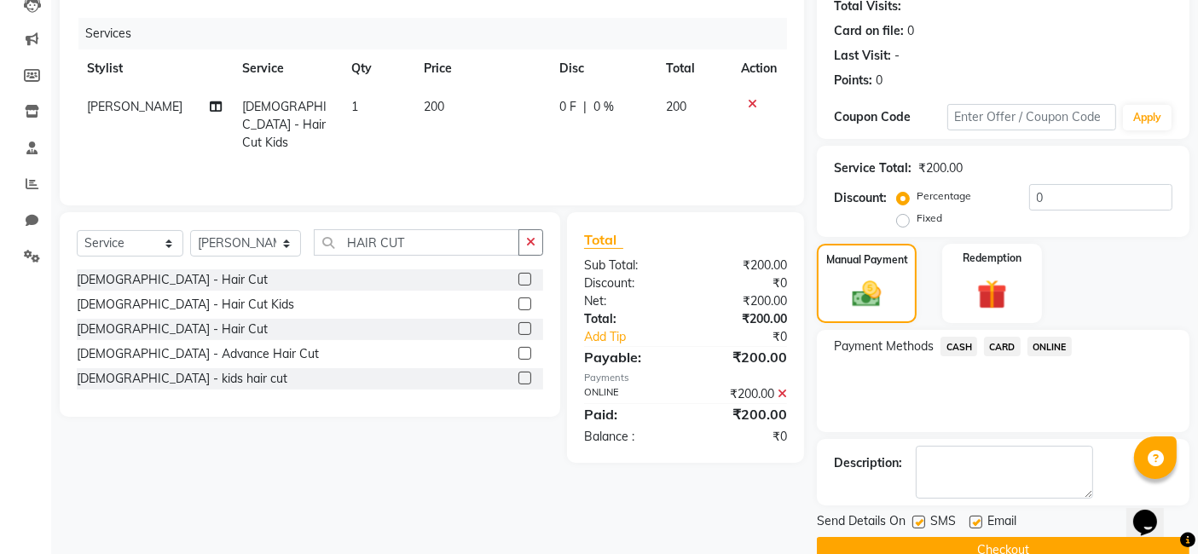
scroll to position [227, 0]
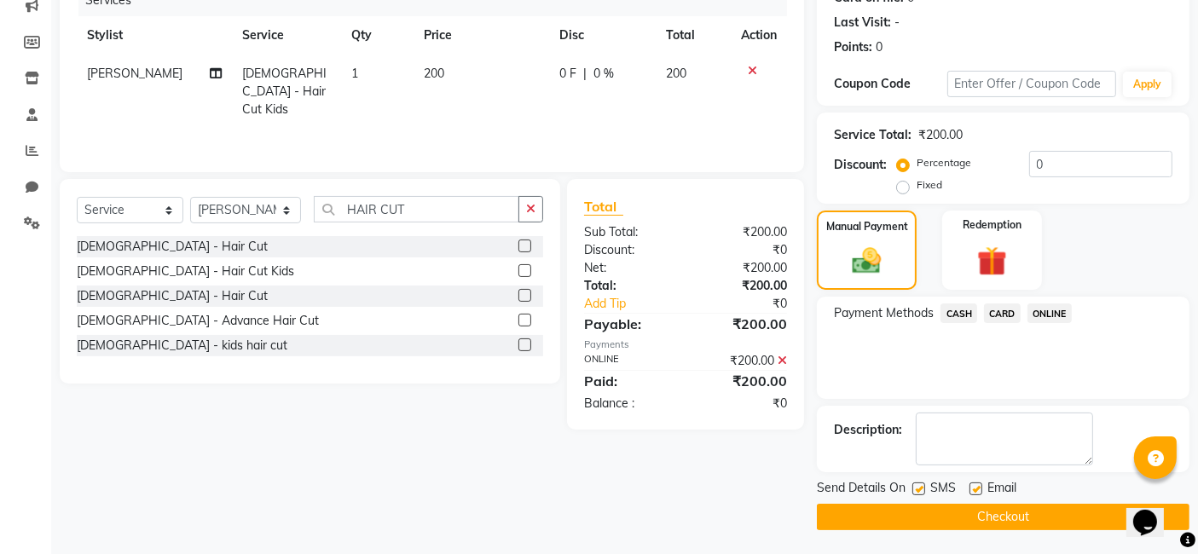
click at [1087, 514] on button "Checkout" at bounding box center [1003, 517] width 373 height 26
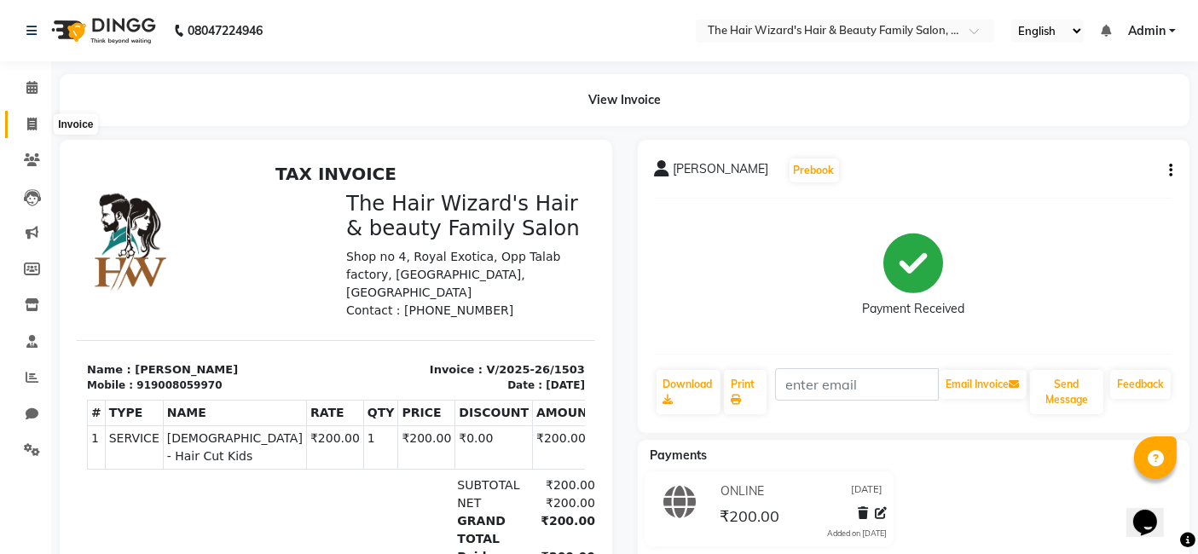
click at [29, 120] on icon at bounding box center [31, 124] width 9 height 13
select select "service"
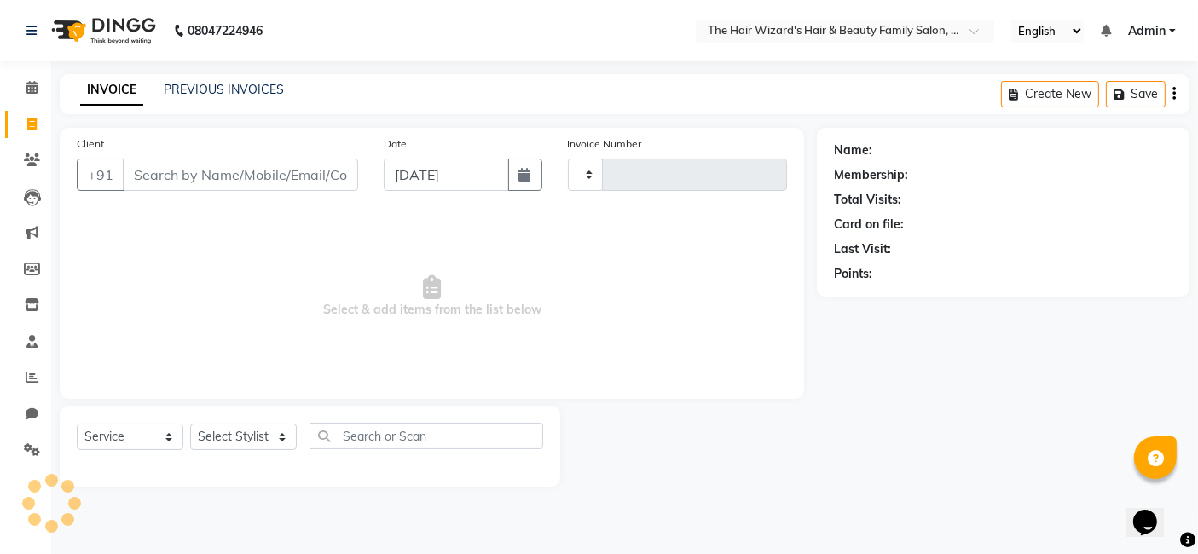
type input "1504"
select select "8473"
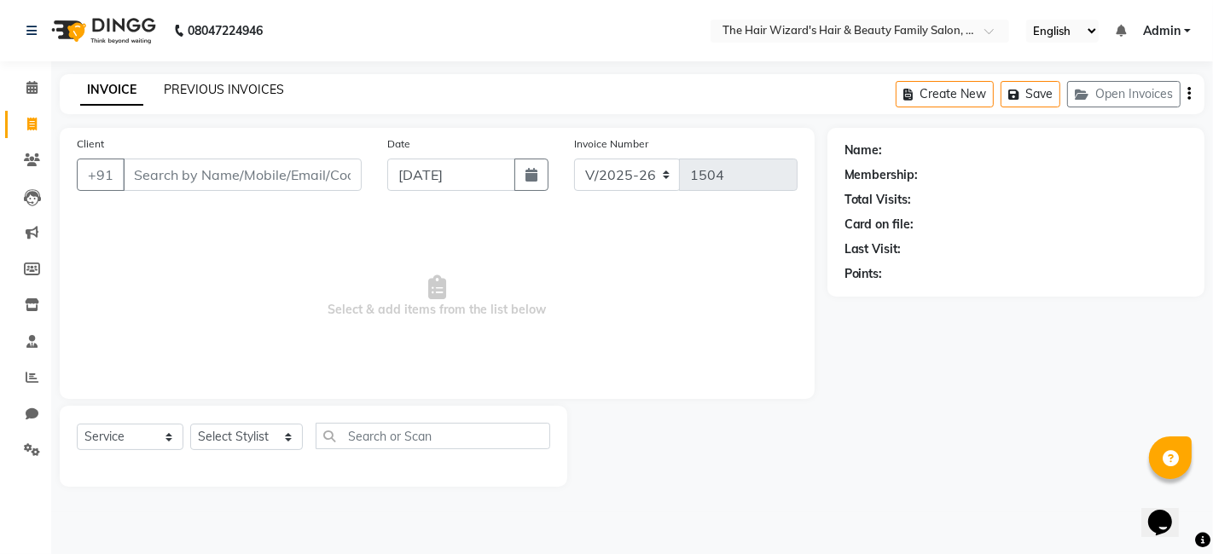
click at [235, 91] on link "PREVIOUS INVOICES" at bounding box center [224, 89] width 120 height 15
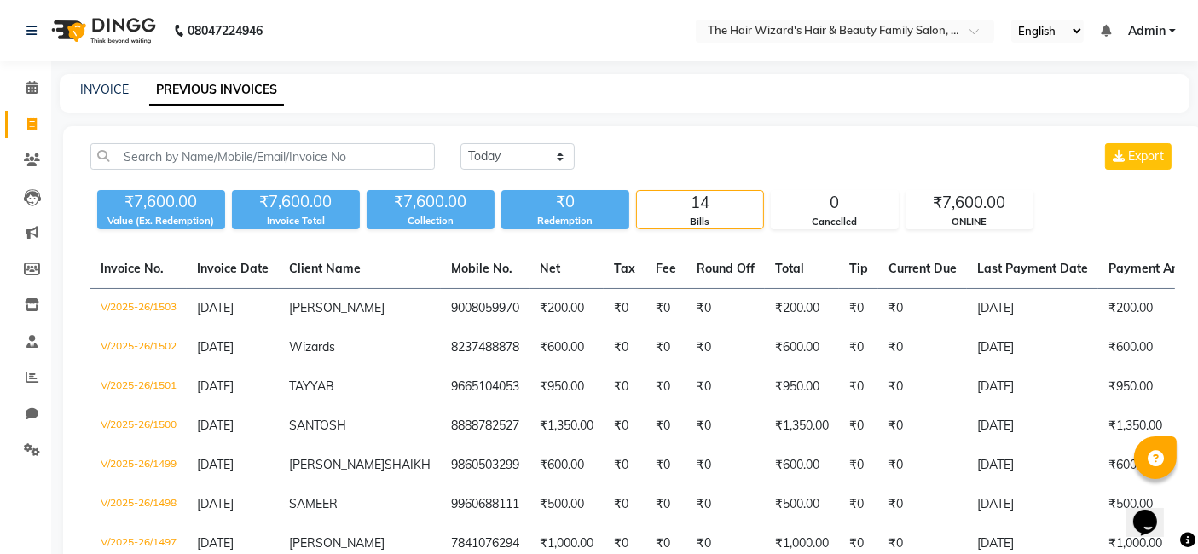
click at [467, 40] on nav "08047224946 Select Location × The Hair Wizard's Hair & Beauty Family Salon, Kon…" at bounding box center [599, 30] width 1198 height 61
click at [907, 141] on div "[DATE] [DATE] Custom Range Export ₹7,600.00 Value (Ex. Redemption) ₹7,600.00 In…" at bounding box center [633, 516] width 1140 height 780
click at [102, 89] on link "INVOICE" at bounding box center [104, 89] width 49 height 15
select select "8473"
select select "service"
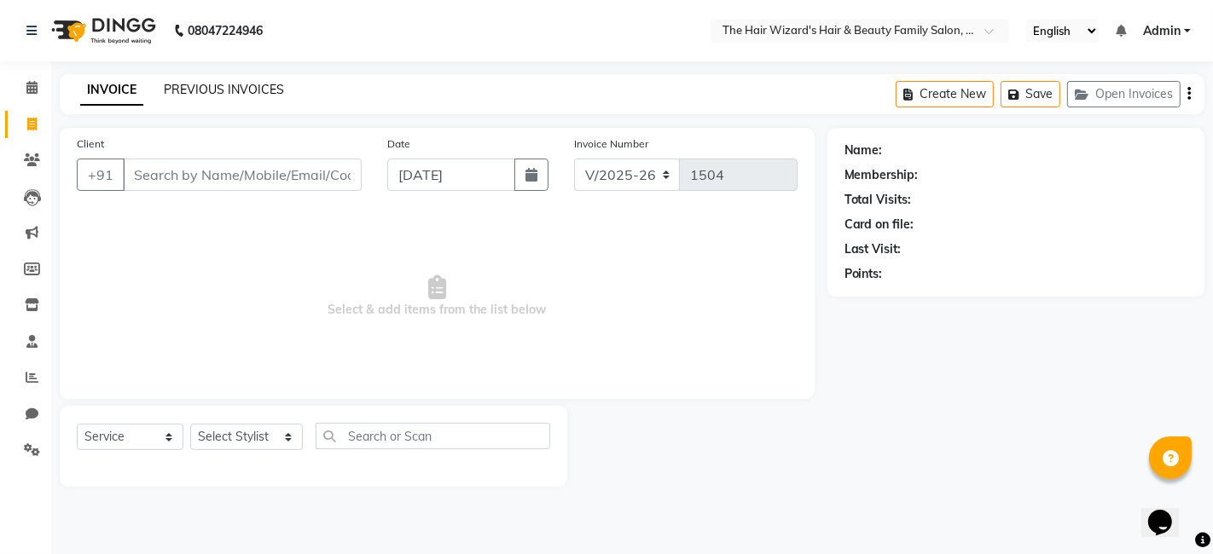
click at [236, 94] on link "PREVIOUS INVOICES" at bounding box center [224, 89] width 120 height 15
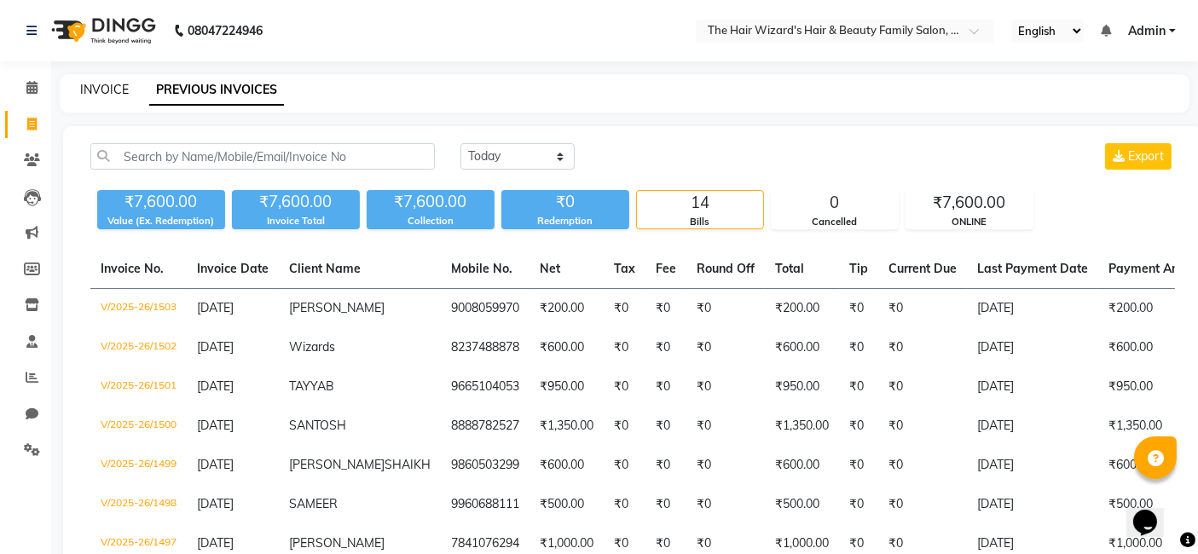
click at [100, 90] on link "INVOICE" at bounding box center [104, 89] width 49 height 15
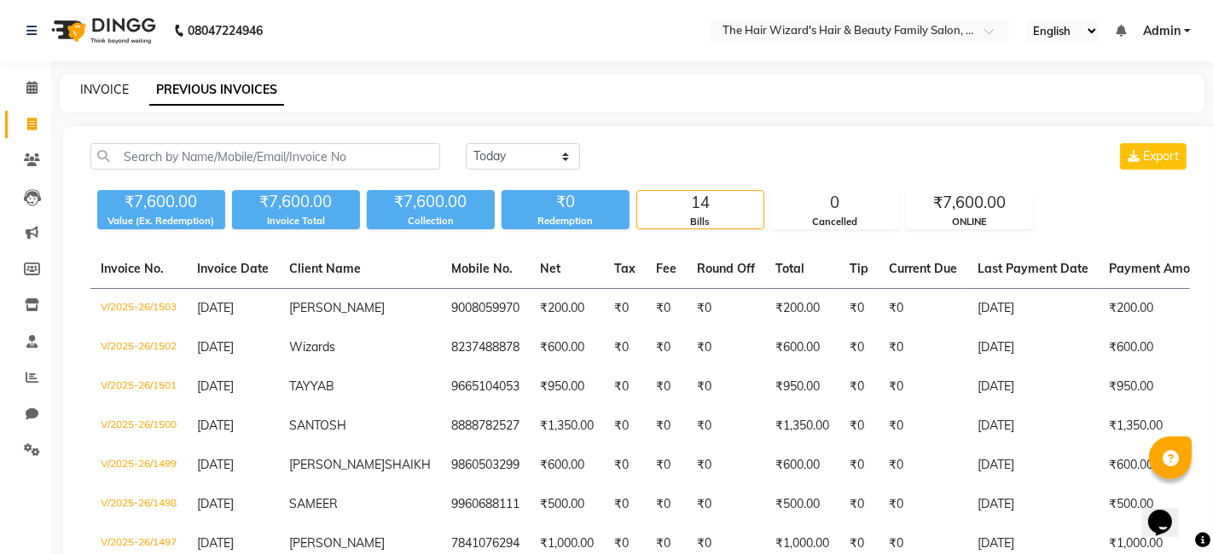
select select "8473"
select select "service"
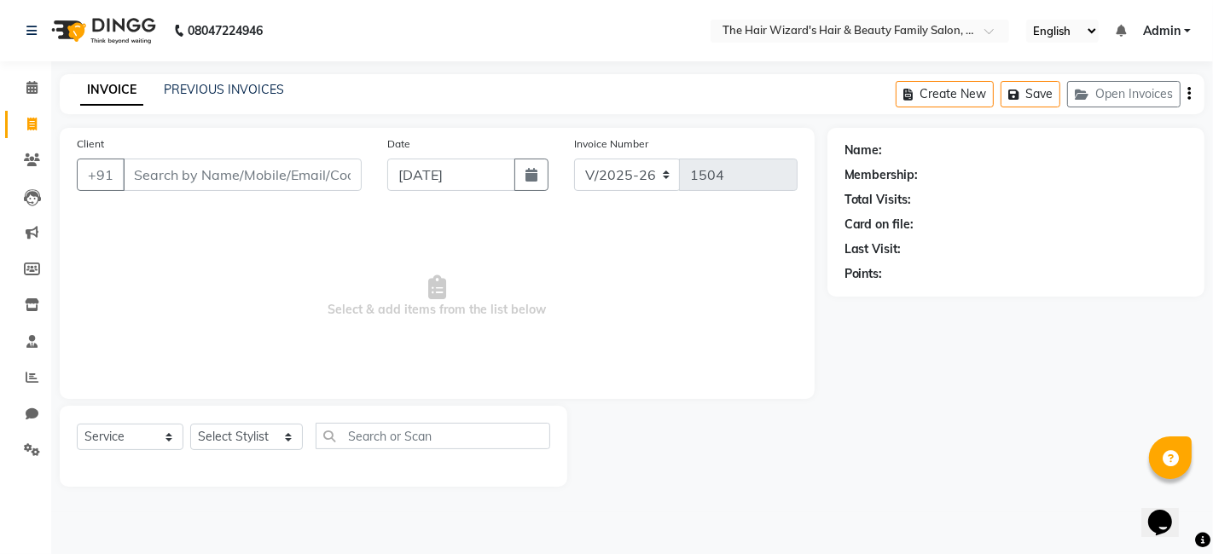
click at [100, 90] on link "INVOICE" at bounding box center [111, 90] width 63 height 31
click at [205, 180] on input "Client" at bounding box center [242, 175] width 239 height 32
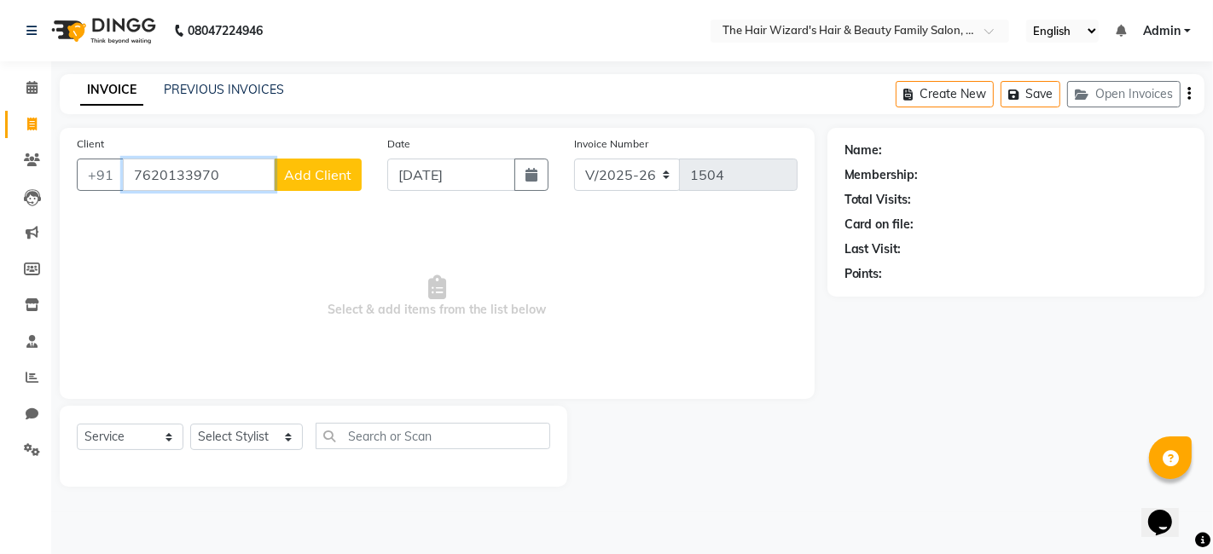
type input "7620133970"
click at [328, 173] on span "Add Client" at bounding box center [317, 174] width 67 height 17
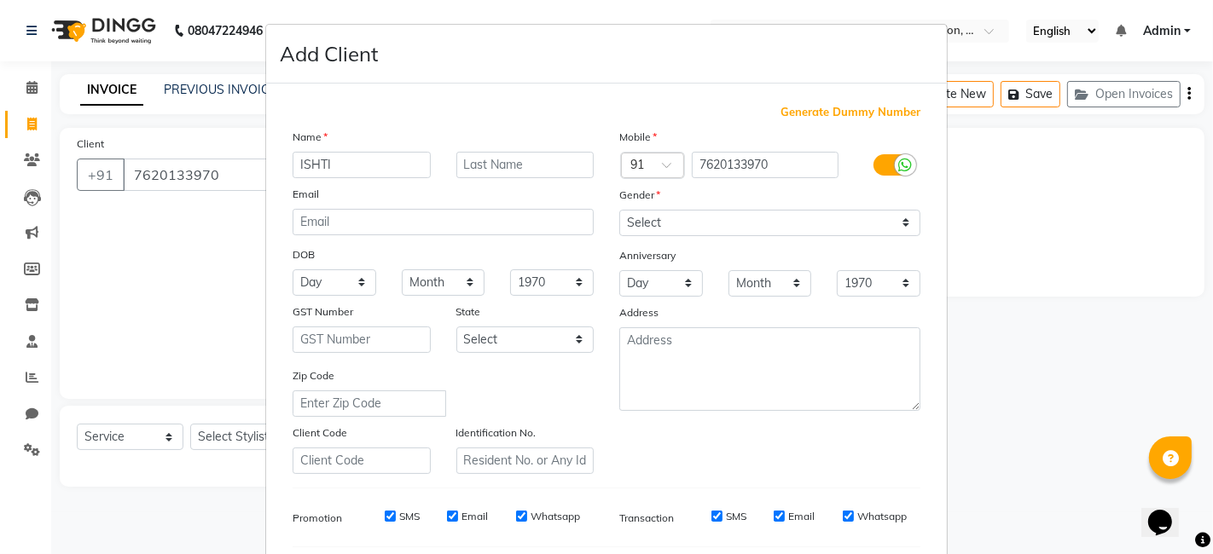
type input "ISHTI"
click at [891, 220] on select "Select [DEMOGRAPHIC_DATA] [DEMOGRAPHIC_DATA] Other Prefer Not To Say" at bounding box center [769, 223] width 301 height 26
select select "[DEMOGRAPHIC_DATA]"
click at [619, 210] on select "Select [DEMOGRAPHIC_DATA] [DEMOGRAPHIC_DATA] Other Prefer Not To Say" at bounding box center [769, 223] width 301 height 26
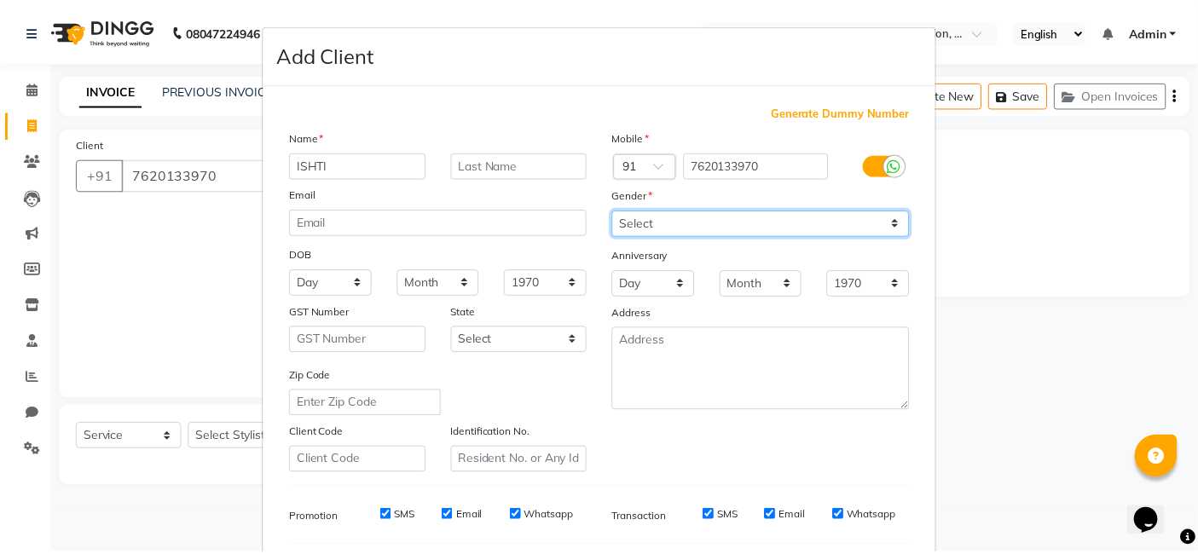
scroll to position [231, 0]
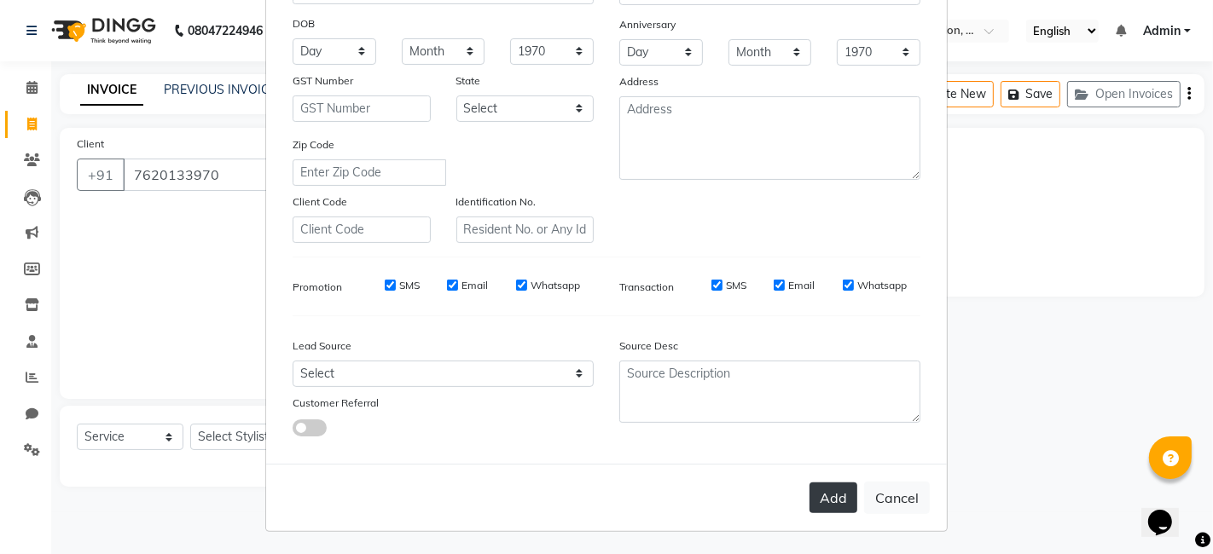
click at [814, 511] on button "Add" at bounding box center [833, 498] width 48 height 31
select select
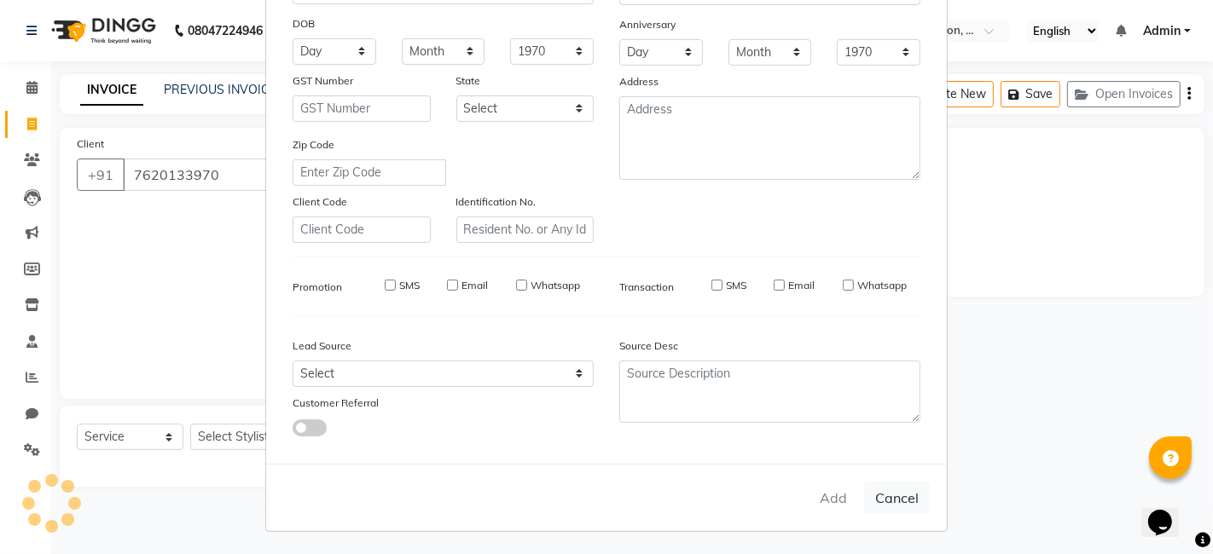
select select
checkbox input "false"
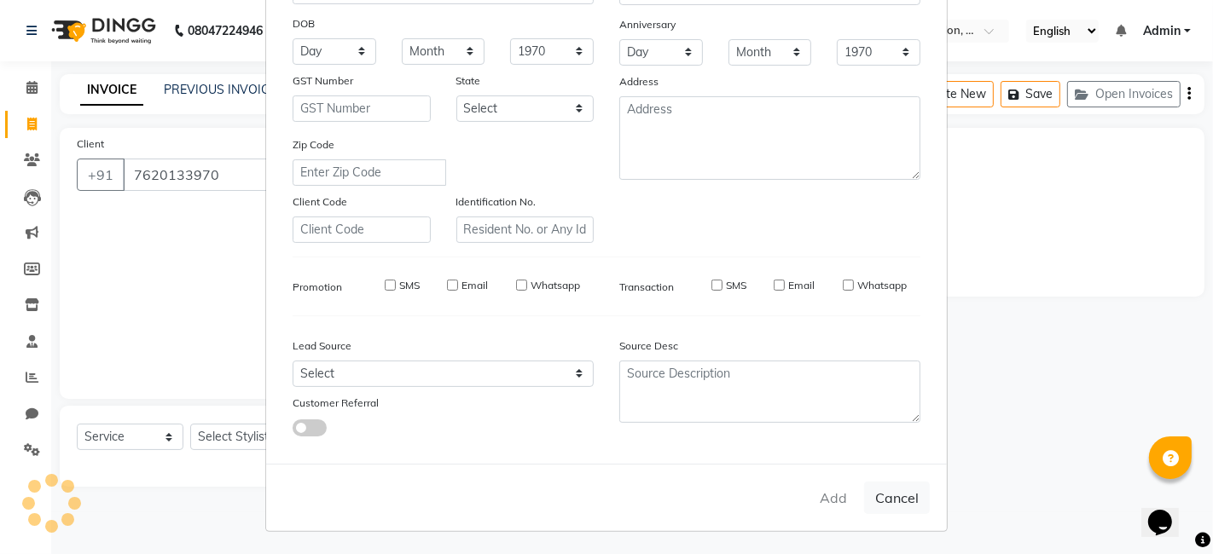
checkbox input "false"
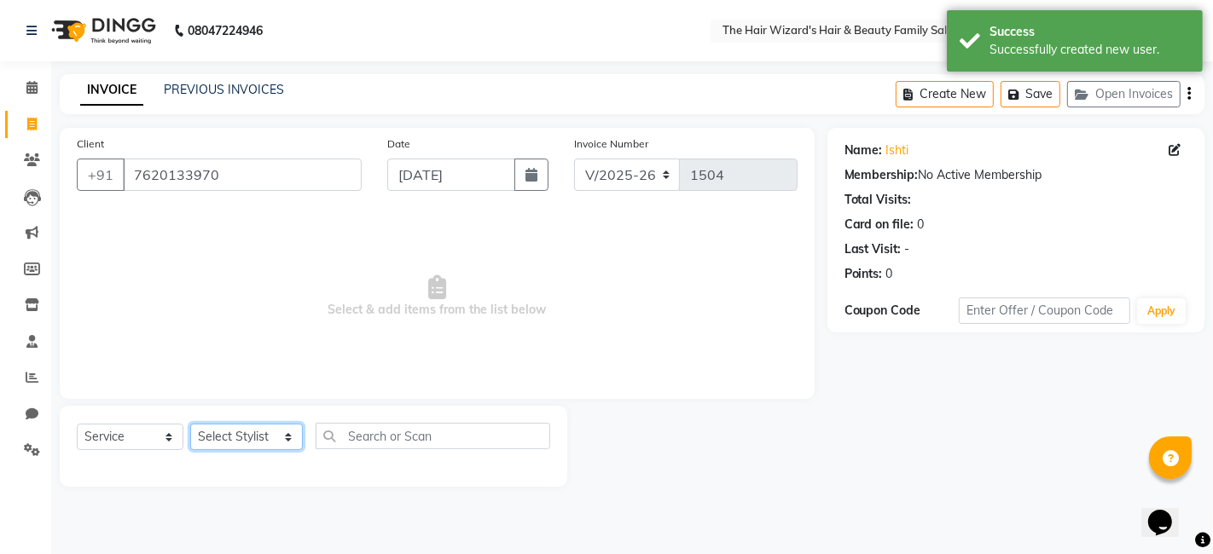
click at [275, 445] on select "Select Stylist [PERSON_NAME] [PERSON_NAME] [PERSON_NAME] [PERSON_NAME] [PERSON_…" at bounding box center [246, 437] width 113 height 26
select select "85305"
click at [190, 424] on select "Select Stylist [PERSON_NAME] [PERSON_NAME] [PERSON_NAME] [PERSON_NAME] [PERSON_…" at bounding box center [246, 437] width 113 height 26
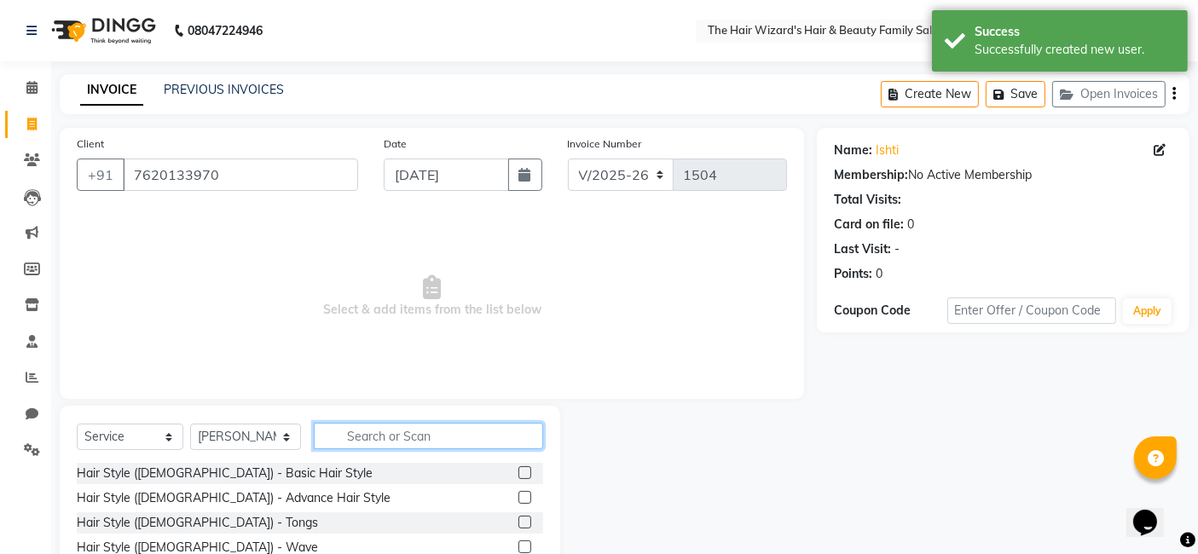
click at [358, 430] on input "text" at bounding box center [428, 436] width 229 height 26
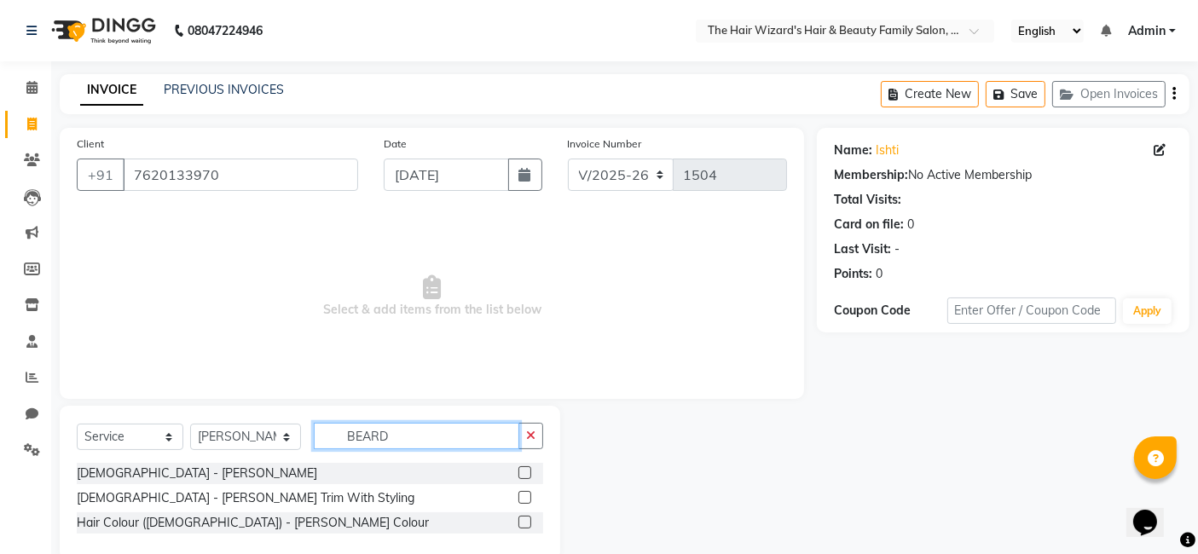
type input "BEARD"
click at [520, 472] on label at bounding box center [525, 473] width 13 height 13
click at [520, 472] on input "checkbox" at bounding box center [524, 473] width 11 height 11
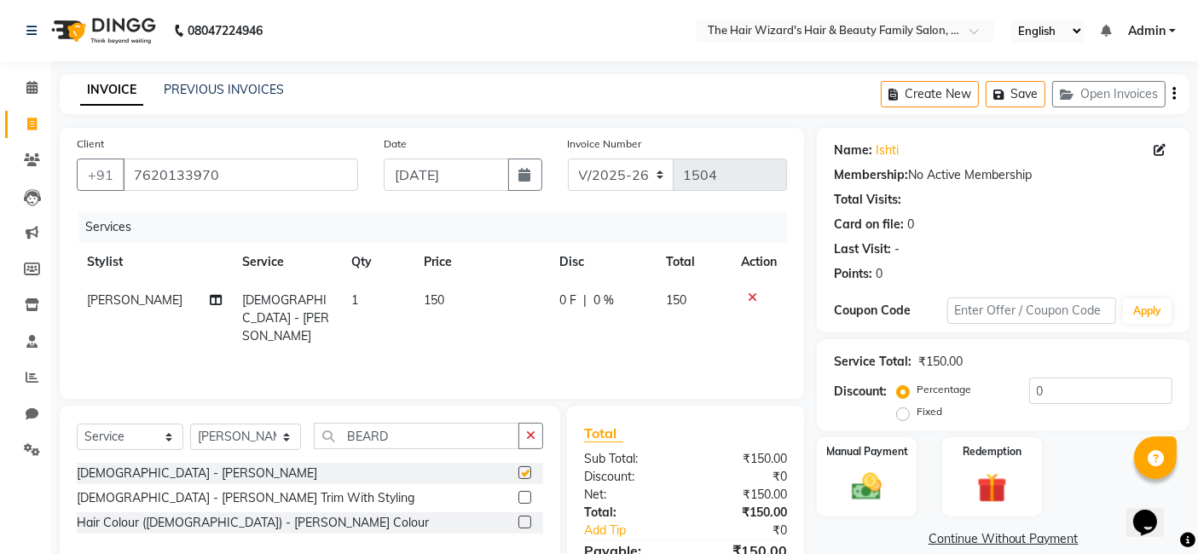
scroll to position [90, 0]
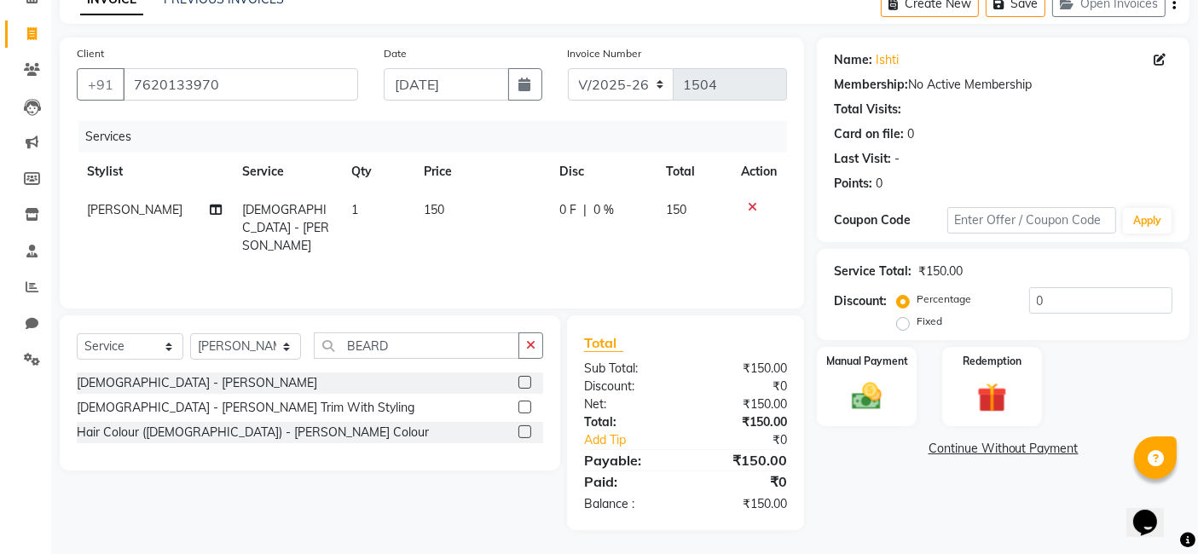
checkbox input "false"
click at [857, 364] on label "Manual Payment" at bounding box center [867, 360] width 85 height 16
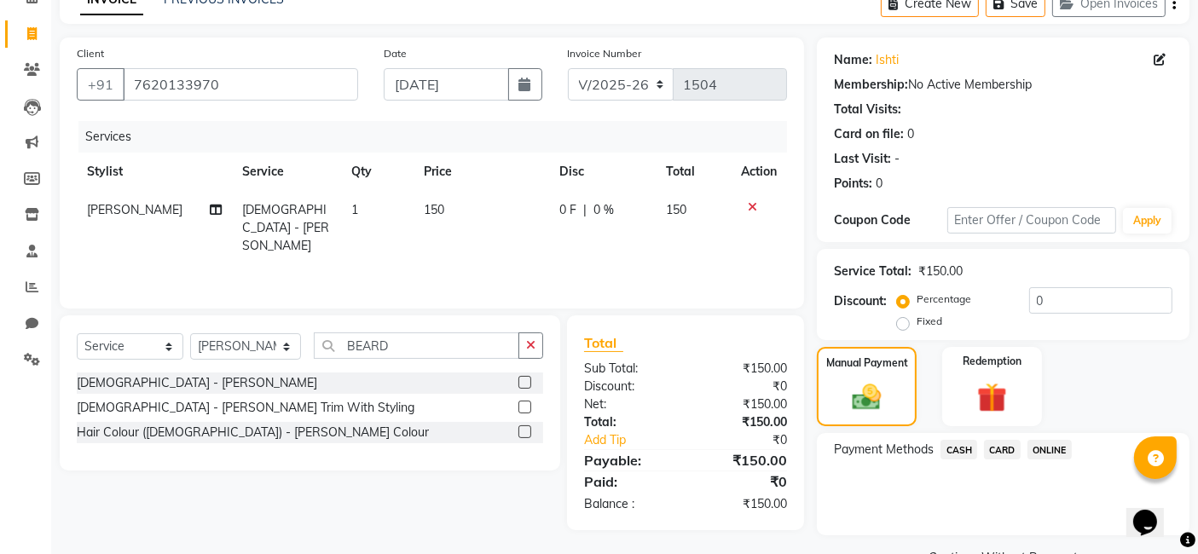
click at [1049, 447] on span "ONLINE" at bounding box center [1050, 450] width 44 height 20
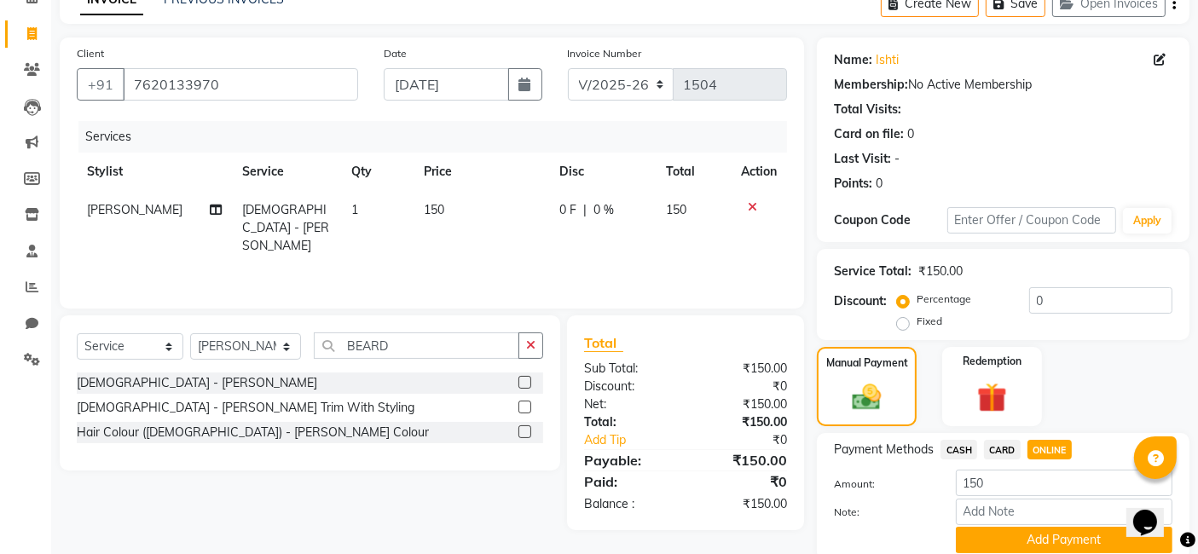
scroll to position [155, 0]
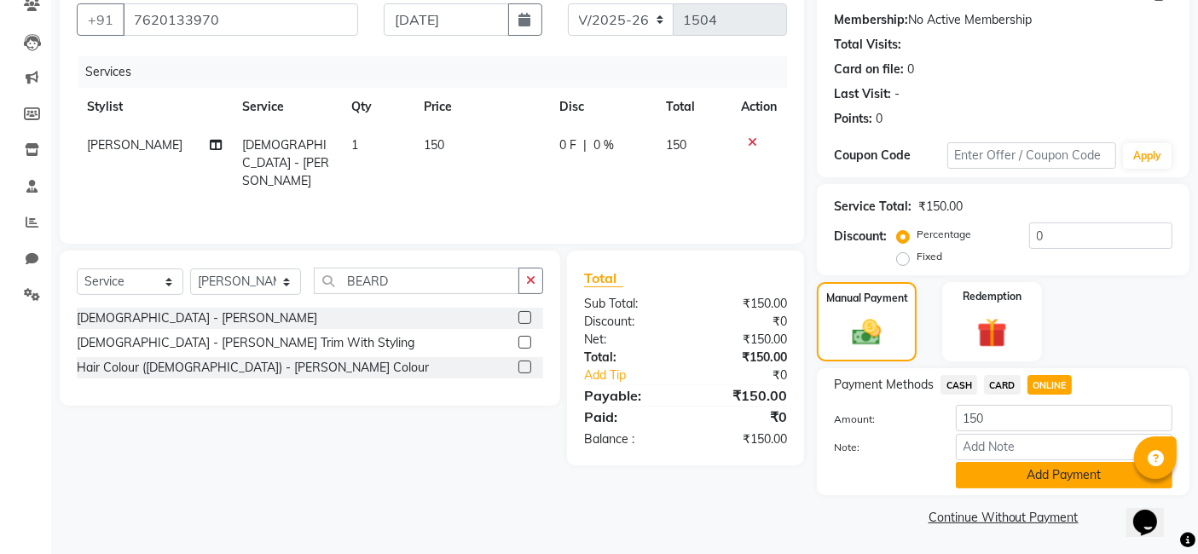
click at [1041, 481] on button "Add Payment" at bounding box center [1064, 475] width 217 height 26
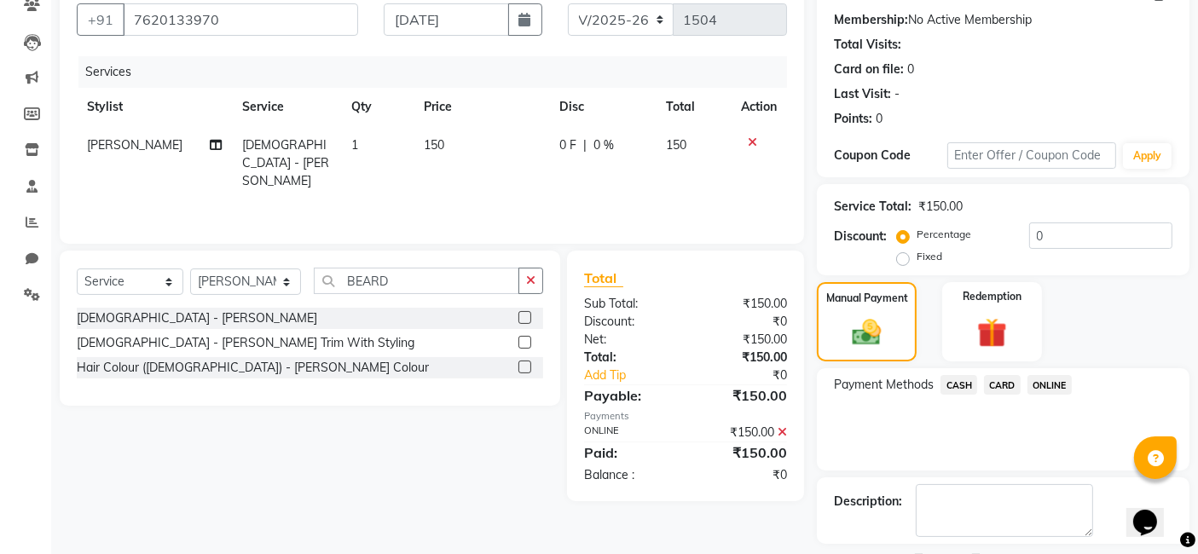
scroll to position [227, 0]
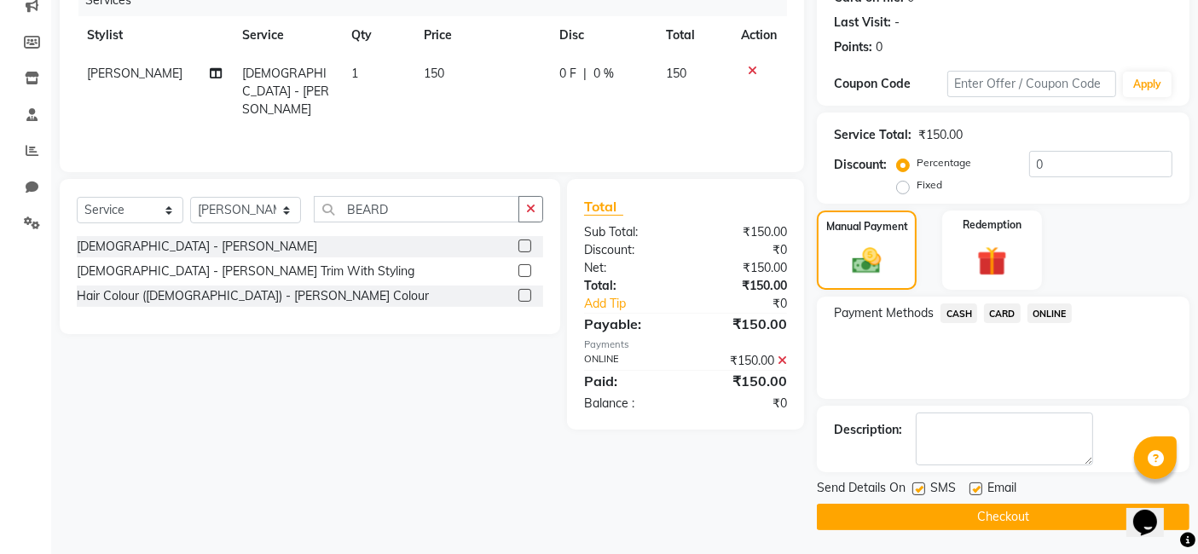
click at [995, 517] on button "Checkout" at bounding box center [1003, 517] width 373 height 26
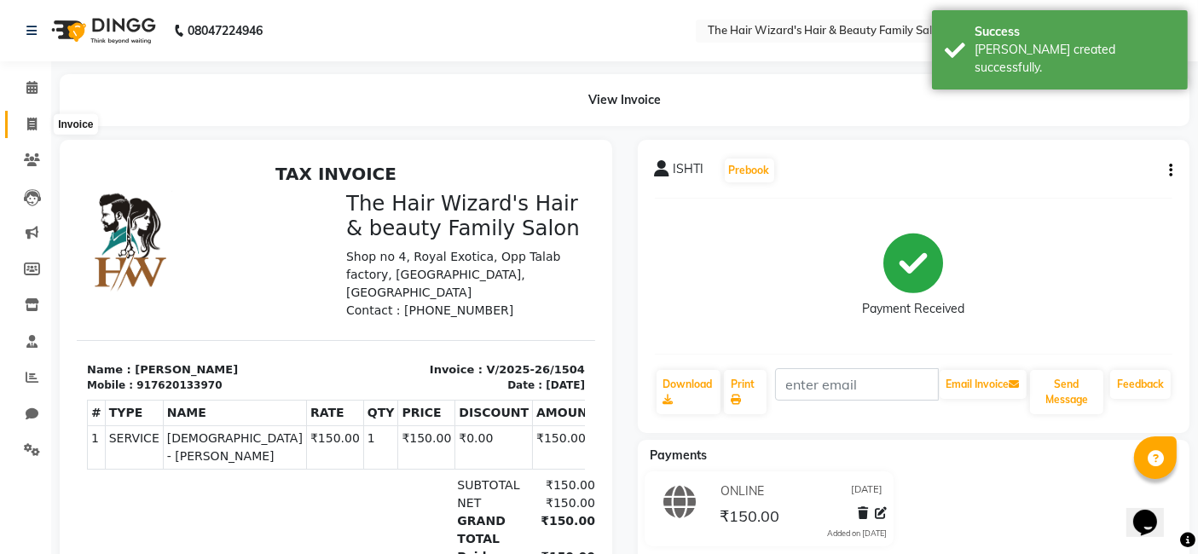
click at [36, 126] on icon at bounding box center [31, 124] width 9 height 13
select select "8473"
select select "service"
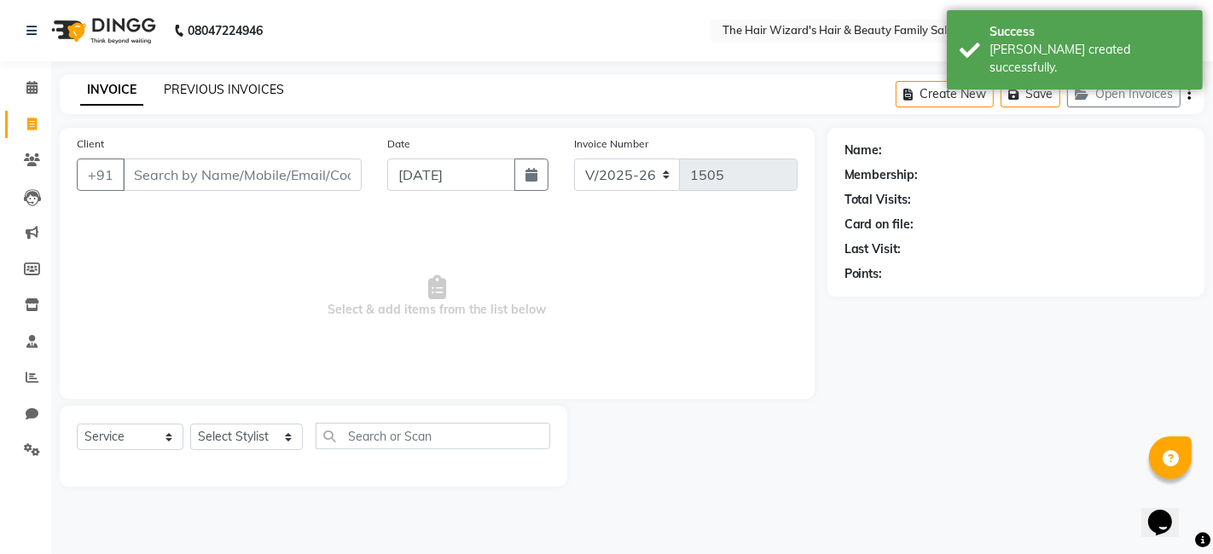
click at [223, 90] on link "PREVIOUS INVOICES" at bounding box center [224, 89] width 120 height 15
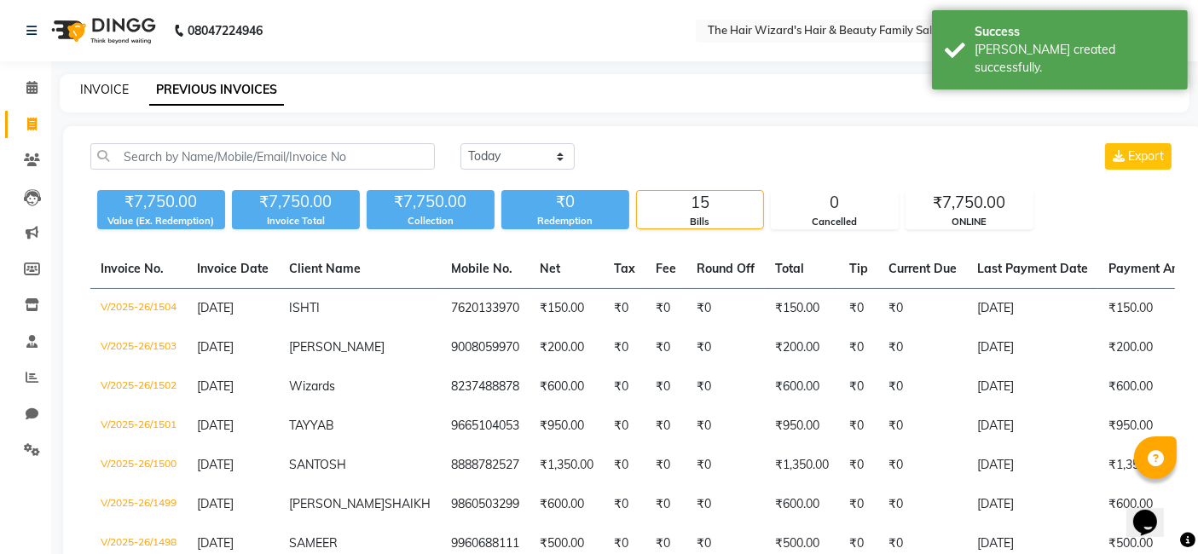
click at [111, 87] on link "INVOICE" at bounding box center [104, 89] width 49 height 15
select select "8473"
select select "service"
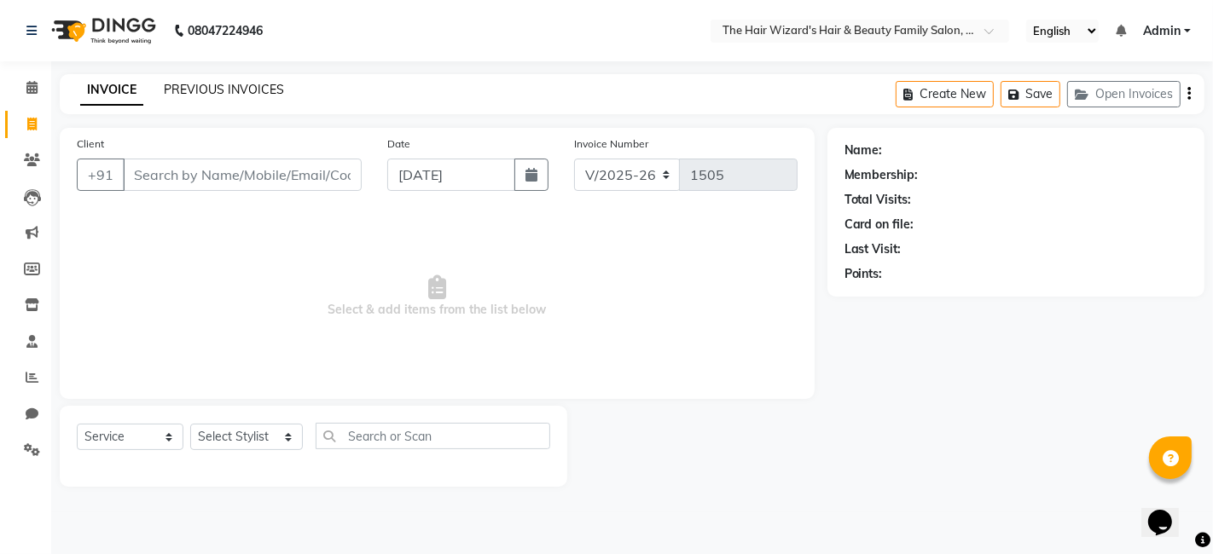
click at [231, 96] on link "PREVIOUS INVOICES" at bounding box center [224, 89] width 120 height 15
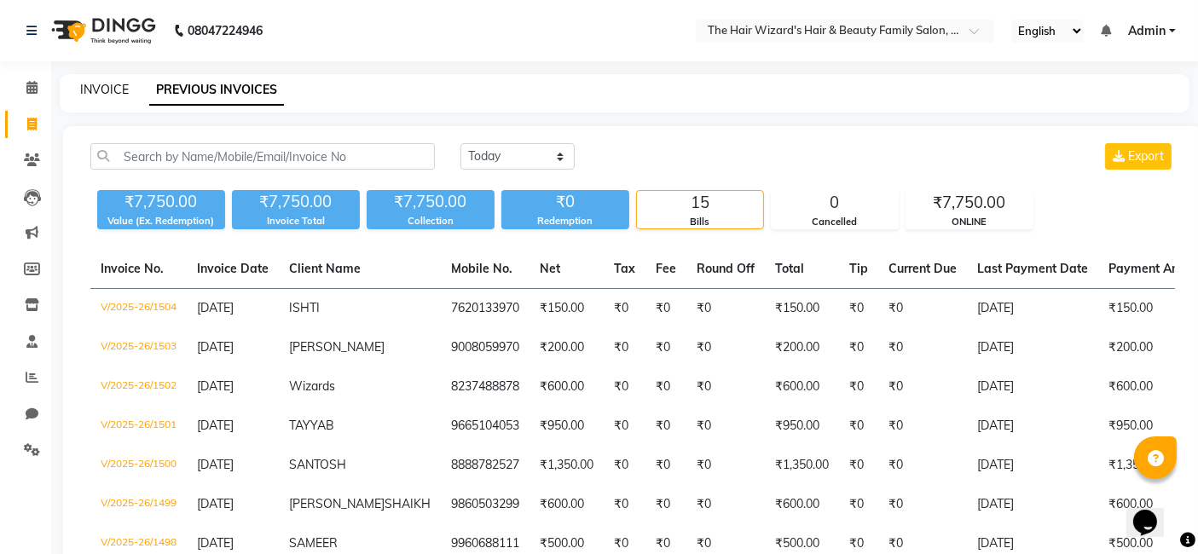
click at [113, 96] on link "INVOICE" at bounding box center [104, 89] width 49 height 15
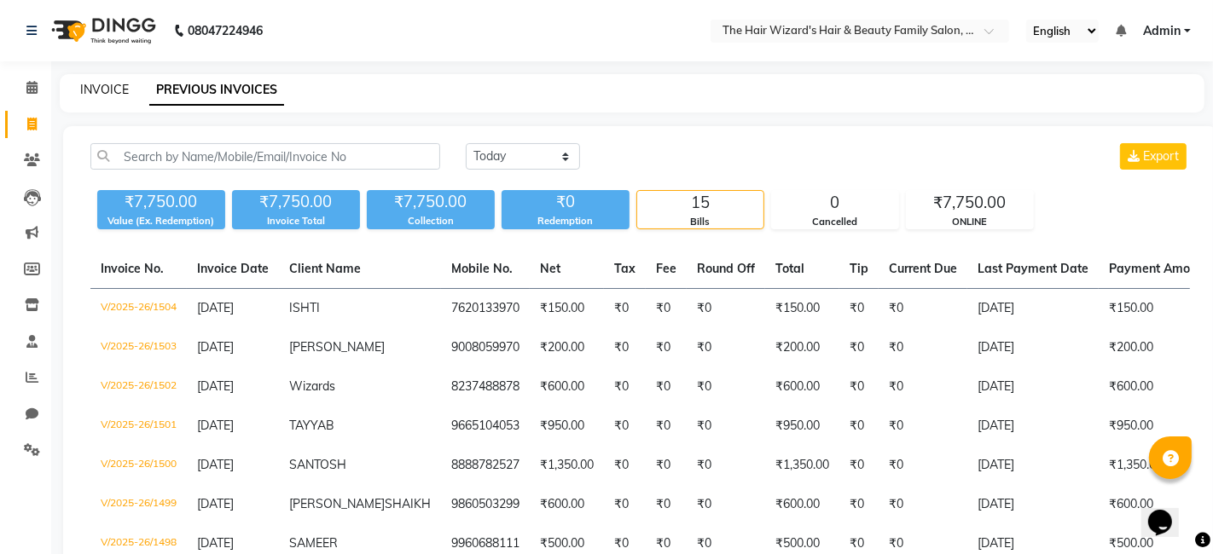
select select "service"
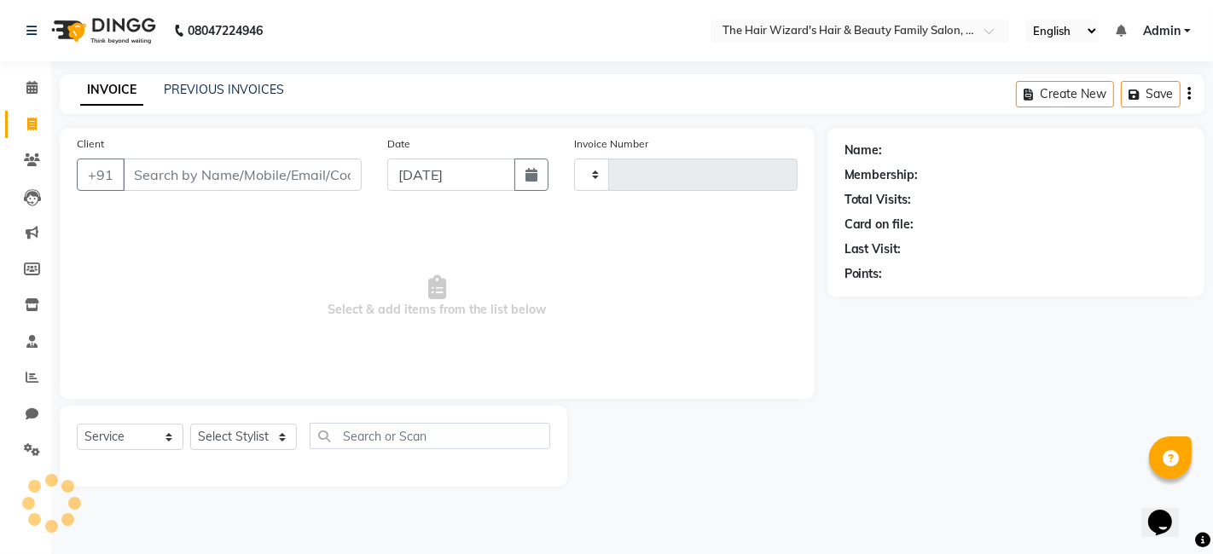
type input "1505"
select select "8473"
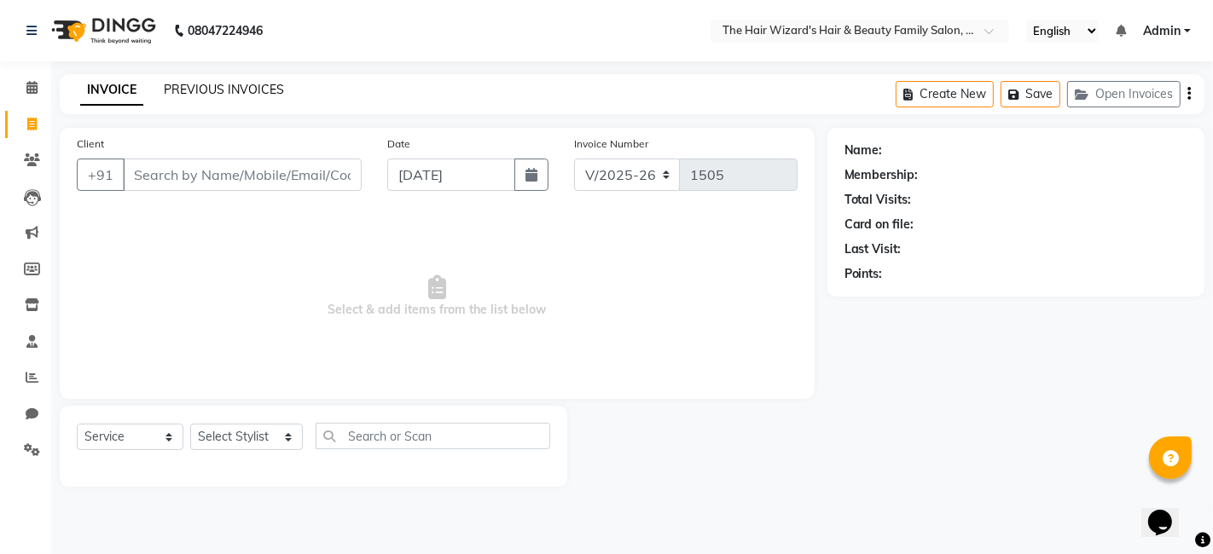
click at [200, 93] on link "PREVIOUS INVOICES" at bounding box center [224, 89] width 120 height 15
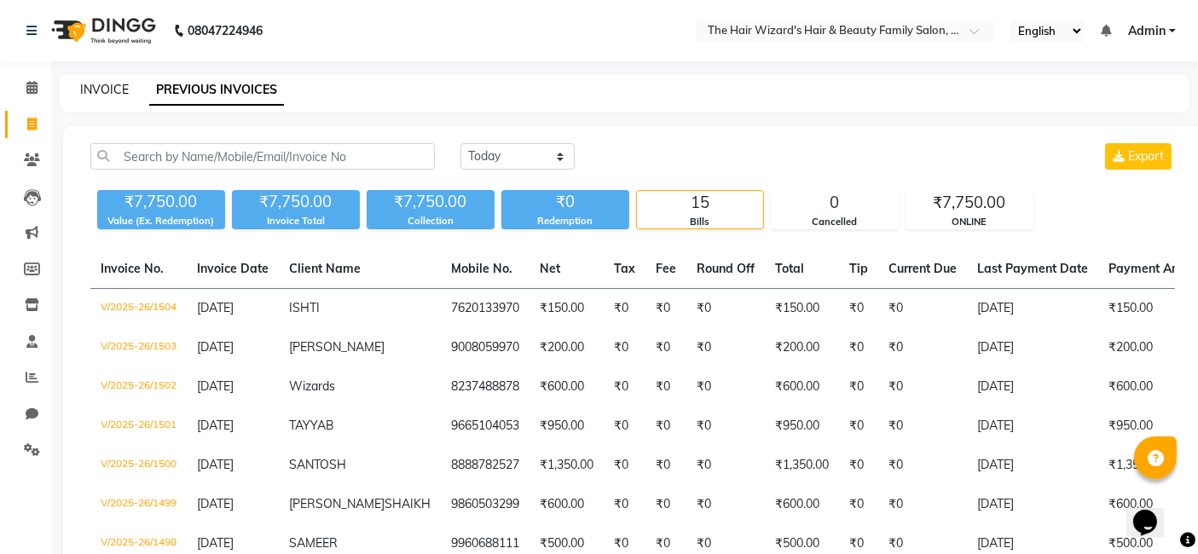
click at [113, 86] on link "INVOICE" at bounding box center [104, 89] width 49 height 15
select select "service"
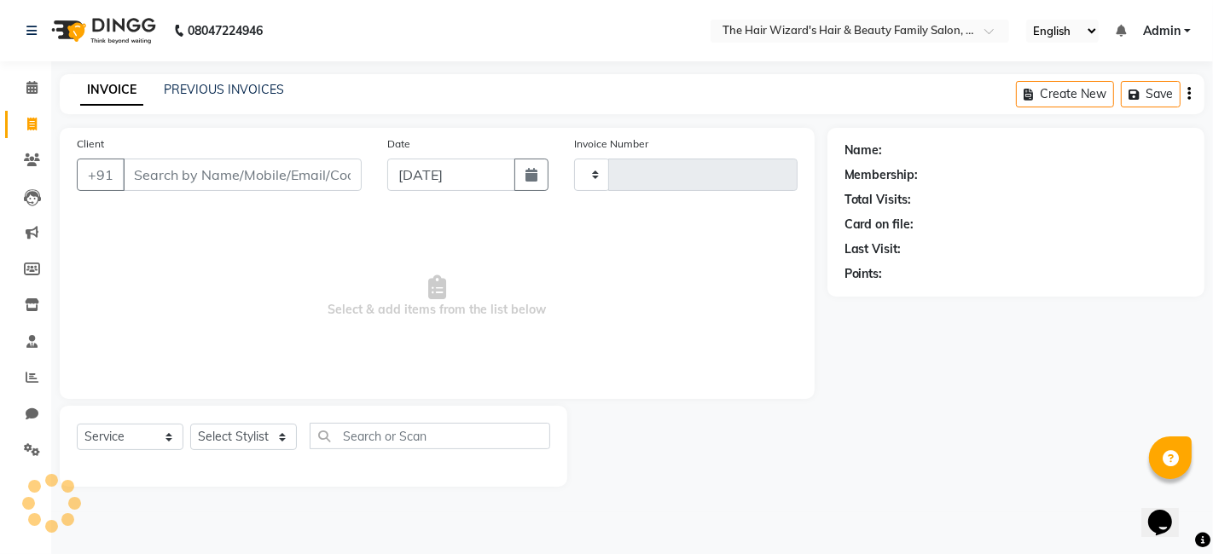
type input "1505"
select select "8473"
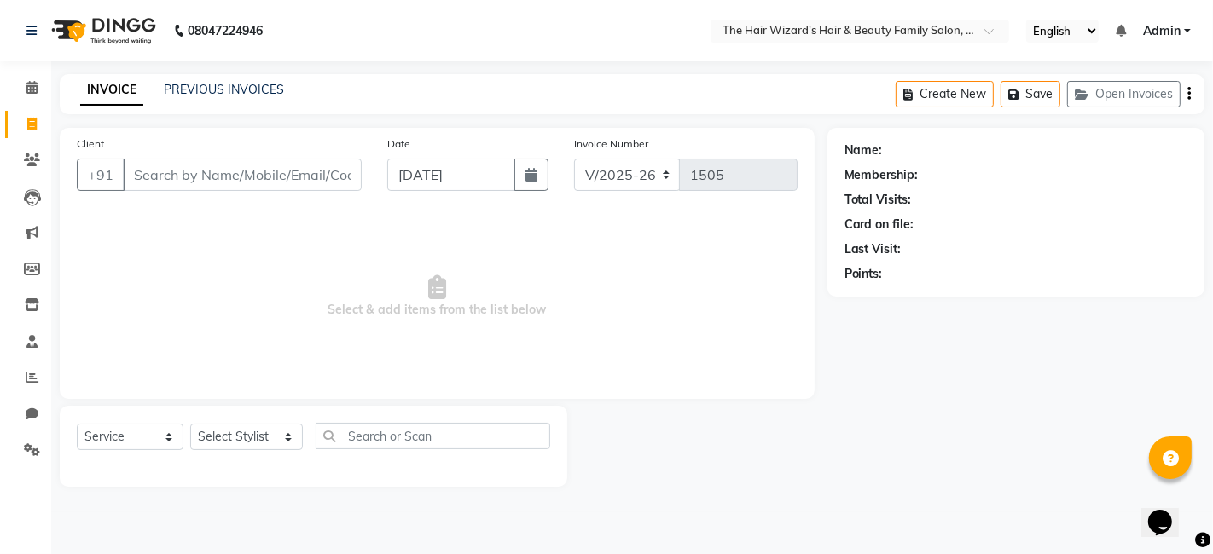
click at [351, 339] on span "Select & add items from the list below" at bounding box center [437, 297] width 721 height 171
click at [240, 86] on link "PREVIOUS INVOICES" at bounding box center [224, 89] width 120 height 15
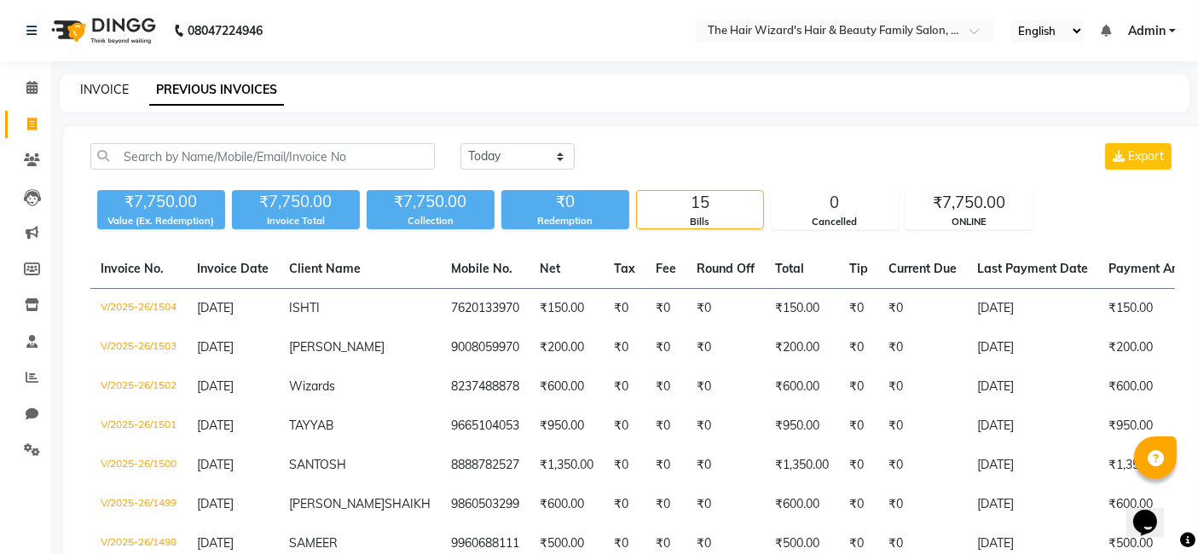
click at [80, 90] on link "INVOICE" at bounding box center [104, 89] width 49 height 15
select select "service"
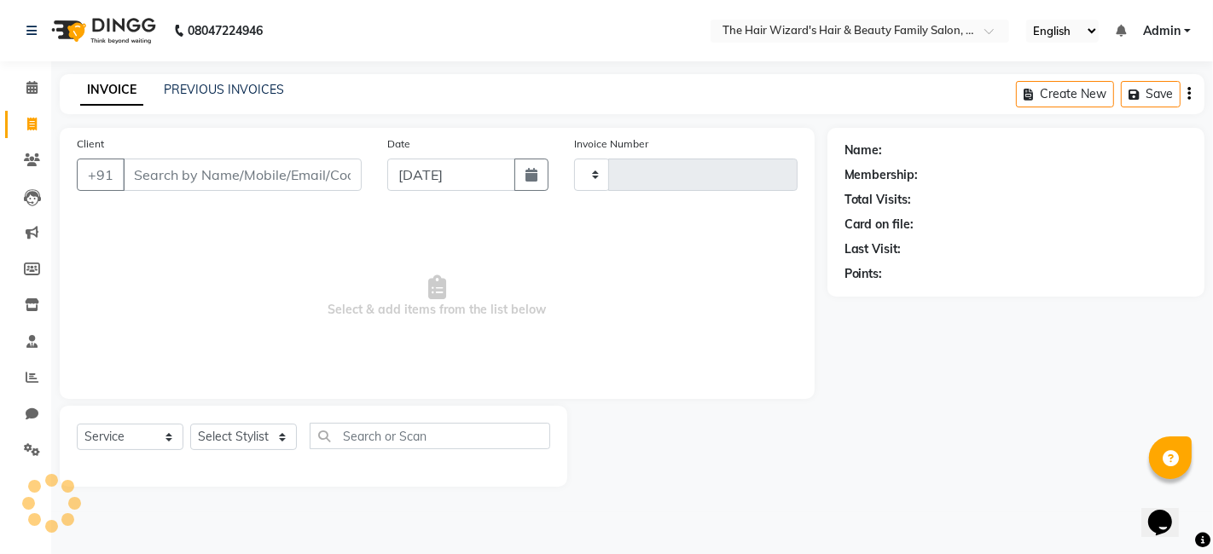
type input "1505"
select select "8473"
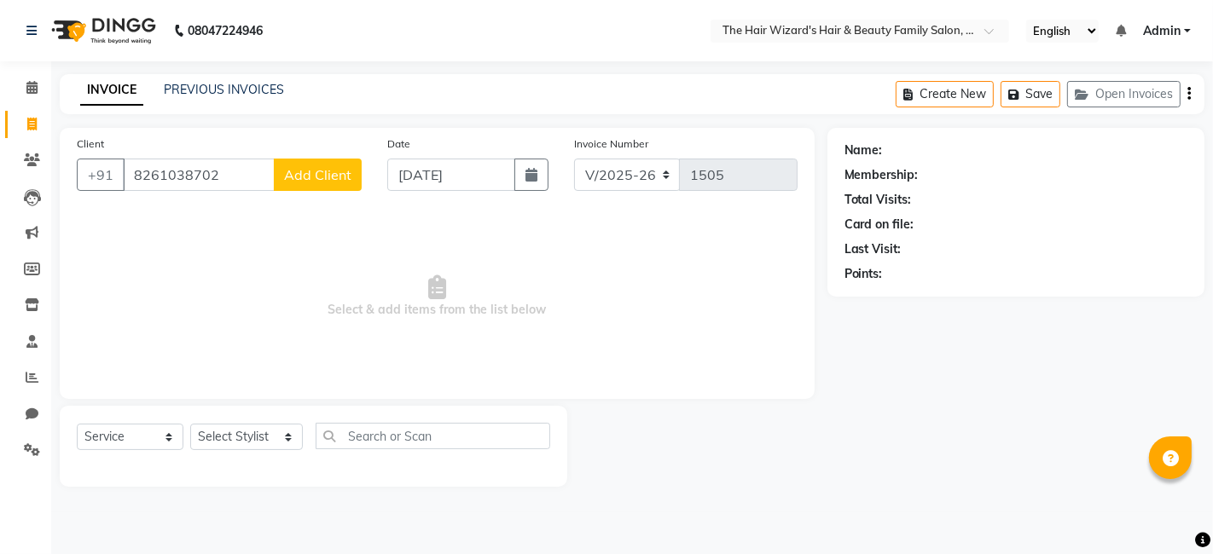
type input "8261038702"
click at [299, 175] on span "Add Client" at bounding box center [317, 174] width 67 height 17
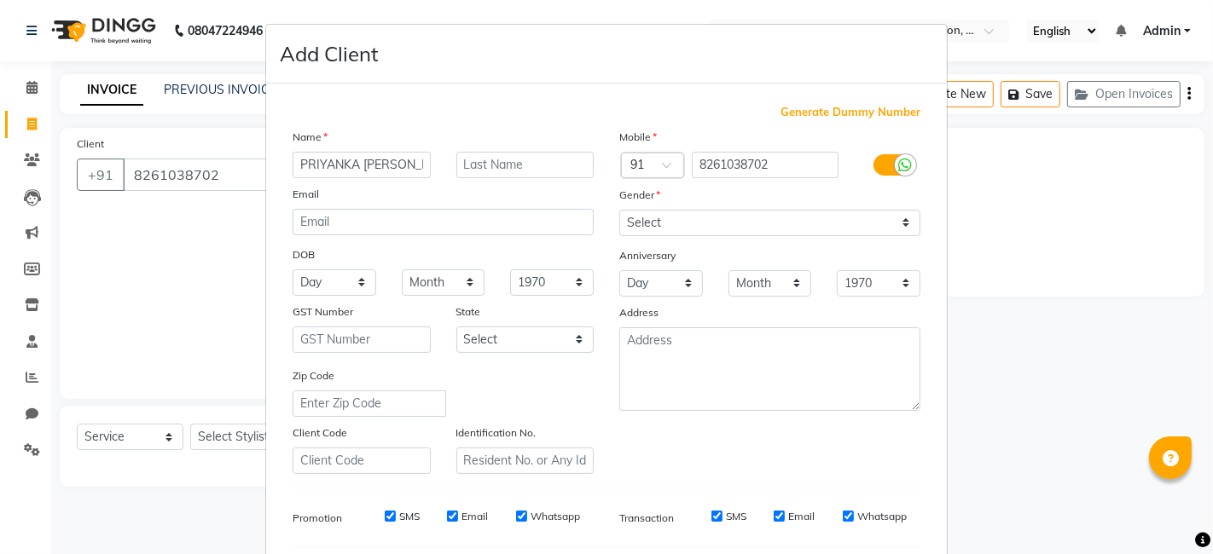
scroll to position [0, 2]
type input "PRIYANKA [PERSON_NAME]"
click at [899, 221] on select "Select [DEMOGRAPHIC_DATA] [DEMOGRAPHIC_DATA] Other Prefer Not To Say" at bounding box center [769, 223] width 301 height 26
click at [619, 210] on select "Select [DEMOGRAPHIC_DATA] [DEMOGRAPHIC_DATA] Other Prefer Not To Say" at bounding box center [769, 223] width 301 height 26
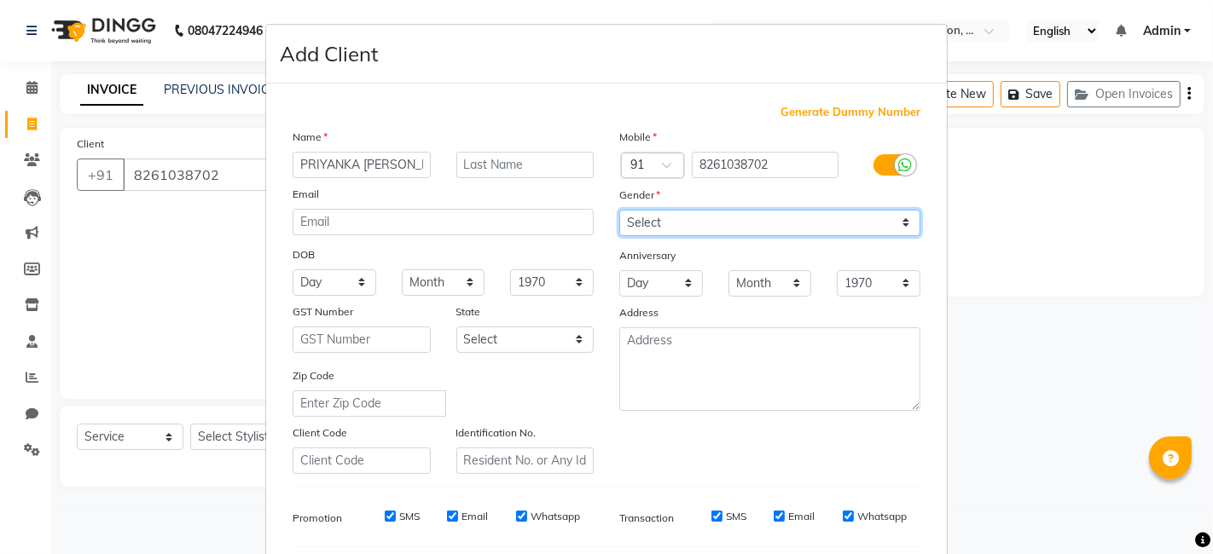
click at [876, 218] on select "Select [DEMOGRAPHIC_DATA] [DEMOGRAPHIC_DATA] Other Prefer Not To Say" at bounding box center [769, 223] width 301 height 26
select select "[DEMOGRAPHIC_DATA]"
click at [619, 210] on select "Select [DEMOGRAPHIC_DATA] [DEMOGRAPHIC_DATA] Other Prefer Not To Say" at bounding box center [769, 223] width 301 height 26
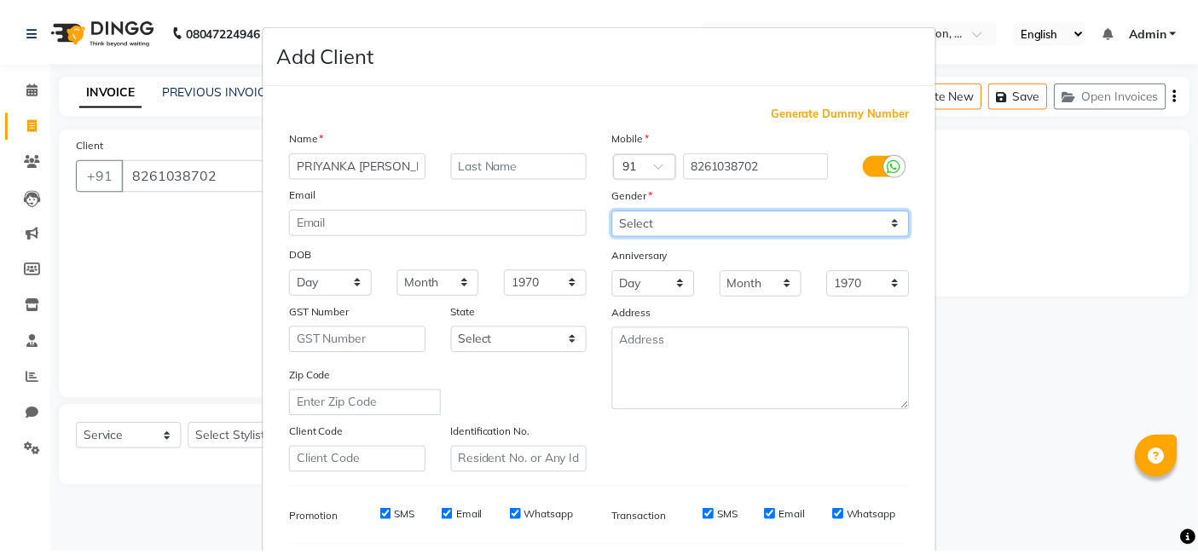
scroll to position [231, 0]
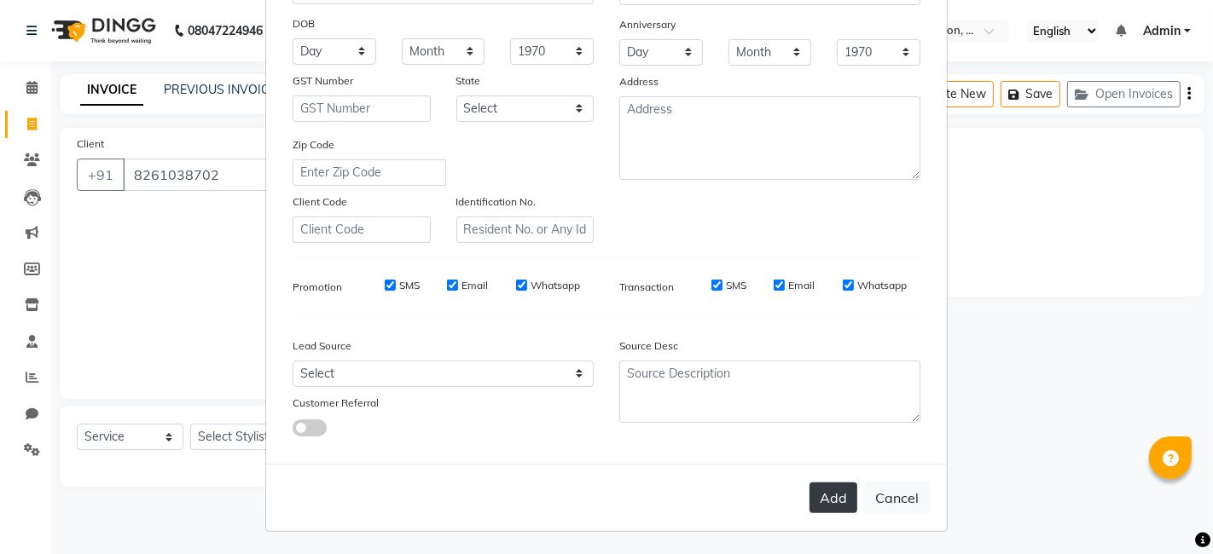
click at [809, 496] on button "Add" at bounding box center [833, 498] width 48 height 31
select select
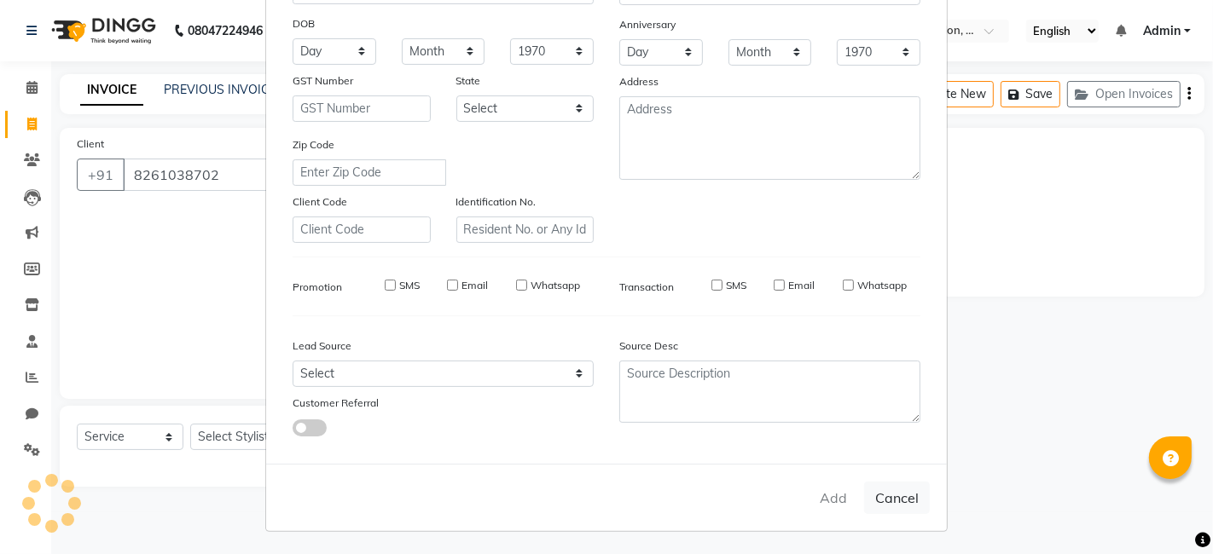
select select
checkbox input "false"
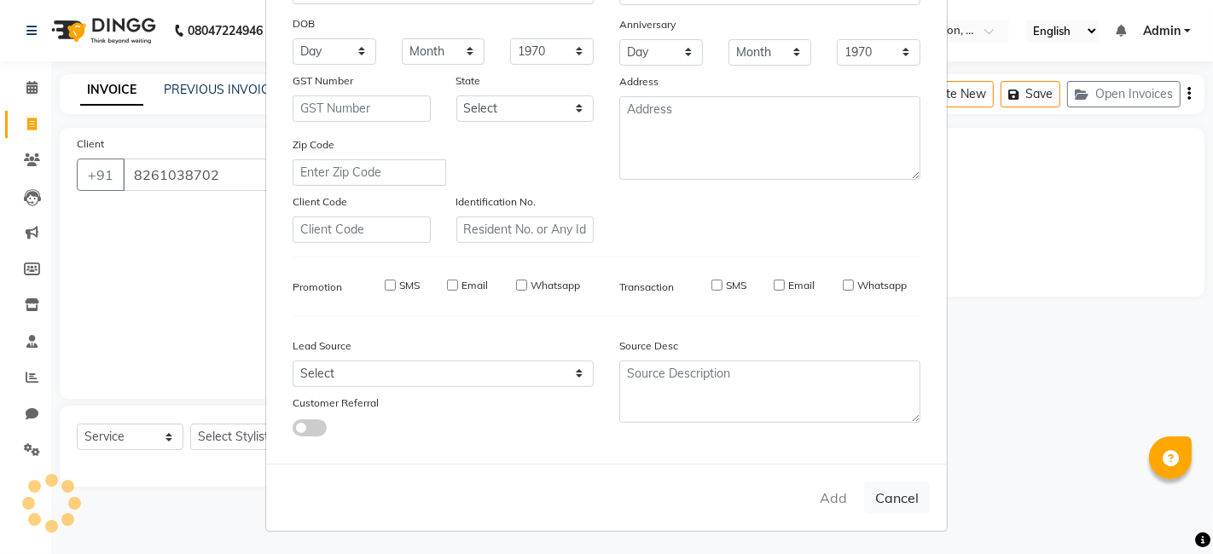
checkbox input "false"
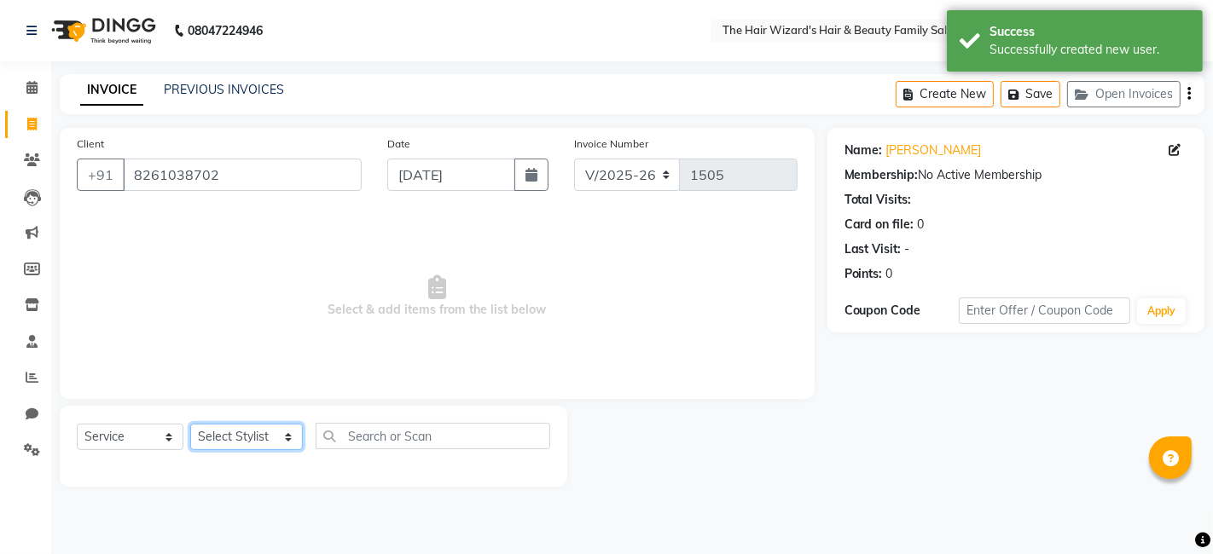
click at [286, 432] on select "Select Stylist [PERSON_NAME] [PERSON_NAME] [PERSON_NAME] [PERSON_NAME] [PERSON_…" at bounding box center [246, 437] width 113 height 26
select select "85305"
click at [190, 424] on select "Select Stylist [PERSON_NAME] [PERSON_NAME] [PERSON_NAME] [PERSON_NAME] [PERSON_…" at bounding box center [246, 437] width 113 height 26
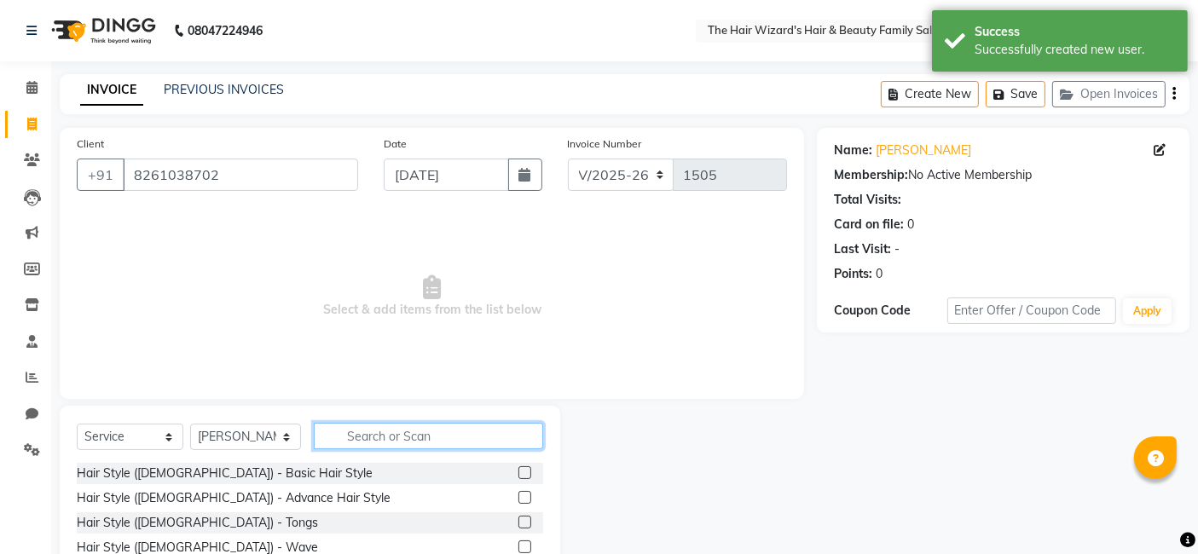
click at [348, 445] on input "text" at bounding box center [428, 436] width 229 height 26
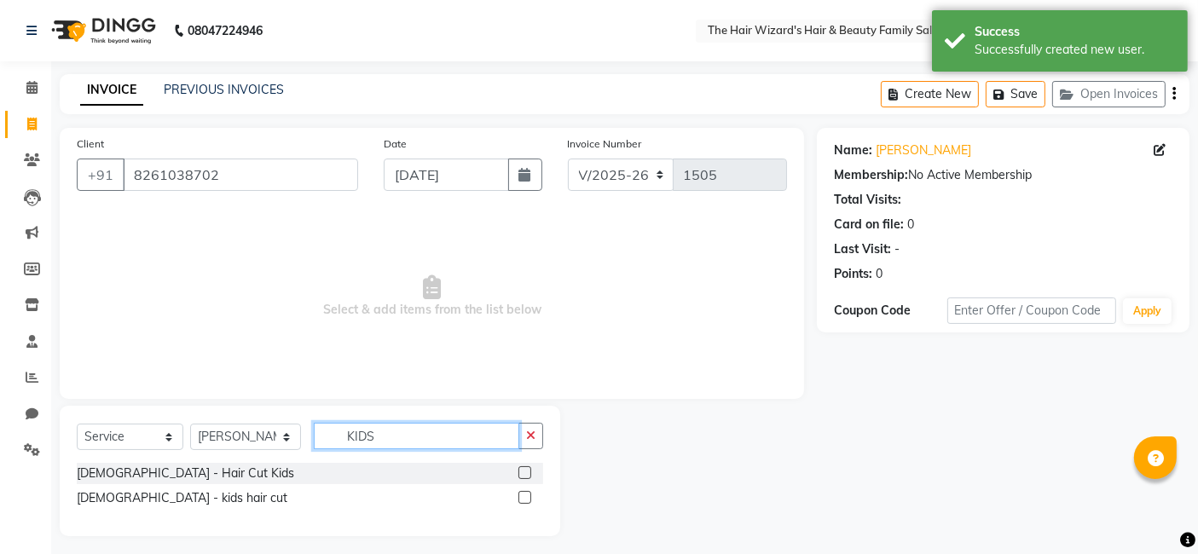
type input "KIDS"
click at [520, 473] on label at bounding box center [525, 473] width 13 height 13
click at [520, 473] on input "checkbox" at bounding box center [524, 473] width 11 height 11
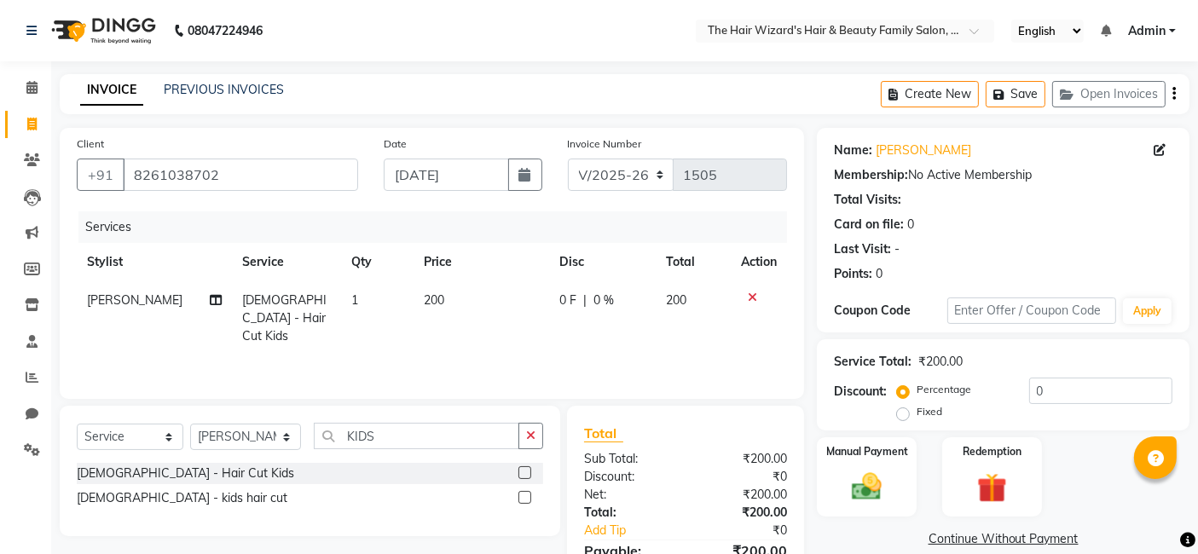
click at [520, 473] on label at bounding box center [525, 473] width 13 height 13
click at [520, 473] on input "checkbox" at bounding box center [524, 473] width 11 height 11
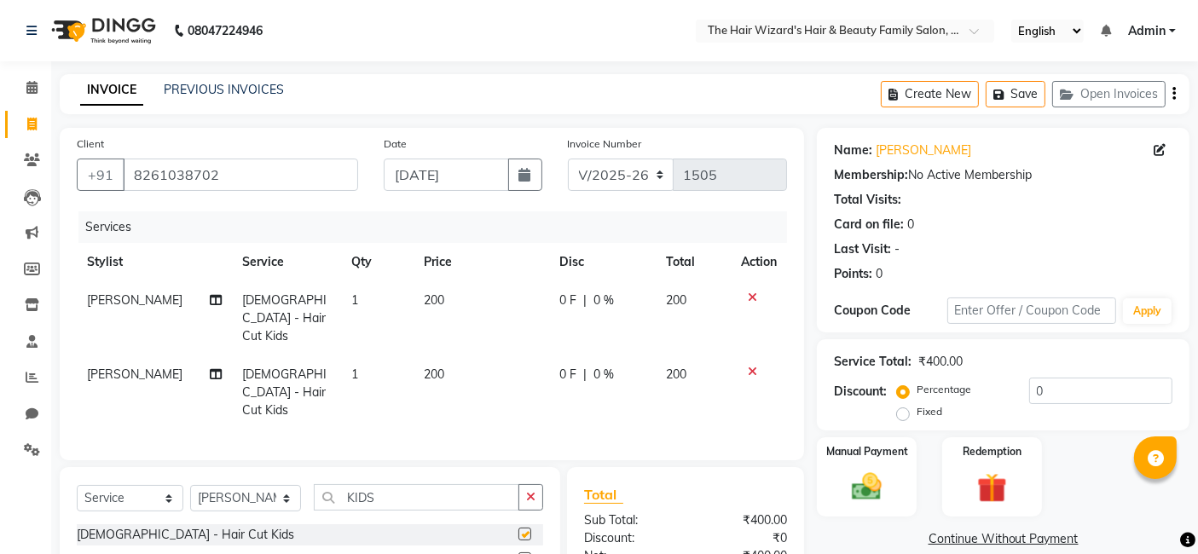
checkbox input "false"
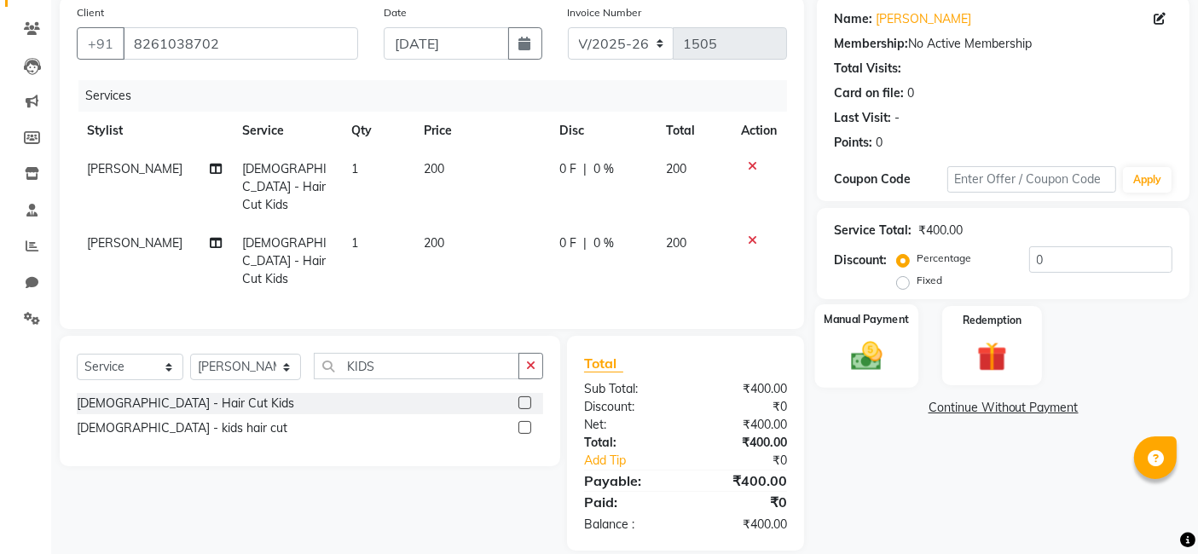
click at [850, 372] on img at bounding box center [867, 356] width 51 height 36
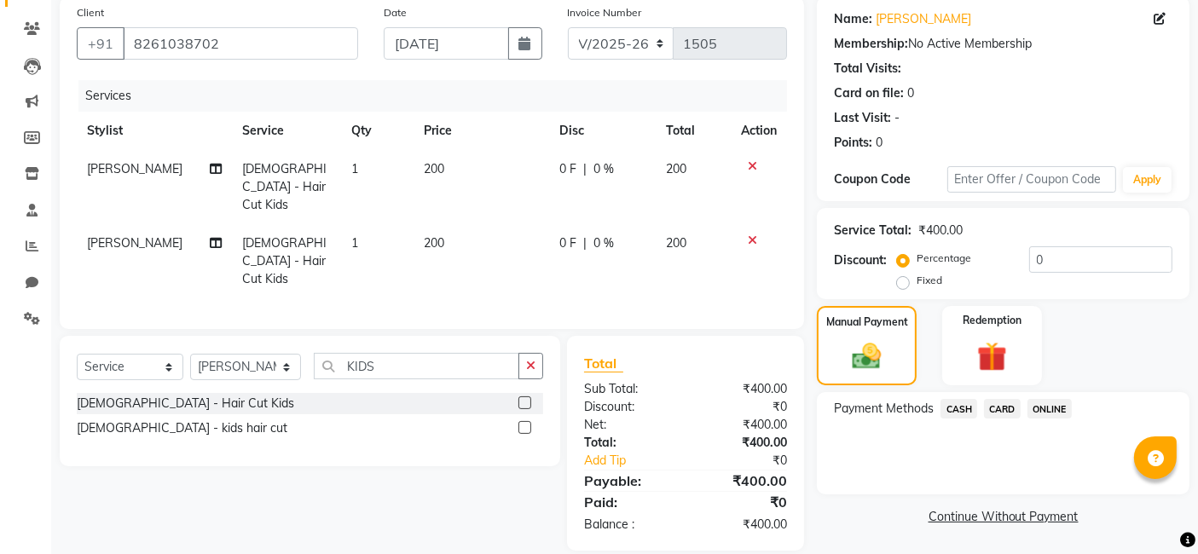
click at [950, 407] on span "CASH" at bounding box center [959, 409] width 37 height 20
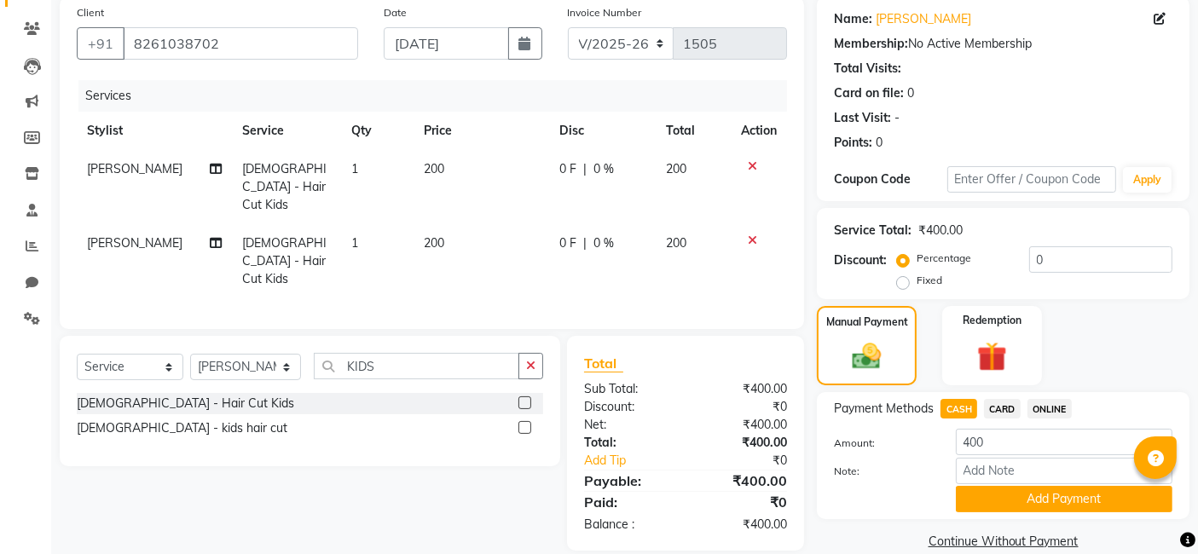
scroll to position [155, 0]
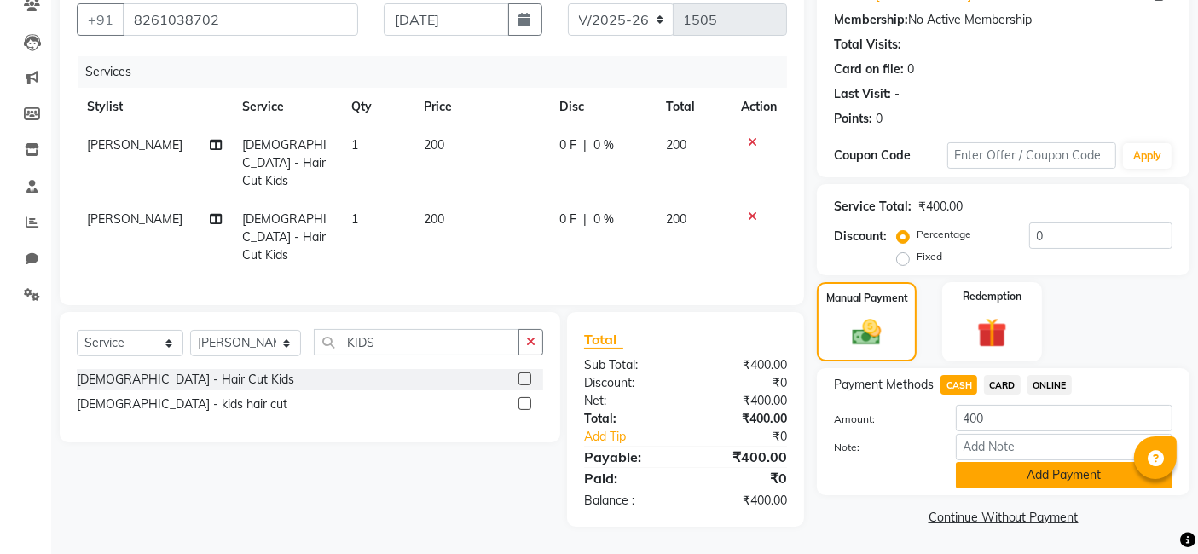
click at [1030, 469] on button "Add Payment" at bounding box center [1064, 475] width 217 height 26
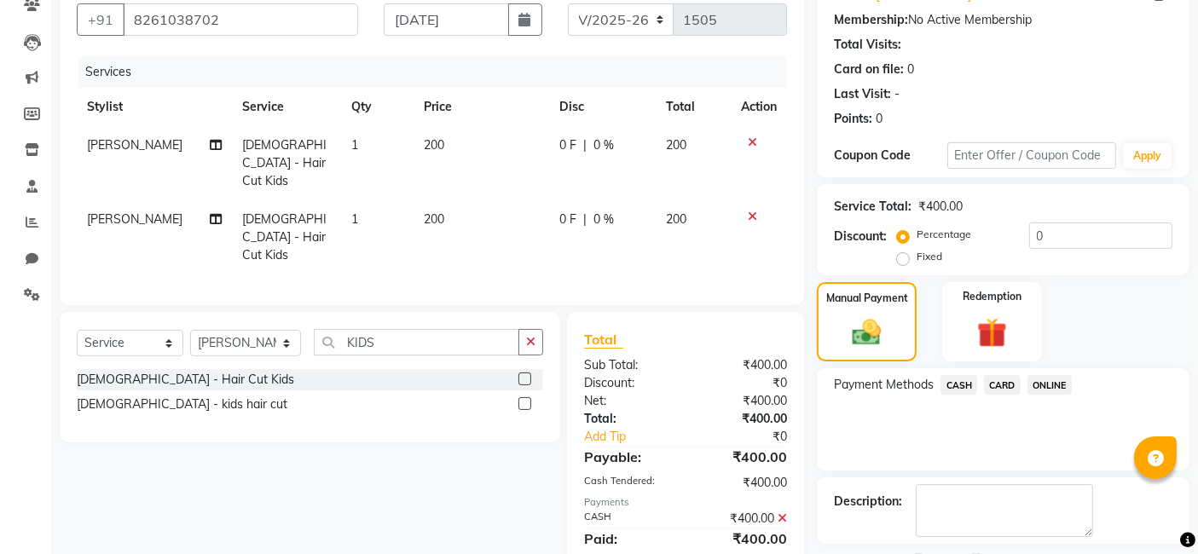
scroll to position [227, 0]
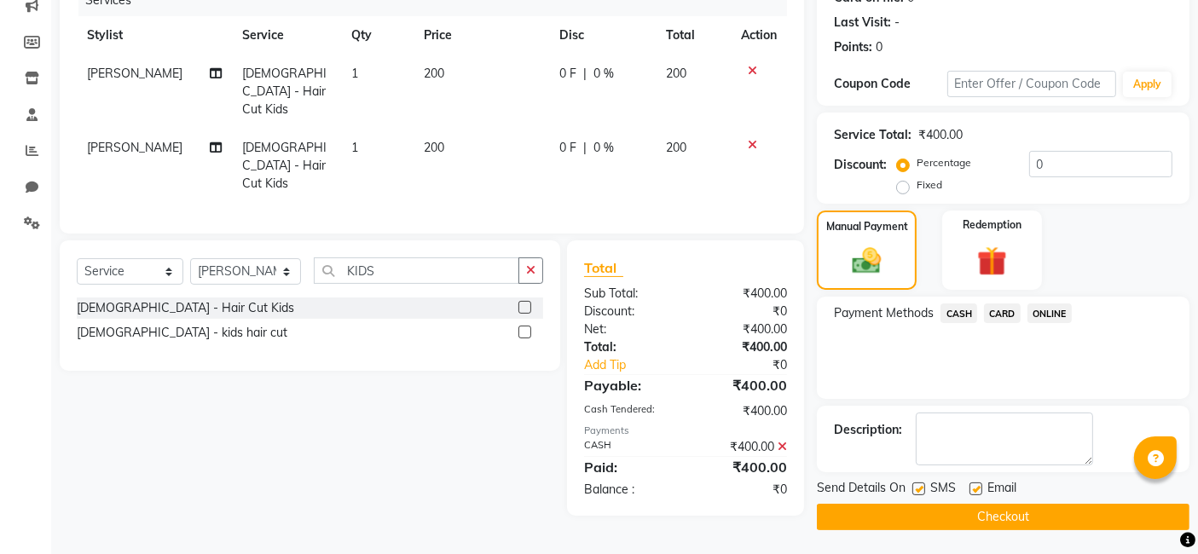
click at [993, 524] on button "Checkout" at bounding box center [1003, 517] width 373 height 26
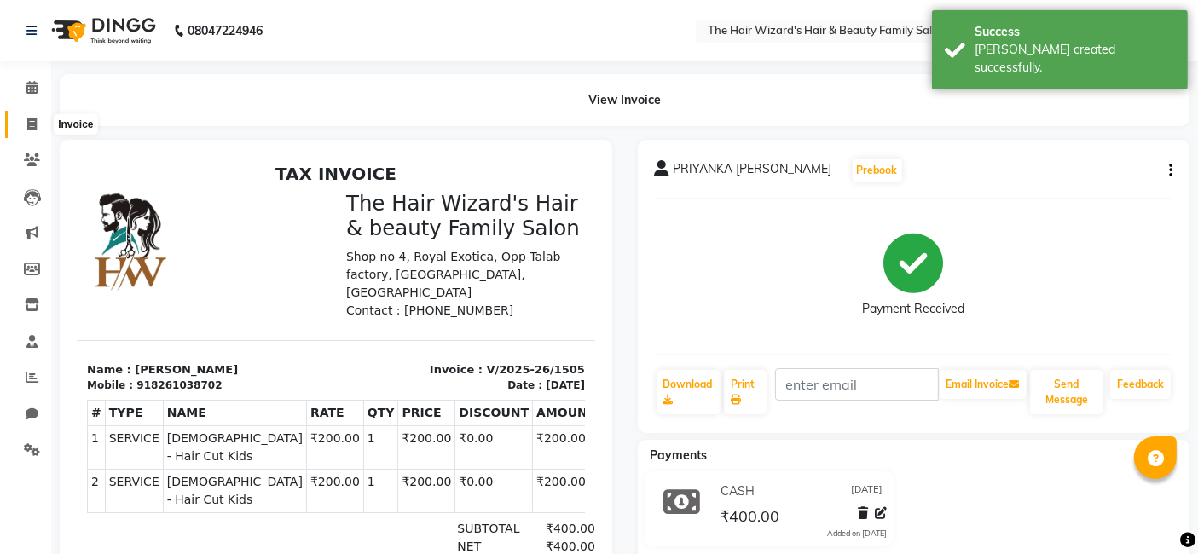
click at [26, 130] on span at bounding box center [32, 125] width 30 height 20
select select "8473"
select select "service"
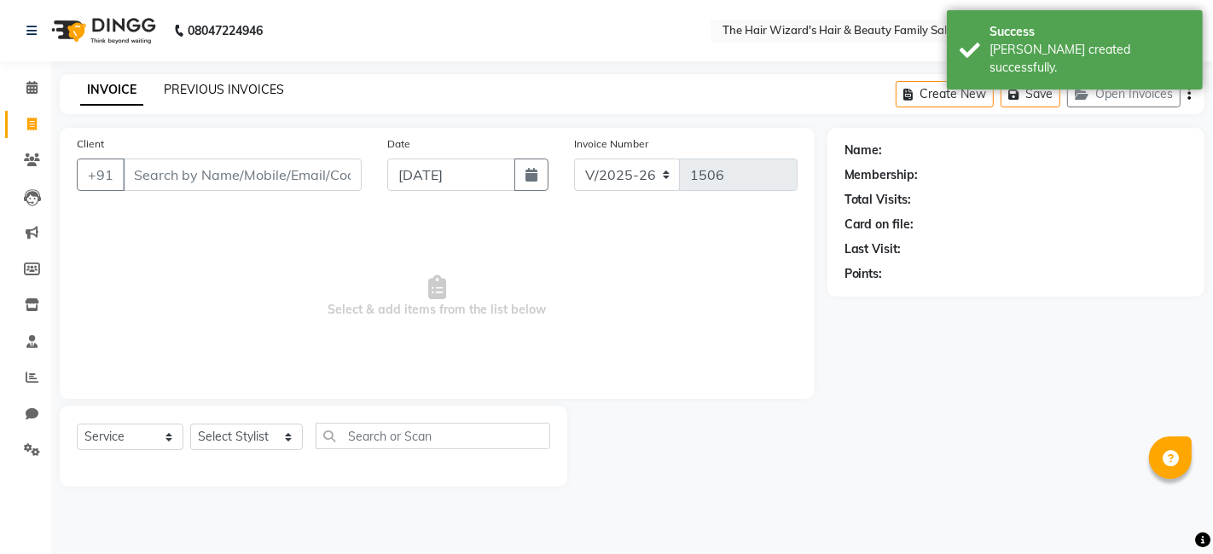
click at [200, 92] on link "PREVIOUS INVOICES" at bounding box center [224, 89] width 120 height 15
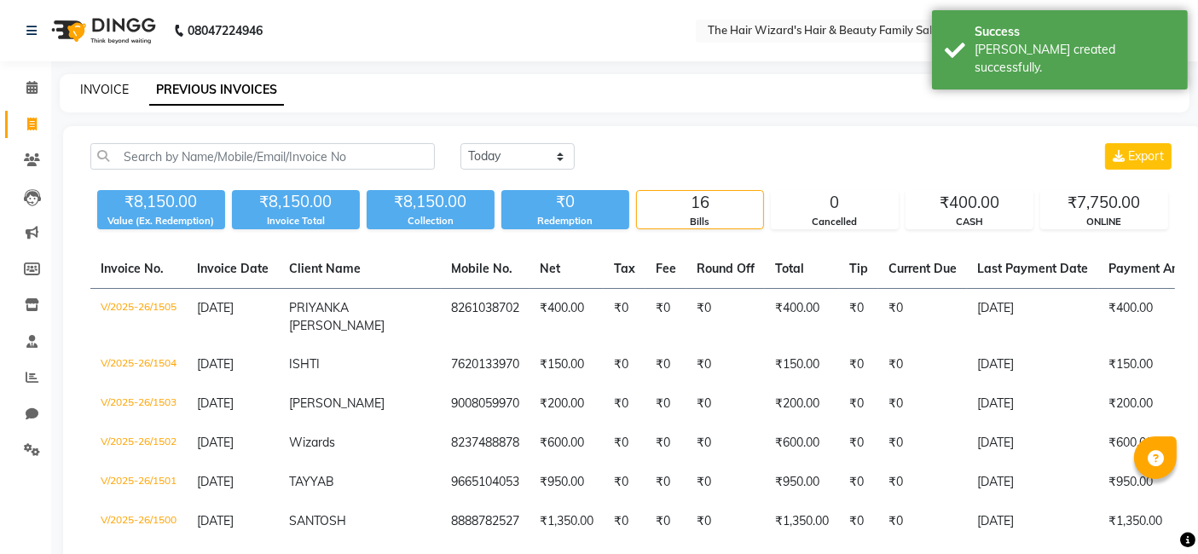
click at [112, 90] on link "INVOICE" at bounding box center [104, 89] width 49 height 15
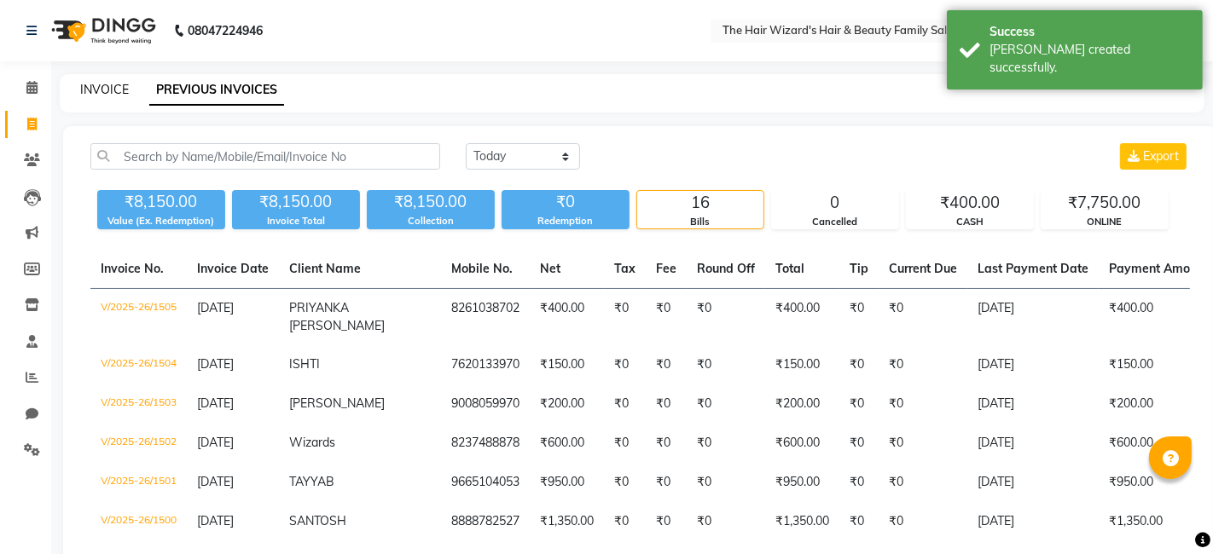
select select "8473"
select select "service"
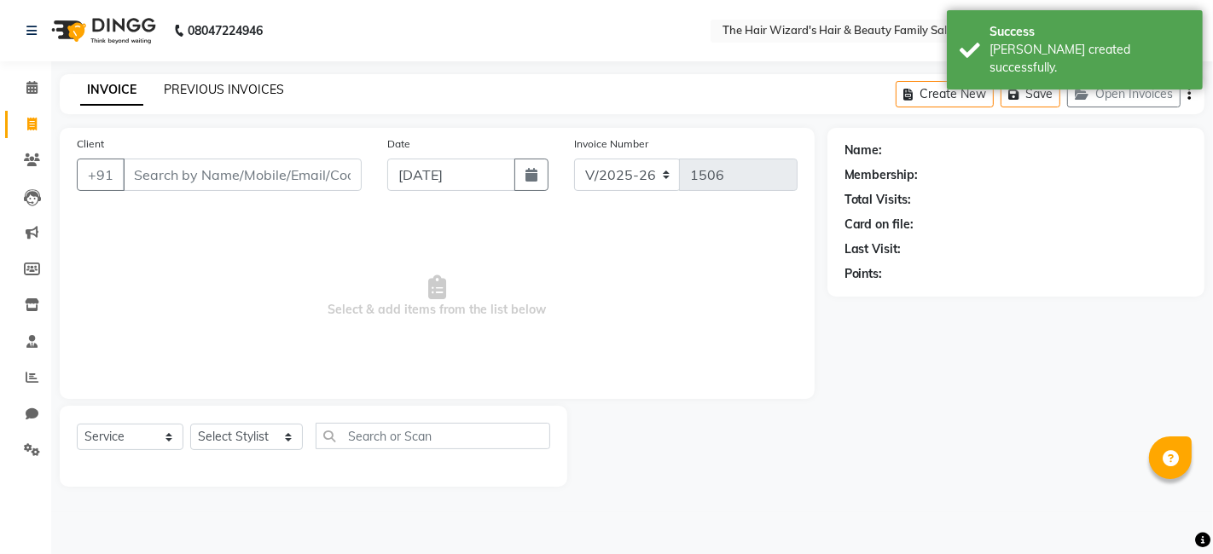
click at [202, 88] on link "PREVIOUS INVOICES" at bounding box center [224, 89] width 120 height 15
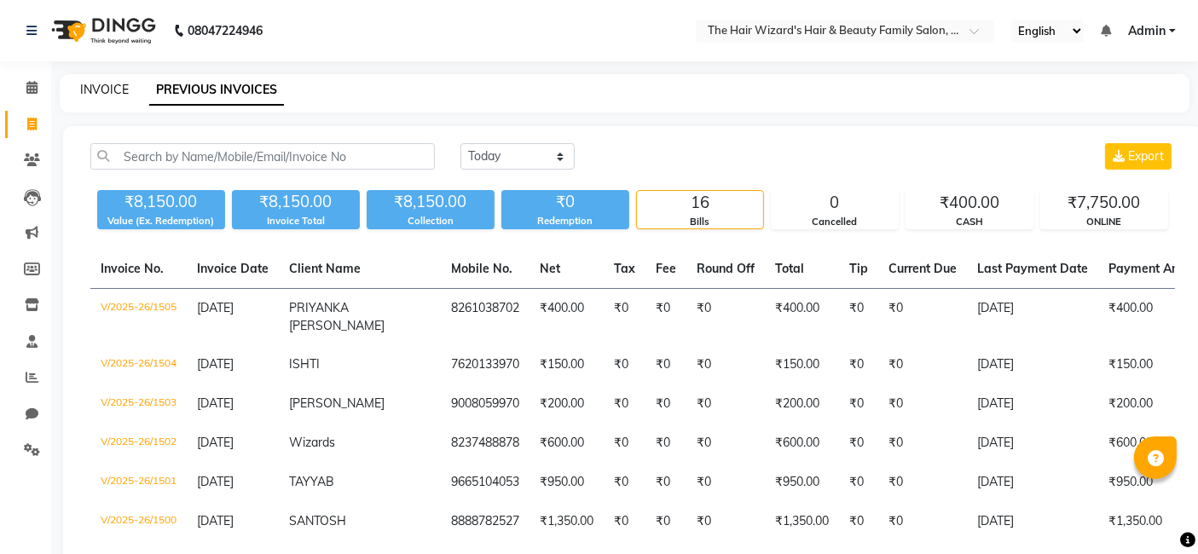
click at [114, 95] on link "INVOICE" at bounding box center [104, 89] width 49 height 15
select select "service"
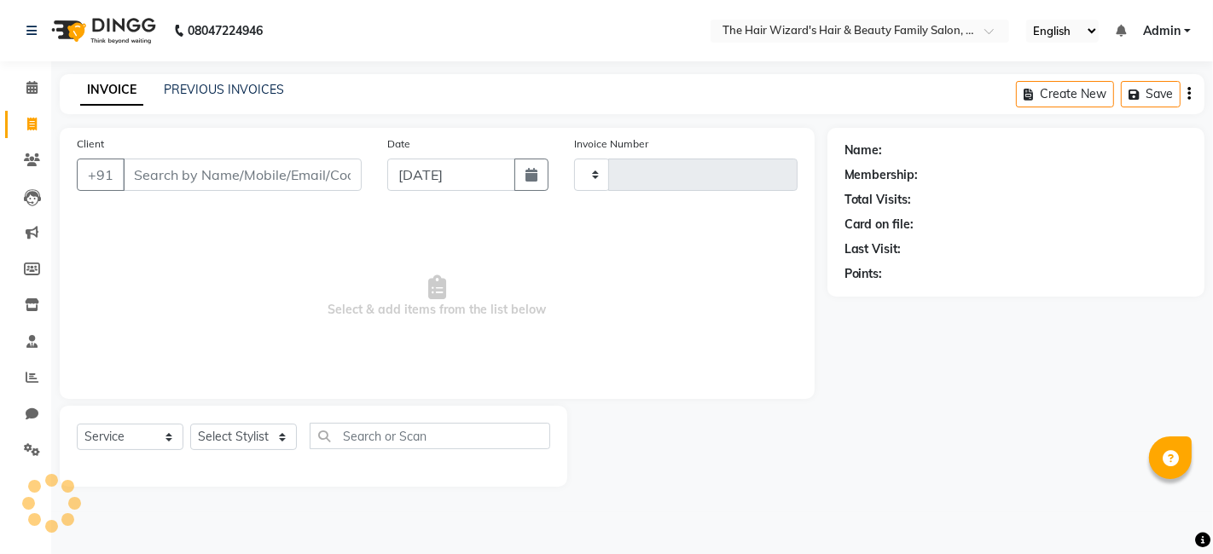
type input "1506"
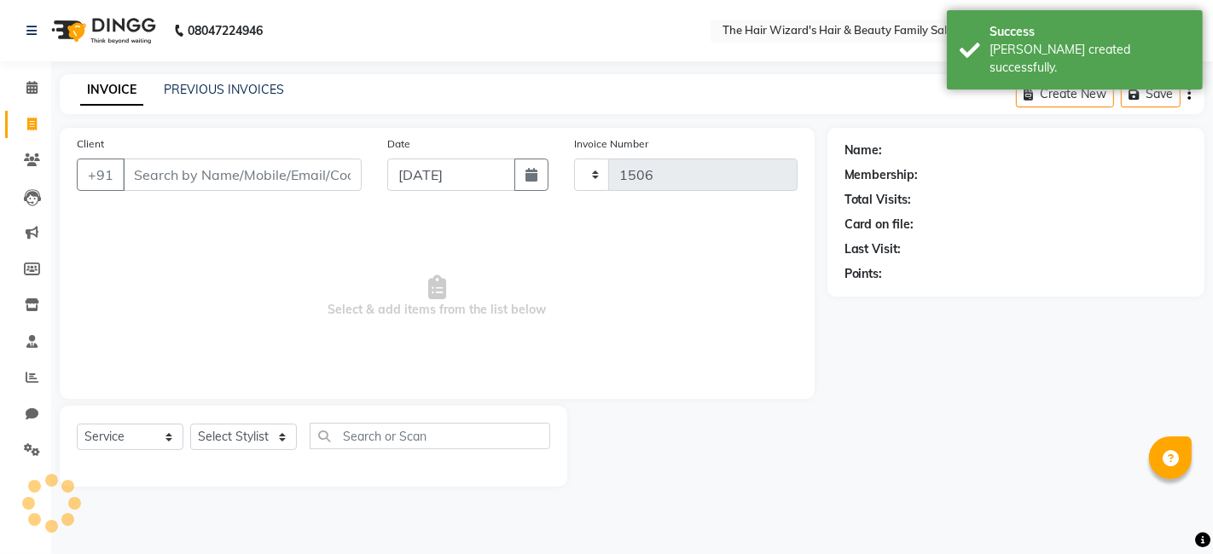
select select "8473"
